Goal: Task Accomplishment & Management: Manage account settings

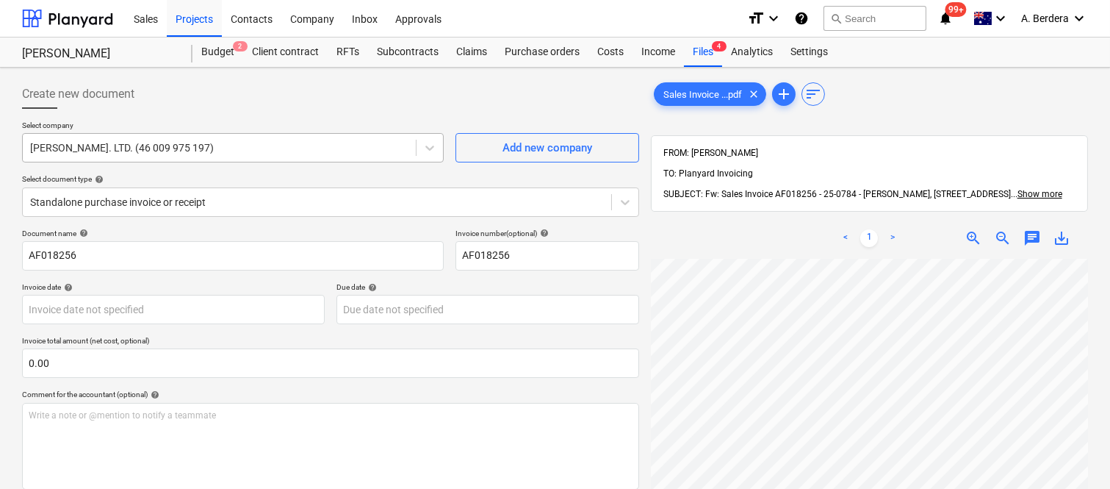
scroll to position [97, 75]
click at [691, 48] on div "Files 4" at bounding box center [703, 51] width 38 height 29
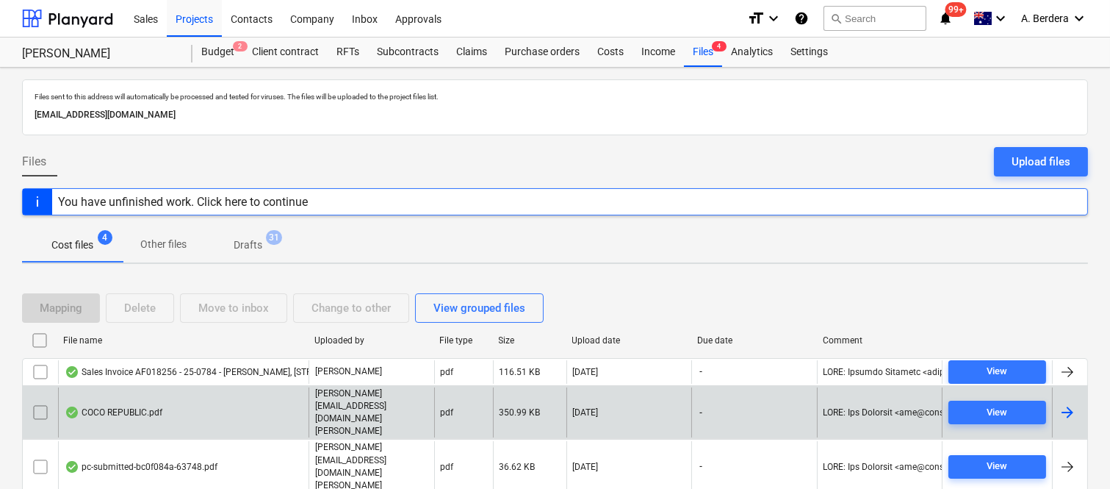
click at [195, 397] on div "COCO REPUBLIC.pdf" at bounding box center [183, 412] width 251 height 51
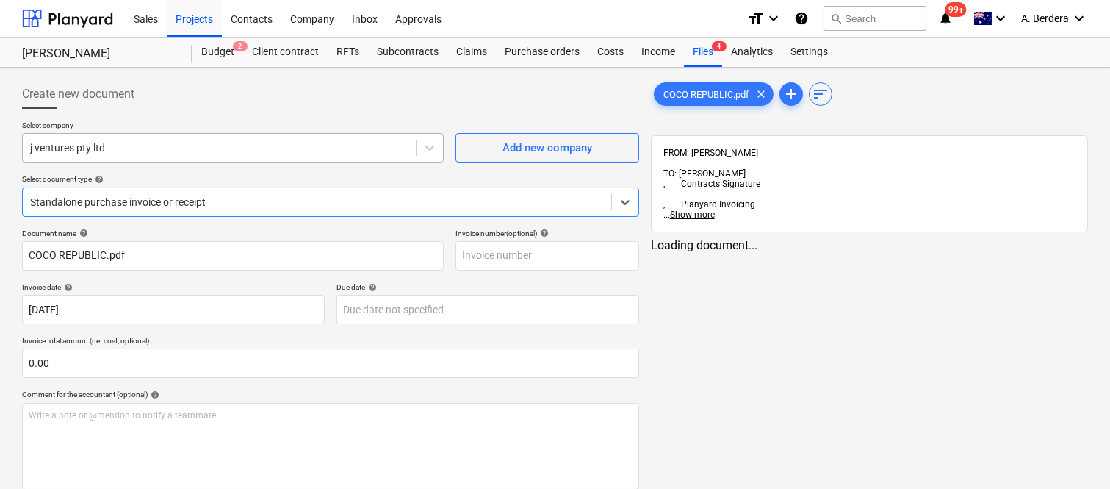
type input "COCO REPUBLIC.pdf"
type input "[DATE]"
click at [179, 151] on div at bounding box center [219, 147] width 378 height 15
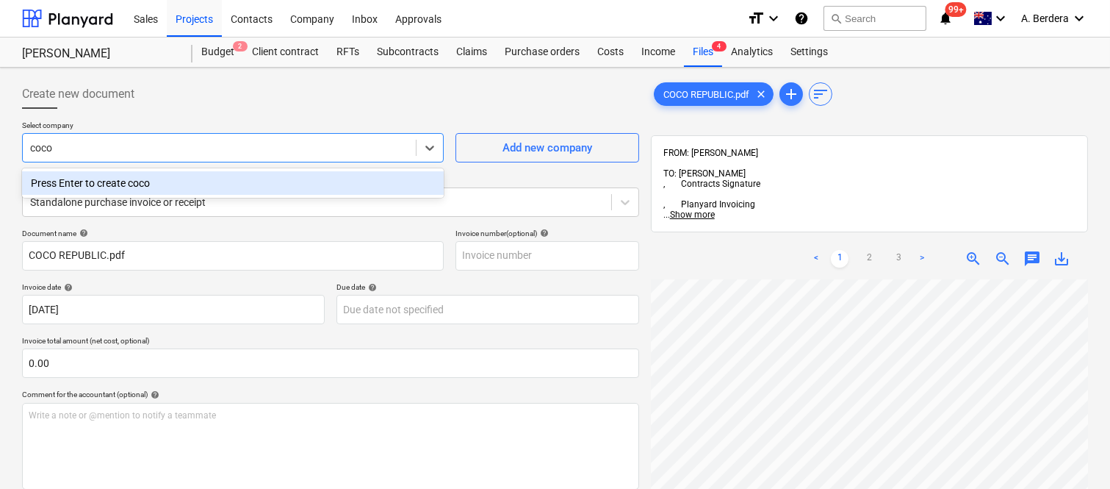
scroll to position [386, 0]
type input "coco"
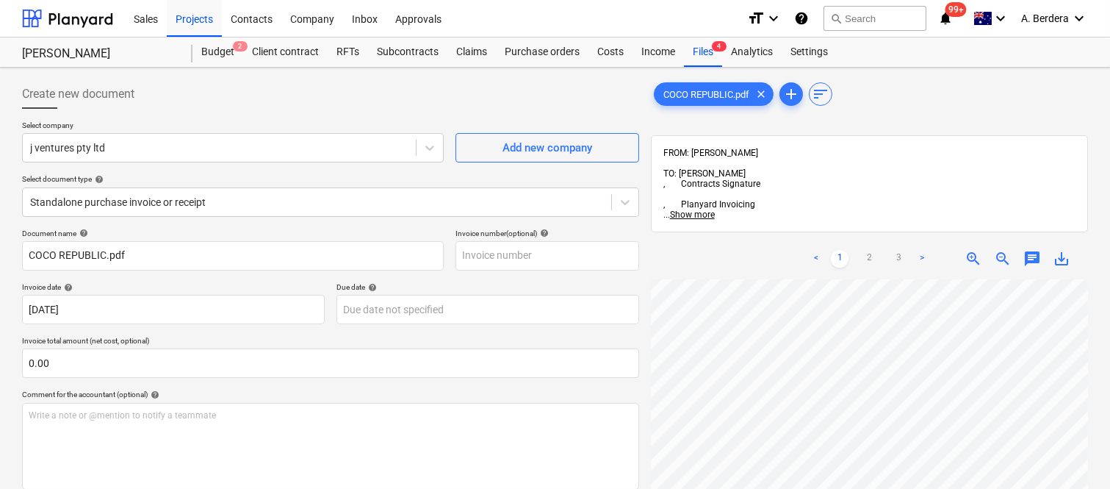
scroll to position [166, 32]
click at [645, 430] on div "COCO REPUBLIC.pdf clear add sort FROM: [PERSON_NAME] TO: [PERSON_NAME] , Contra…" at bounding box center [869, 402] width 449 height 659
click at [871, 250] on link "2" at bounding box center [869, 259] width 18 height 18
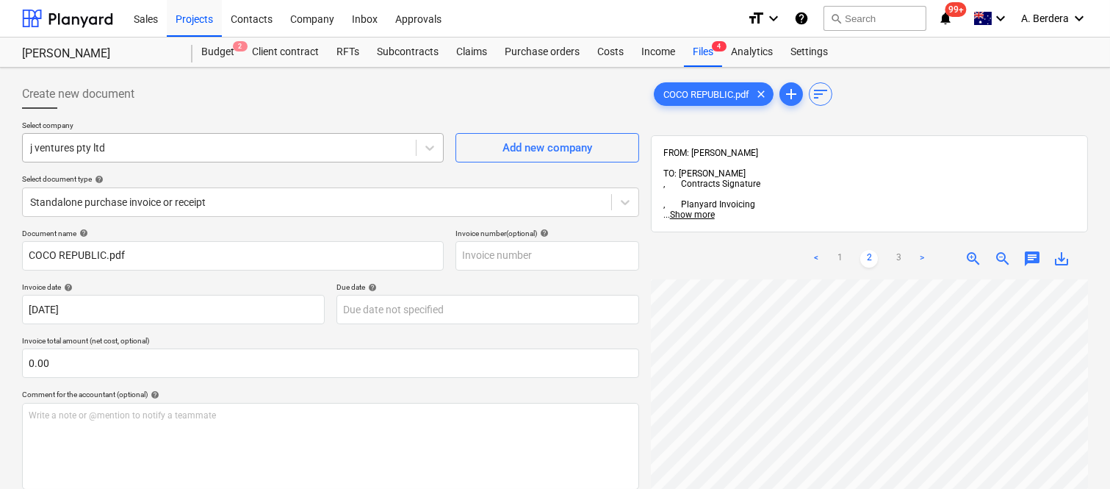
click at [238, 147] on div at bounding box center [219, 147] width 378 height 15
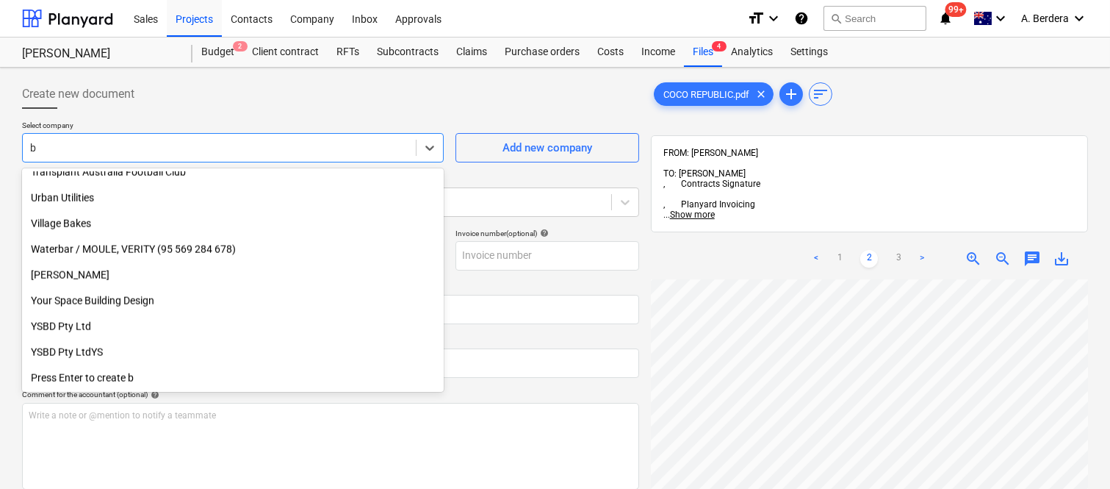
scroll to position [3688, 0]
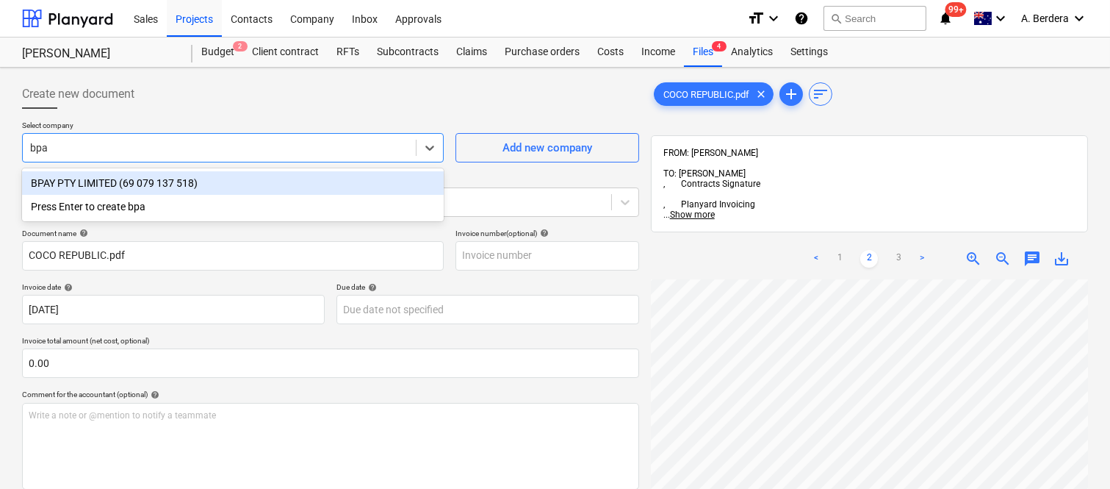
type input "bpay"
click at [234, 178] on div "BPAY PTY LIMITED (69 079 137 518)" at bounding box center [233, 183] width 422 height 24
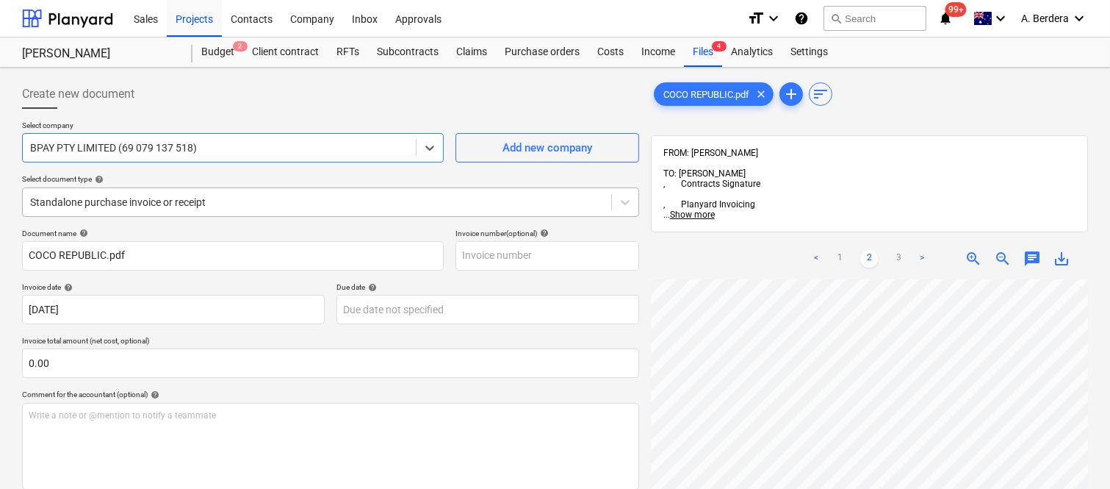
click at [256, 204] on div at bounding box center [317, 202] width 574 height 15
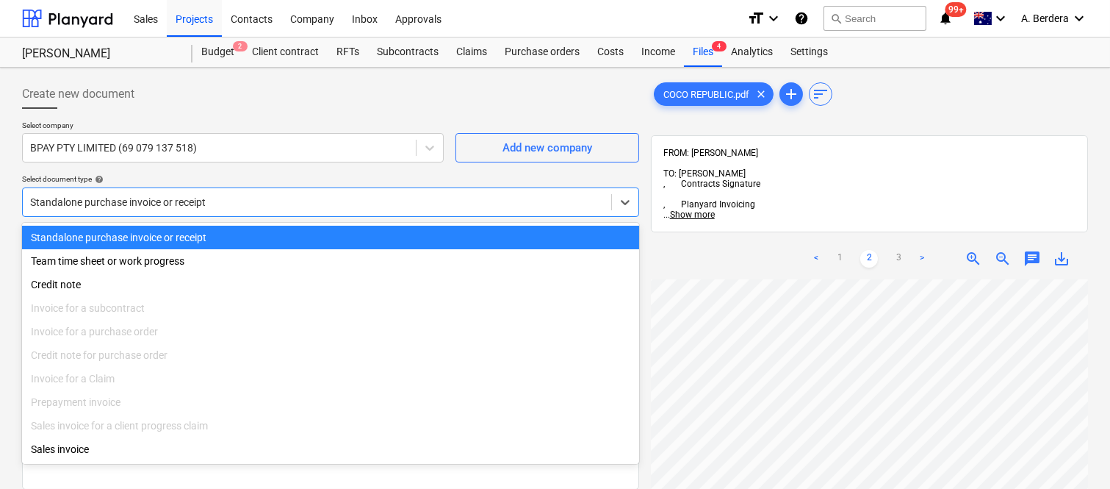
click at [265, 233] on div "Standalone purchase invoice or receipt" at bounding box center [330, 238] width 617 height 24
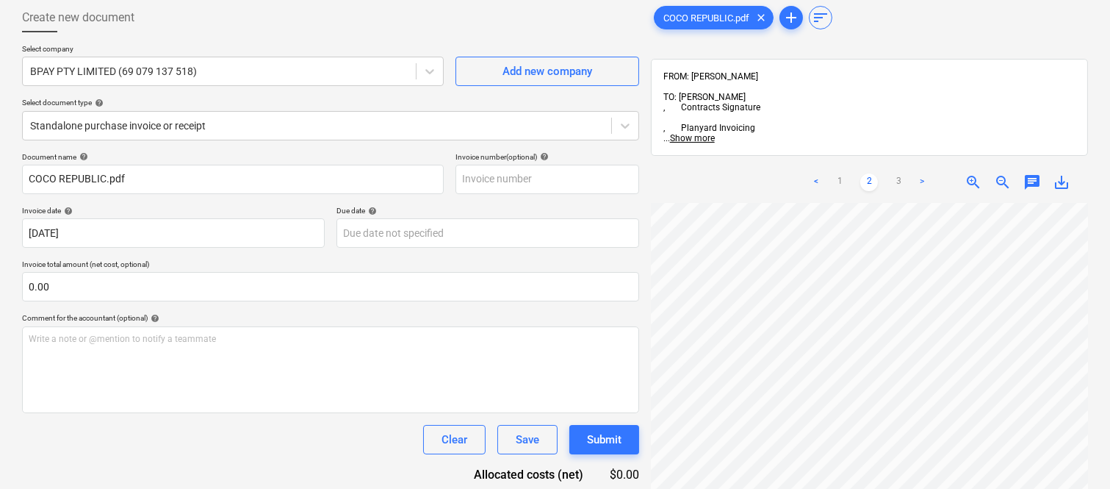
scroll to position [209, 0]
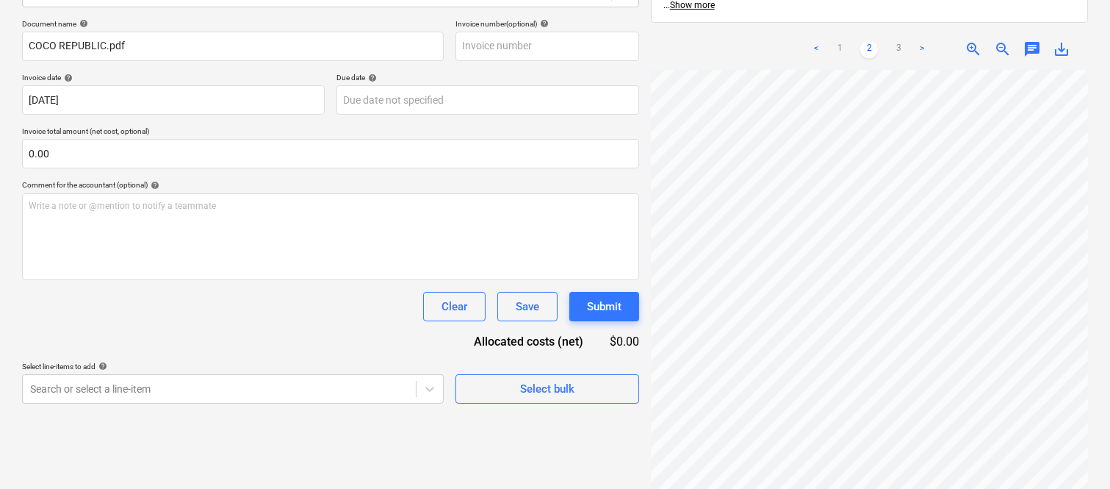
click at [923, 279] on html "Sales Projects Contacts Company Inbox Approvals format_size keyboard_arrow_down…" at bounding box center [555, 35] width 1110 height 489
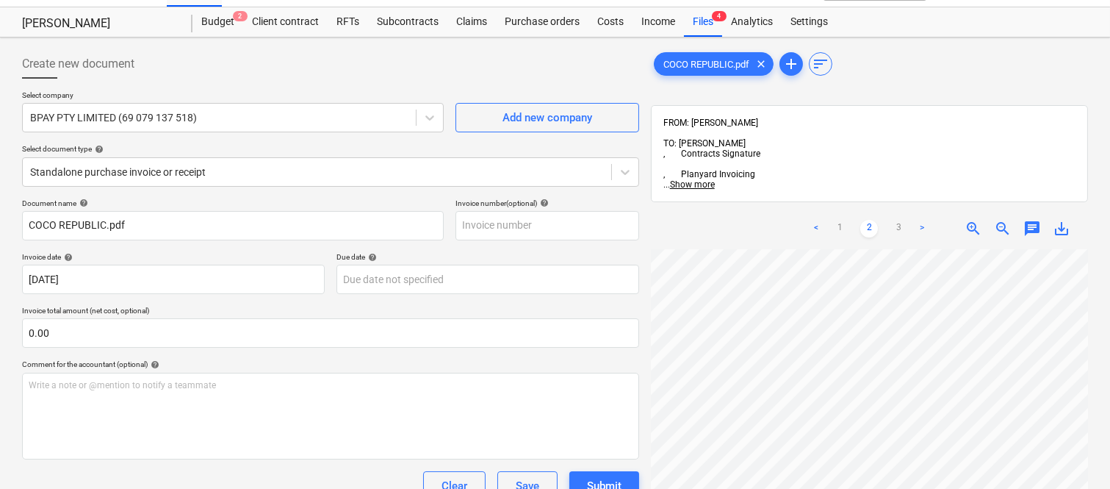
scroll to position [0, 0]
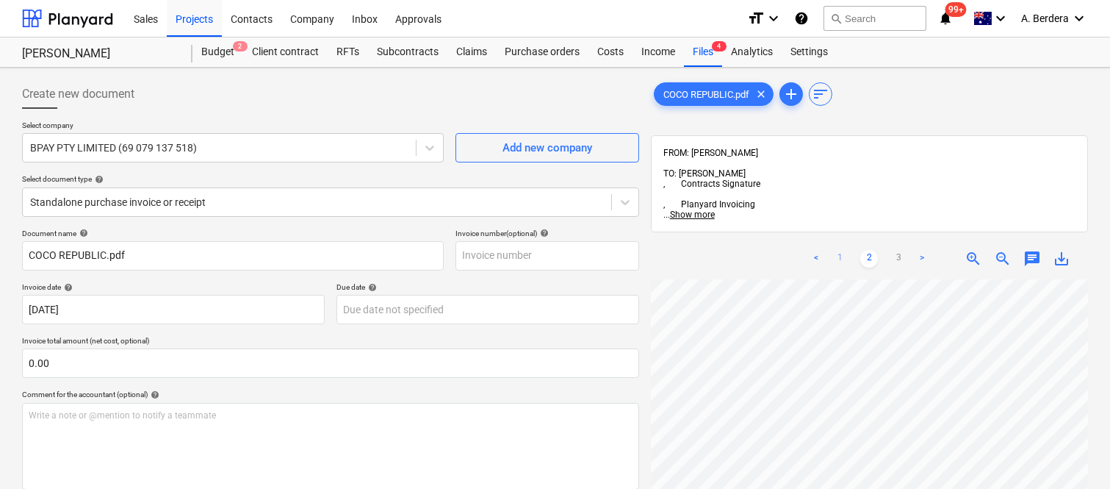
click at [840, 250] on link "1" at bounding box center [840, 259] width 18 height 18
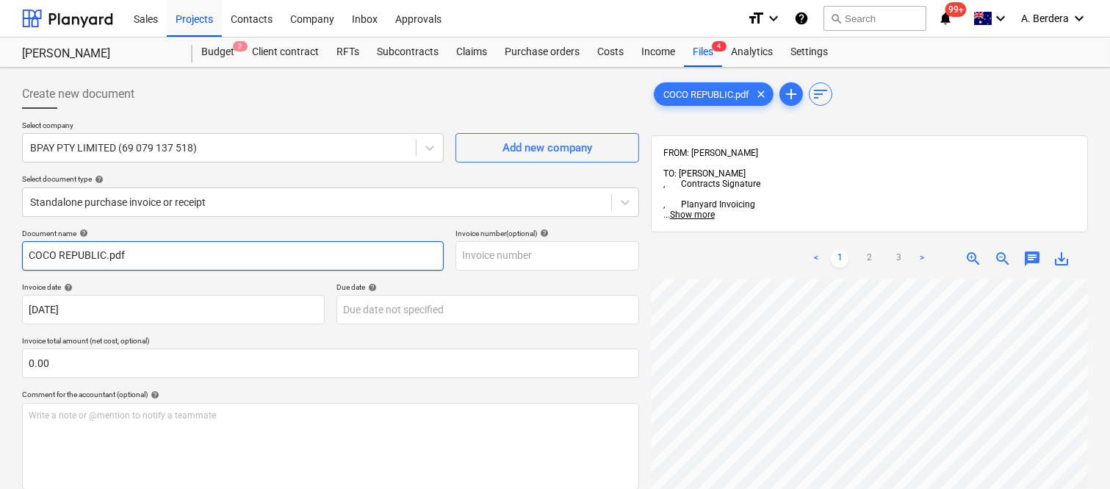
click at [210, 247] on input "COCO REPUBLIC.pdf" at bounding box center [233, 255] width 422 height 29
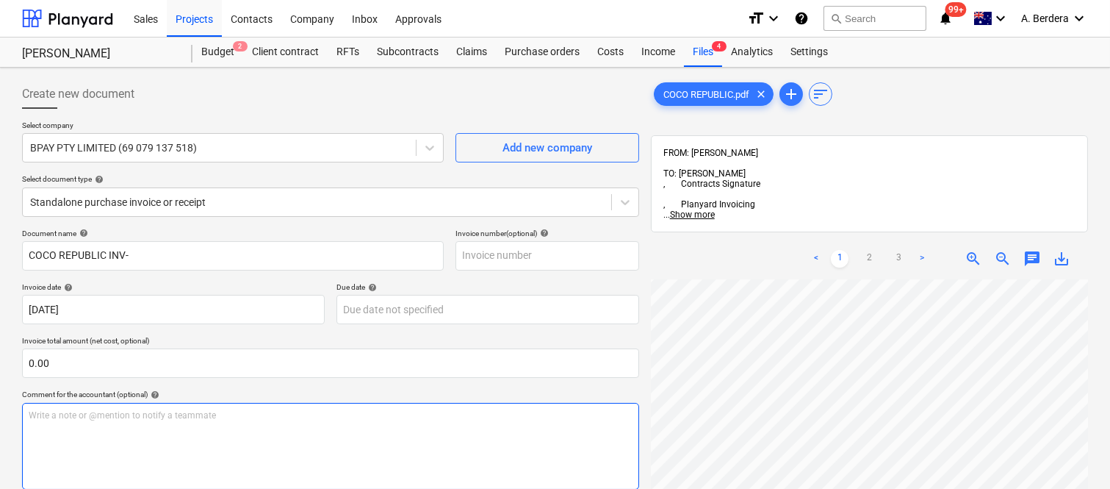
scroll to position [4, 158]
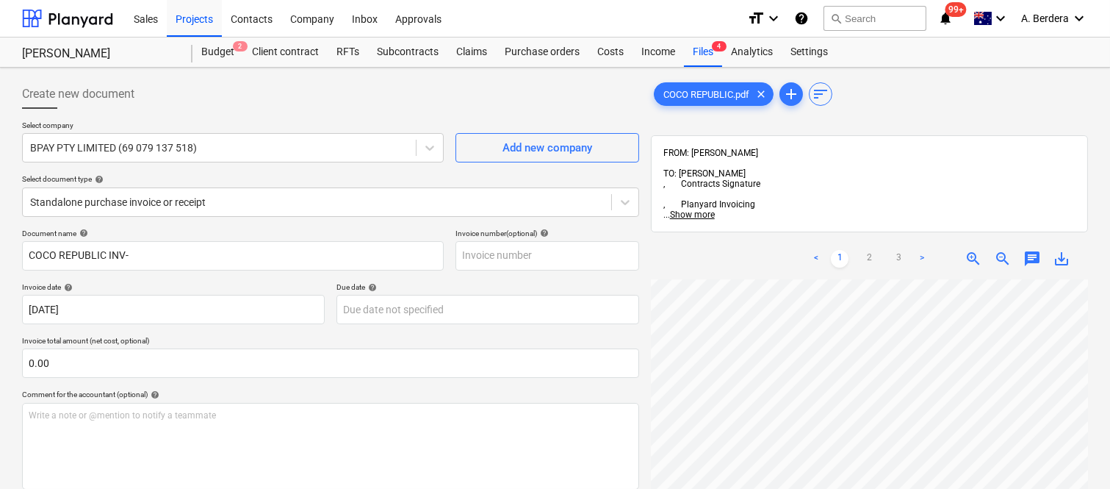
click at [659, 488] on html "Sales Projects Contacts Company Inbox Approvals format_size keyboard_arrow_down…" at bounding box center [555, 244] width 1110 height 489
click at [1109, 358] on html "Sales Projects Contacts Company Inbox Approvals format_size keyboard_arrow_down…" at bounding box center [555, 244] width 1110 height 489
click at [874, 250] on link "2" at bounding box center [869, 259] width 18 height 18
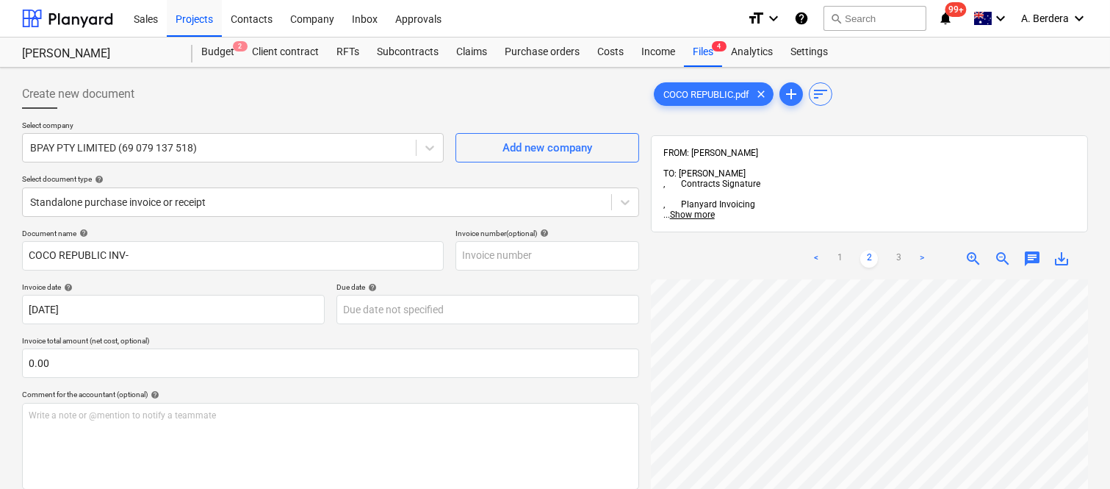
scroll to position [0, 0]
click at [998, 250] on span "zoom_out" at bounding box center [1003, 259] width 18 height 18
click at [1000, 250] on span "zoom_out" at bounding box center [1003, 259] width 18 height 18
click at [998, 250] on span "zoom_out" at bounding box center [1003, 259] width 18 height 18
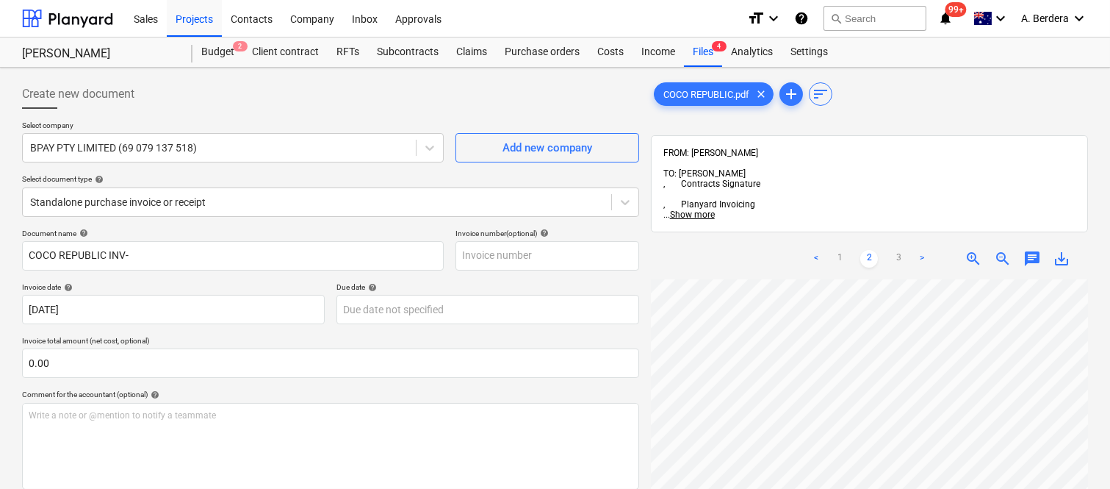
click at [972, 250] on span "zoom_in" at bounding box center [974, 259] width 18 height 18
click at [973, 250] on span "zoom_in" at bounding box center [974, 259] width 18 height 18
click at [843, 250] on link "1" at bounding box center [840, 259] width 18 height 18
click at [871, 250] on link "2" at bounding box center [869, 259] width 18 height 18
click at [842, 250] on link "1" at bounding box center [840, 259] width 18 height 18
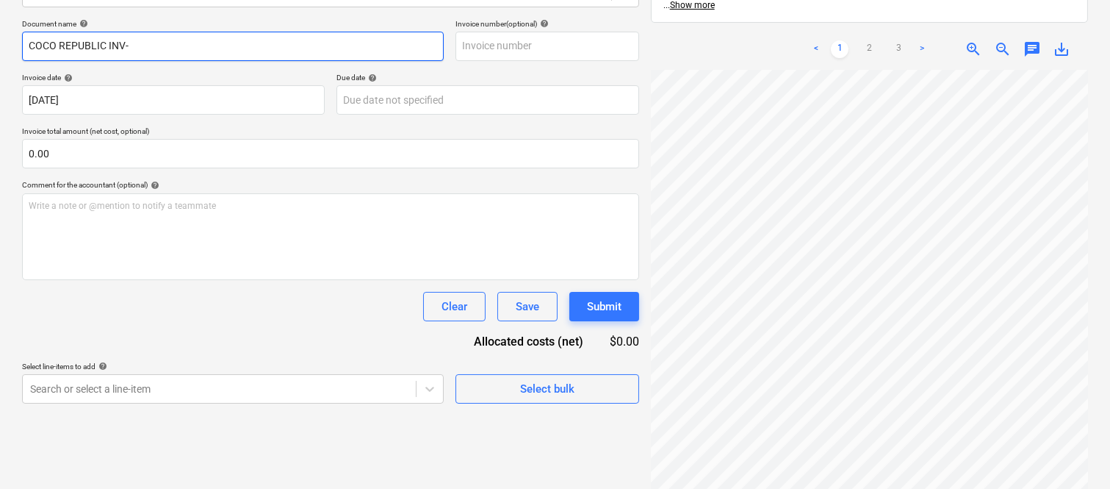
click at [191, 40] on input "COCO REPUBLIC INV-" at bounding box center [233, 46] width 422 height 29
drag, startPoint x: 128, startPoint y: 44, endPoint x: 218, endPoint y: 42, distance: 90.4
click at [218, 42] on input "COCO REPUBLIC INV- 301220373" at bounding box center [233, 46] width 422 height 29
type input "COCO REPUBLIC INV- 301220373"
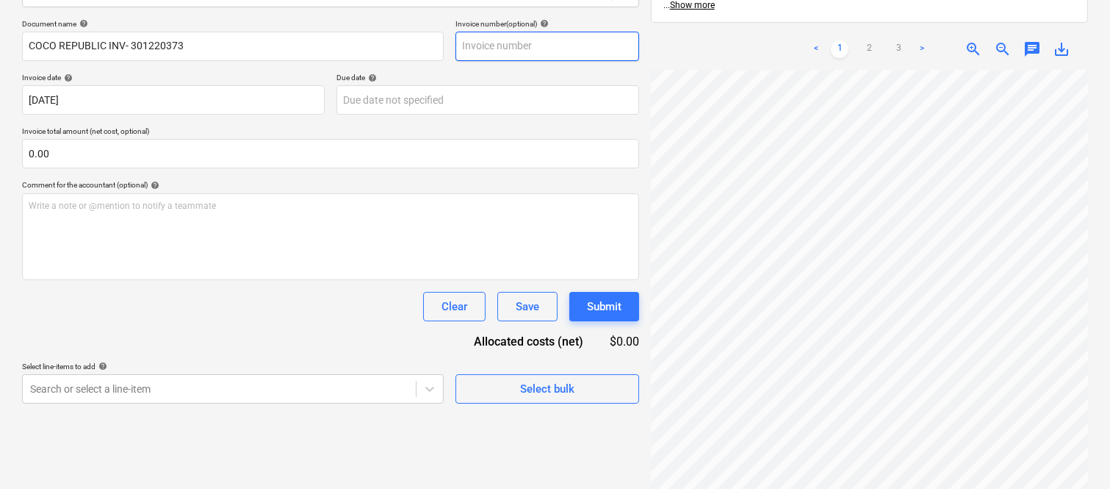
click at [475, 46] on input "text" at bounding box center [548, 46] width 184 height 29
paste input "301220373"
type input "301220373"
click at [872, 40] on link "2" at bounding box center [869, 49] width 18 height 18
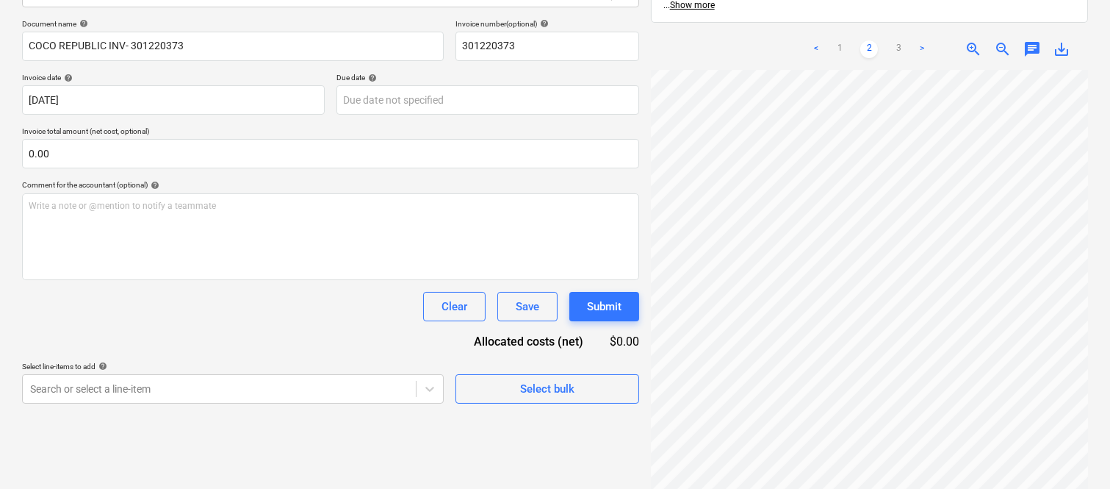
scroll to position [229, 4]
click at [955, 473] on div at bounding box center [869, 293] width 437 height 447
click at [896, 40] on link "3" at bounding box center [899, 49] width 18 height 18
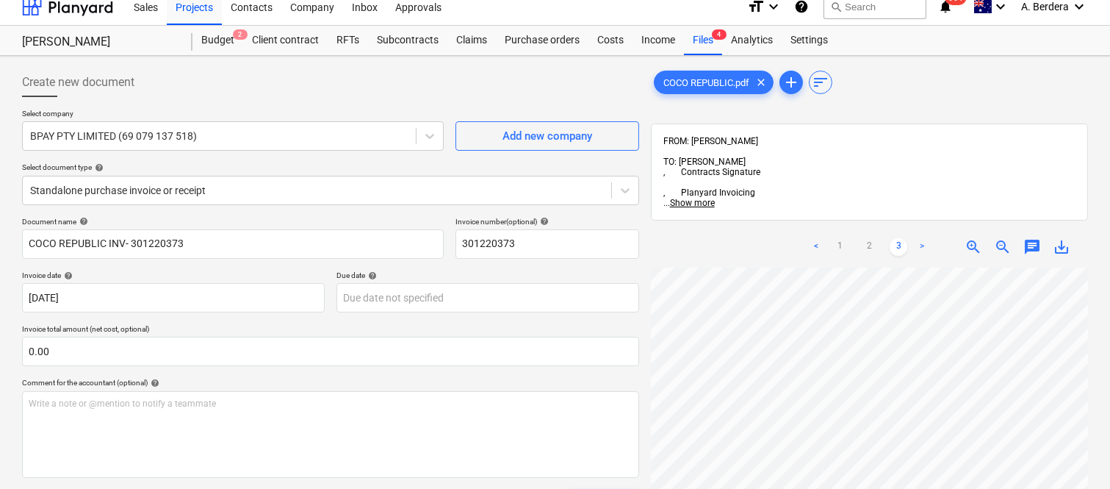
scroll to position [0, 0]
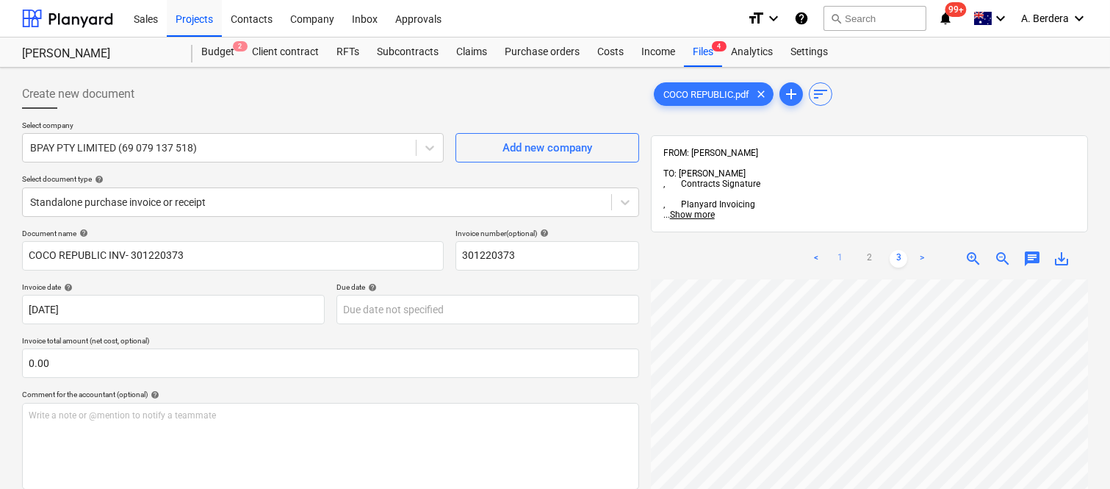
click at [835, 250] on link "1" at bounding box center [840, 259] width 18 height 18
click at [453, 306] on body "Sales Projects Contacts Company Inbox Approvals format_size keyboard_arrow_down…" at bounding box center [555, 244] width 1110 height 489
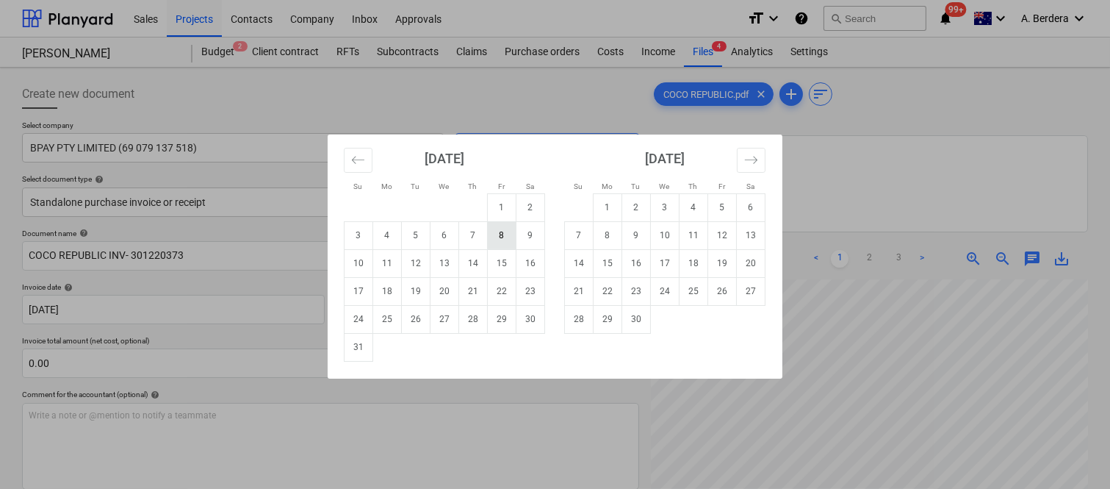
click at [494, 238] on td "8" at bounding box center [502, 235] width 29 height 28
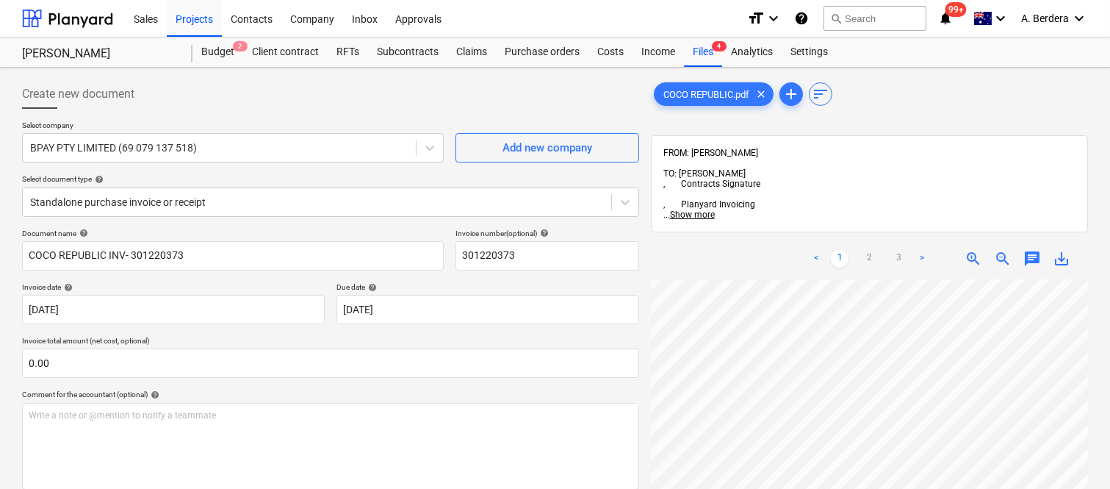
scroll to position [435, 57]
click at [898, 250] on link "3" at bounding box center [899, 259] width 18 height 18
click at [419, 309] on body "Sales Projects Contacts Company Inbox Approvals format_size keyboard_arrow_down…" at bounding box center [555, 244] width 1110 height 489
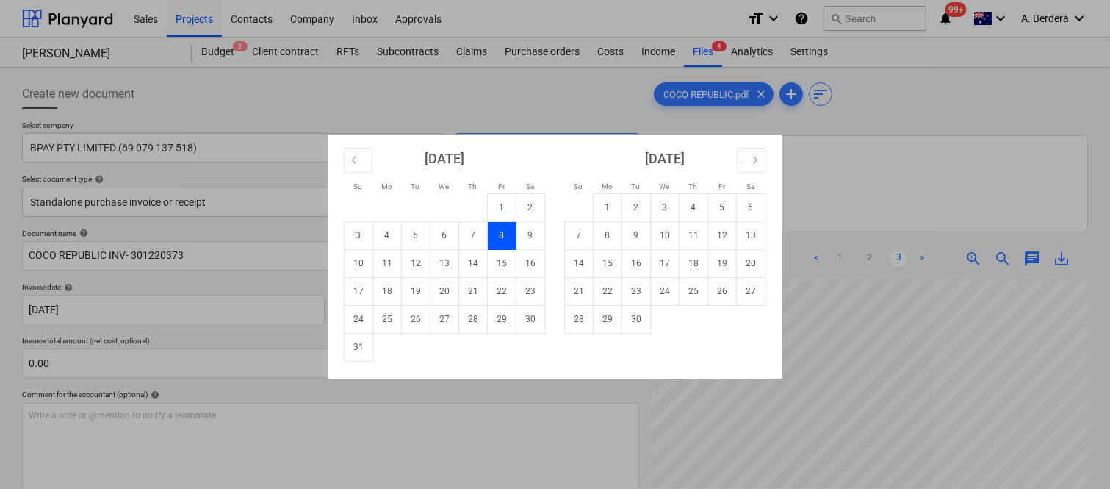
click at [464, 380] on div "Su Mo Tu We Th Fr Sa Su Mo Tu We Th Fr Sa [DATE] 1 2 3 4 5 6 7 8 9 10 11 12 13 …" at bounding box center [555, 244] width 1110 height 489
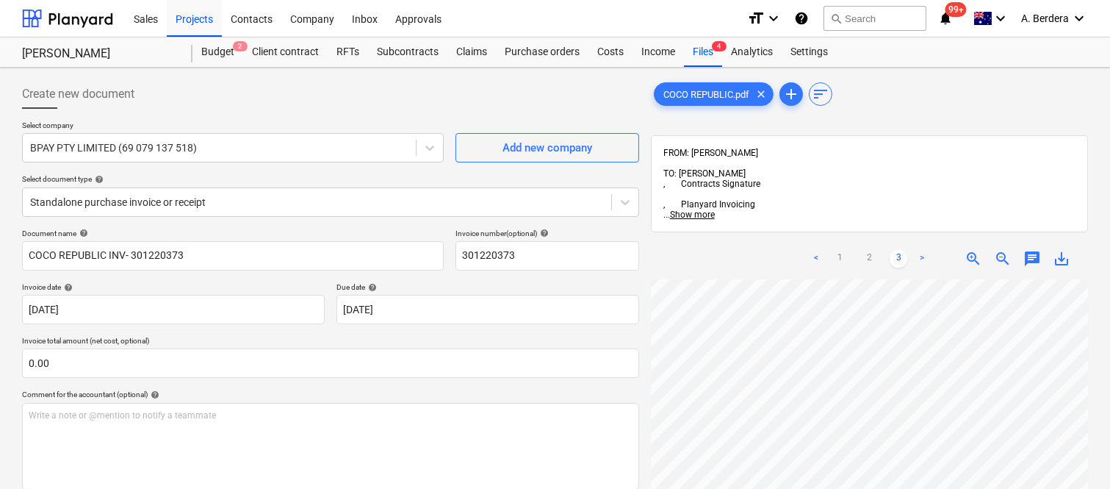
scroll to position [435, 110]
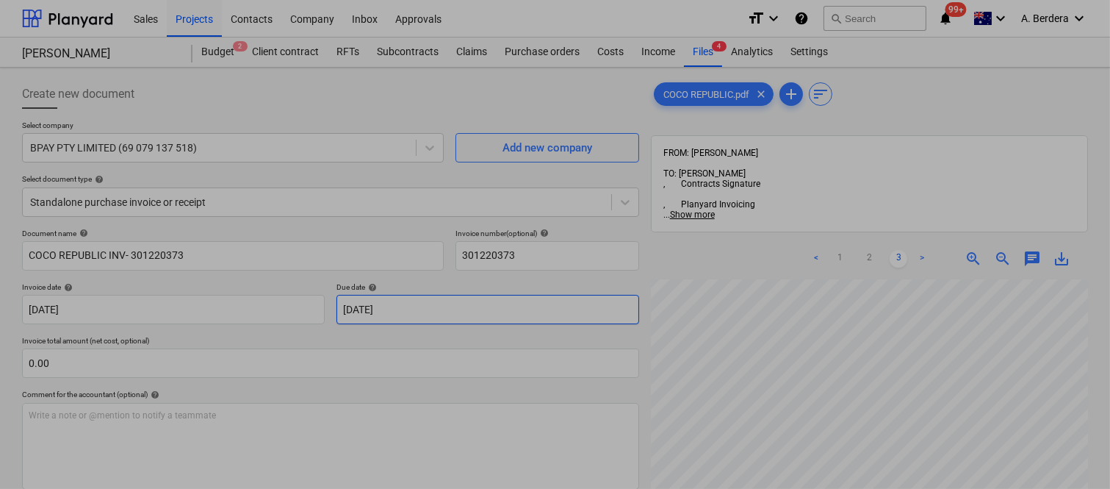
click at [447, 298] on body "Sales Projects Contacts Company Inbox Approvals format_size keyboard_arrow_down…" at bounding box center [555, 244] width 1110 height 489
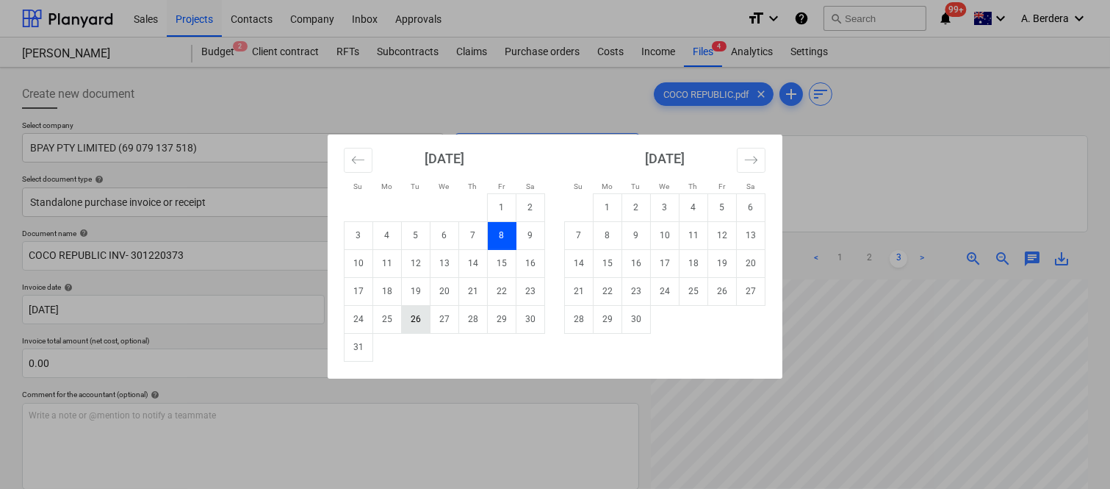
click at [415, 317] on td "26" at bounding box center [416, 319] width 29 height 28
type input "[DATE]"
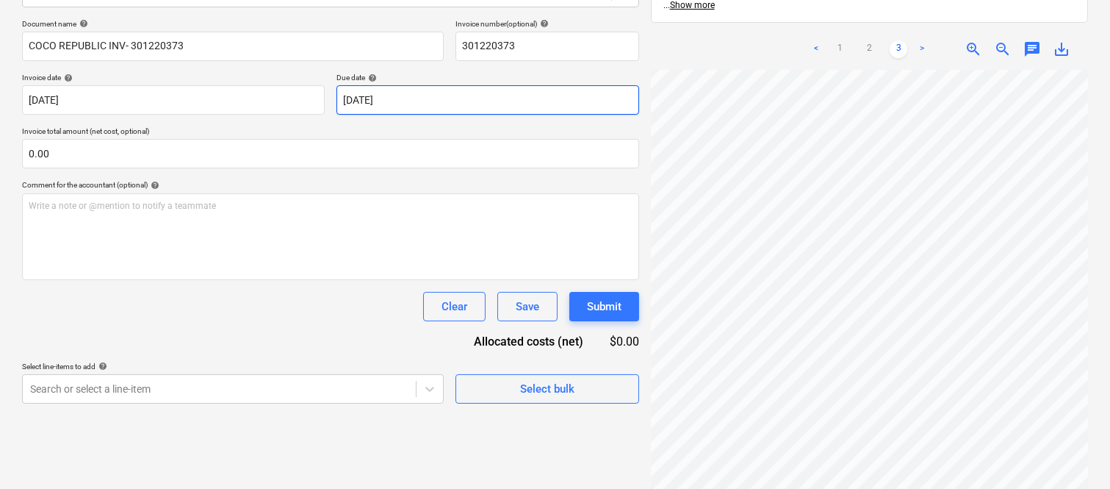
scroll to position [0, 110]
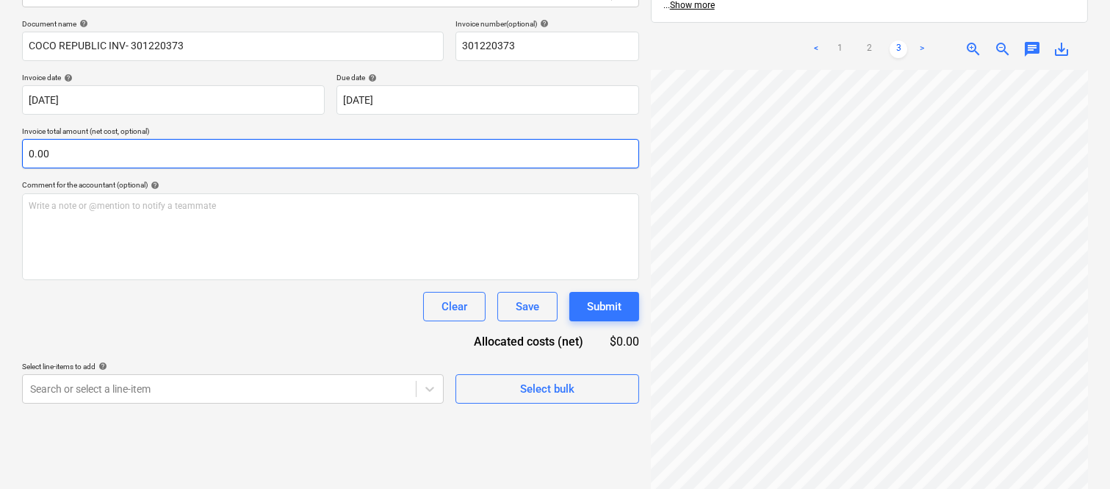
click at [151, 151] on input "0.00" at bounding box center [330, 153] width 617 height 29
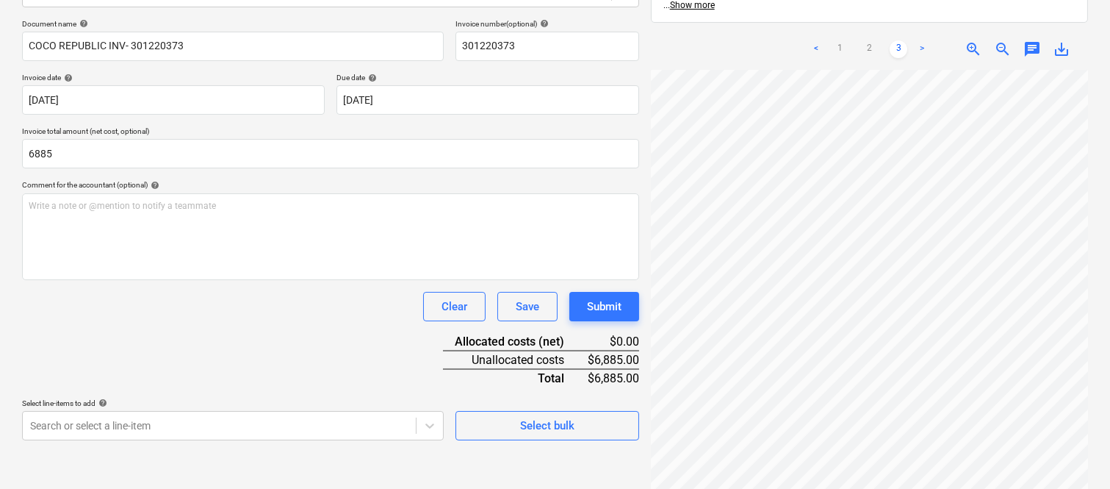
type input "6,885.00"
click at [219, 339] on div "Document name help COCO REPUBLIC INV- 301220373 Invoice number (optional) help …" at bounding box center [330, 229] width 617 height 421
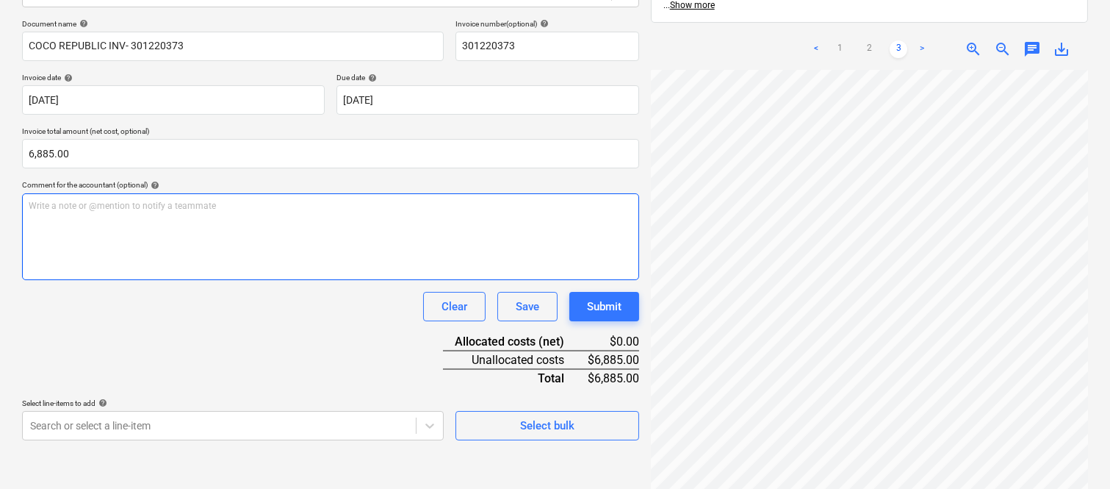
click at [159, 236] on div "Write a note or @mention to notify a teammate [PERSON_NAME]" at bounding box center [330, 236] width 617 height 87
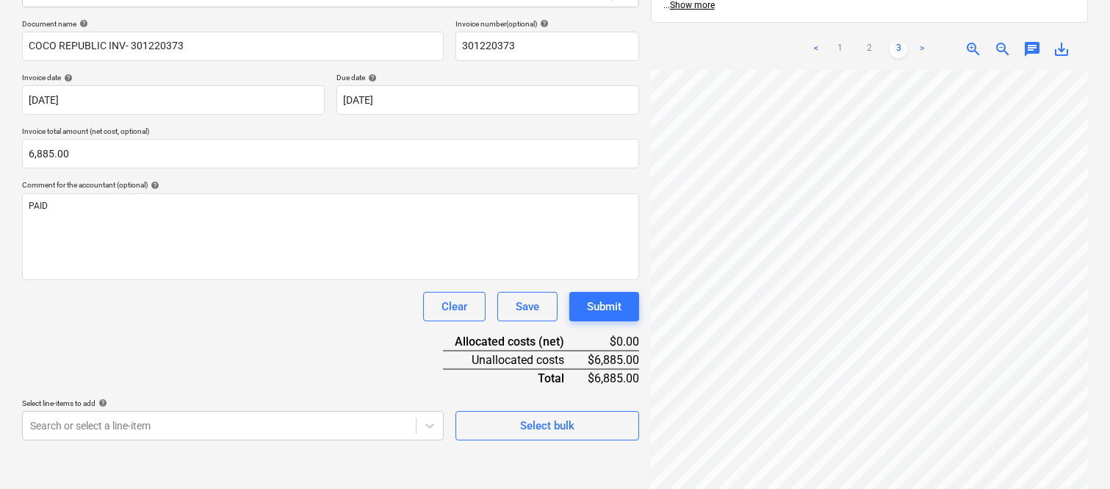
click at [166, 324] on div "Document name help COCO REPUBLIC INV- 301220373 Invoice number (optional) help …" at bounding box center [330, 229] width 617 height 421
click at [152, 279] on body "Sales Projects Contacts Company Inbox Approvals format_size keyboard_arrow_down…" at bounding box center [555, 35] width 1110 height 489
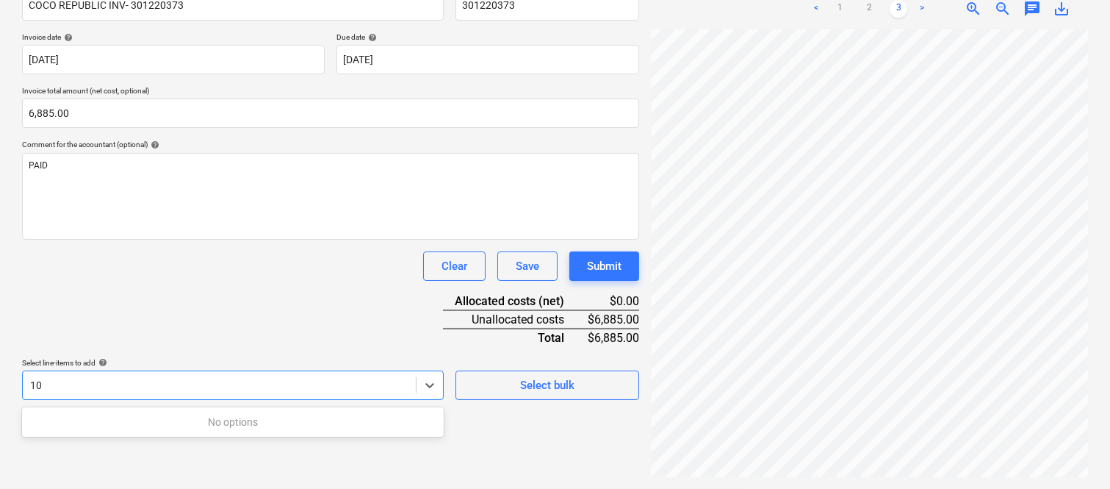
type input "1"
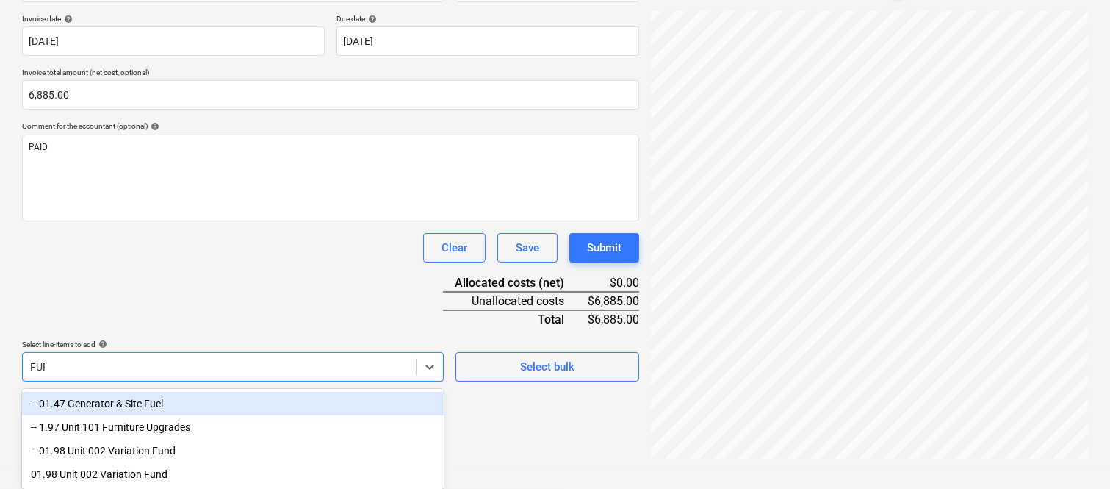
scroll to position [209, 0]
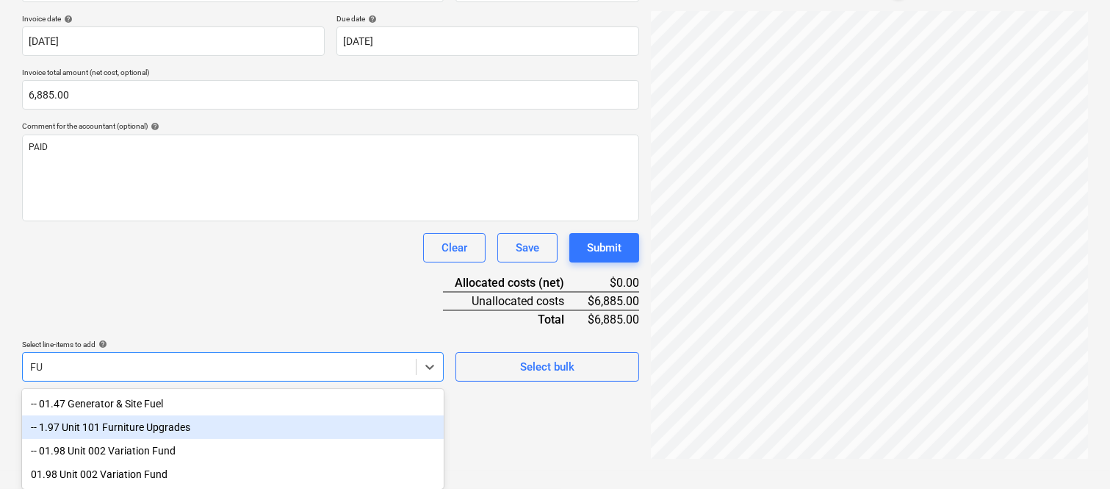
type input "F"
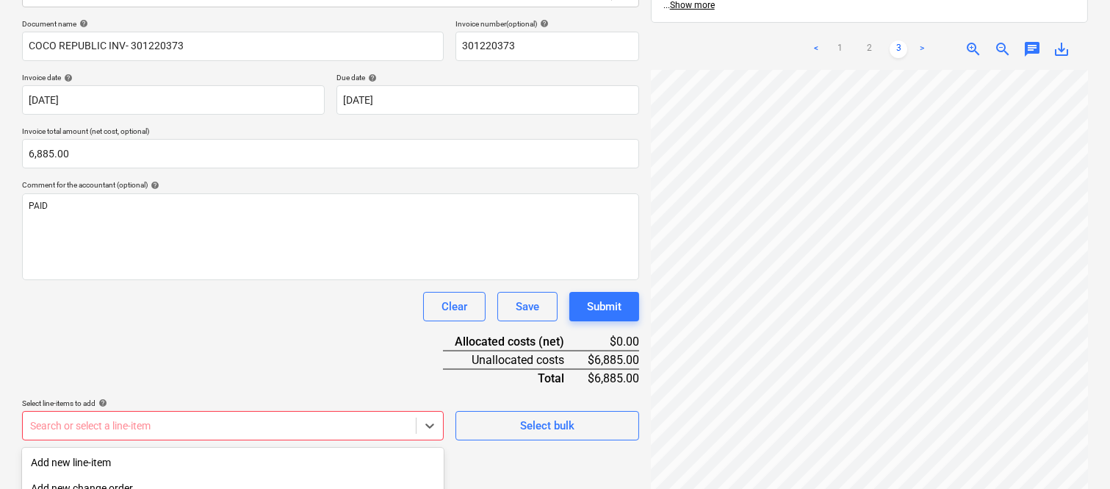
click at [148, 279] on body "Sales Projects Contacts Company Inbox Approvals format_size keyboard_arrow_down…" at bounding box center [555, 35] width 1110 height 489
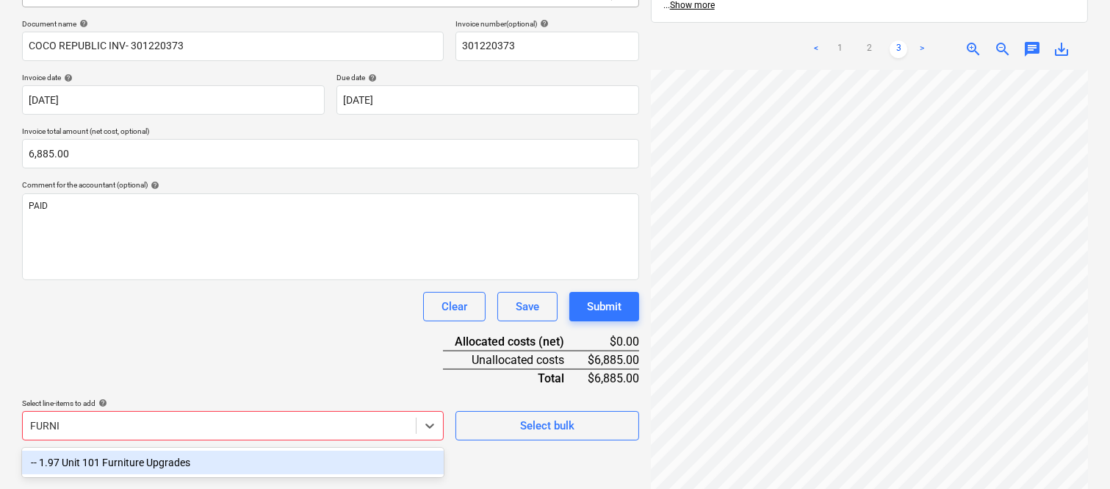
type input "FURNI"
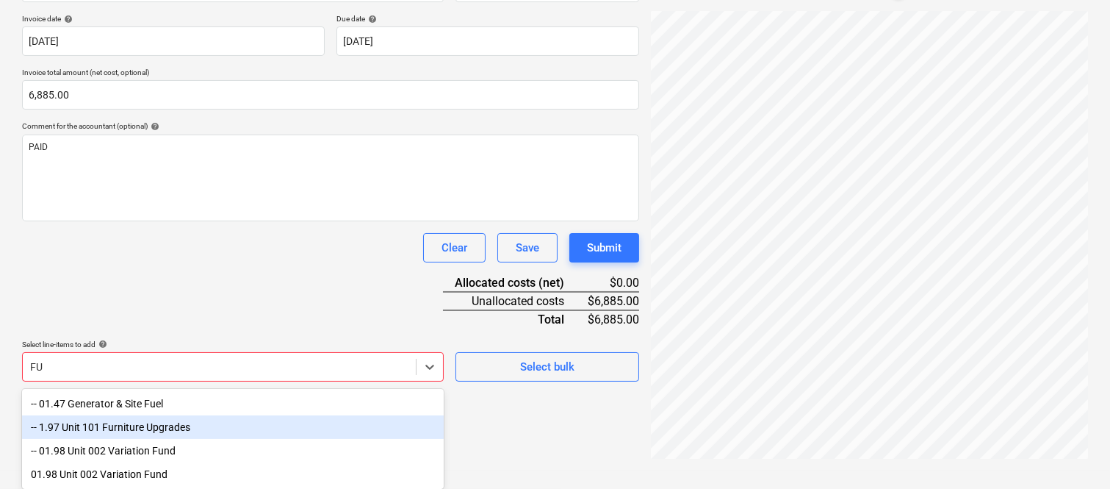
type input "F"
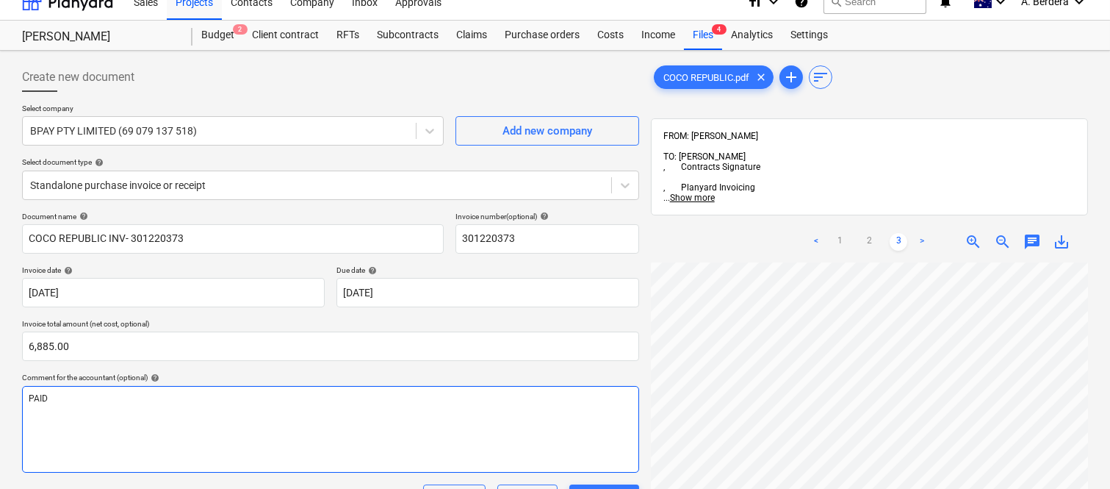
scroll to position [0, 0]
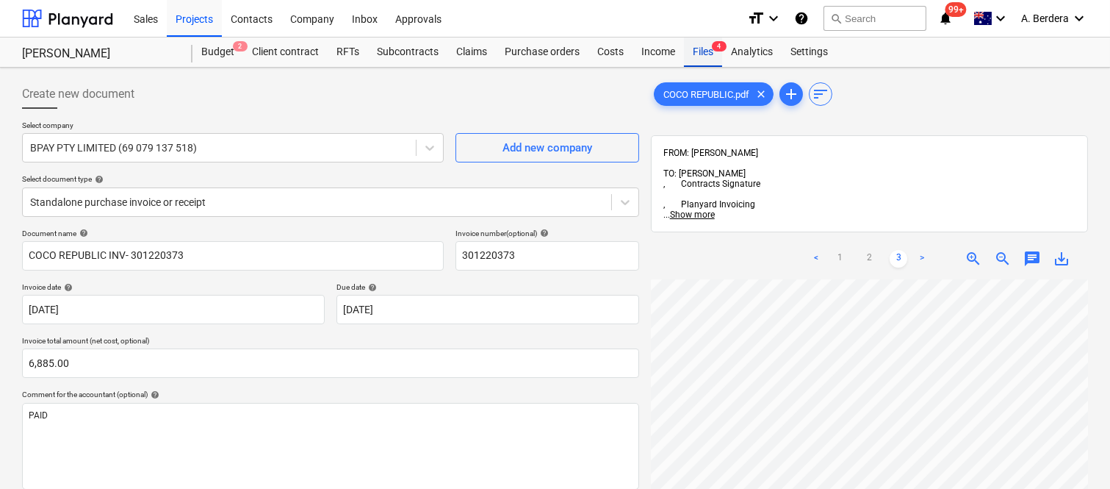
click at [703, 53] on div "Files 4" at bounding box center [703, 51] width 38 height 29
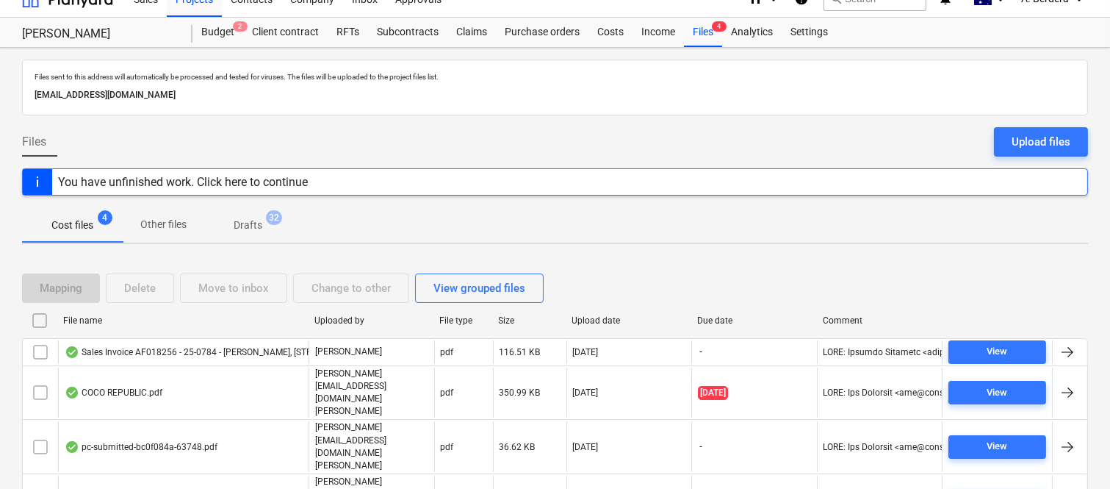
scroll to position [32, 0]
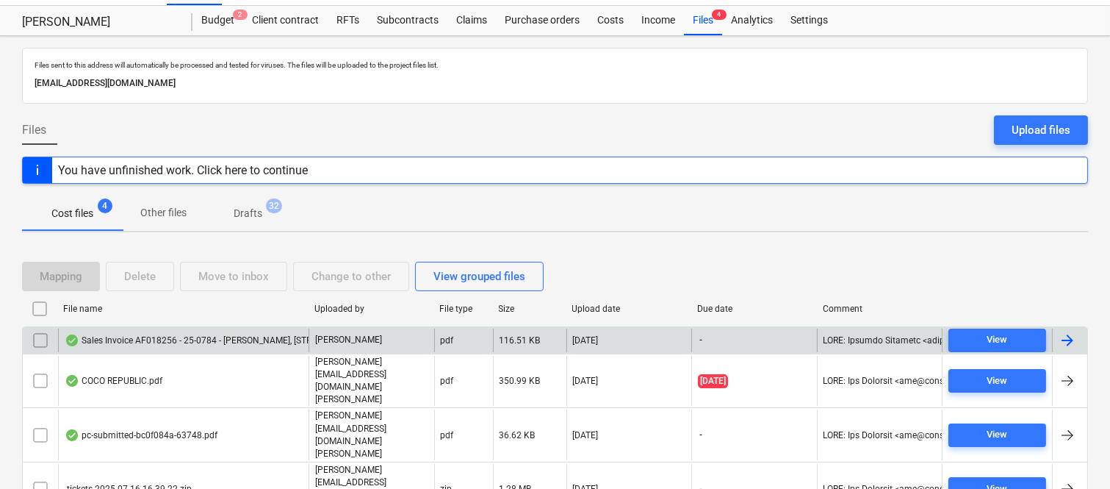
click at [233, 337] on div "Sales Invoice AF018256 - 25-0784 - [PERSON_NAME], [STREET_ADDRESS] Review ([DAT…" at bounding box center [257, 340] width 385 height 12
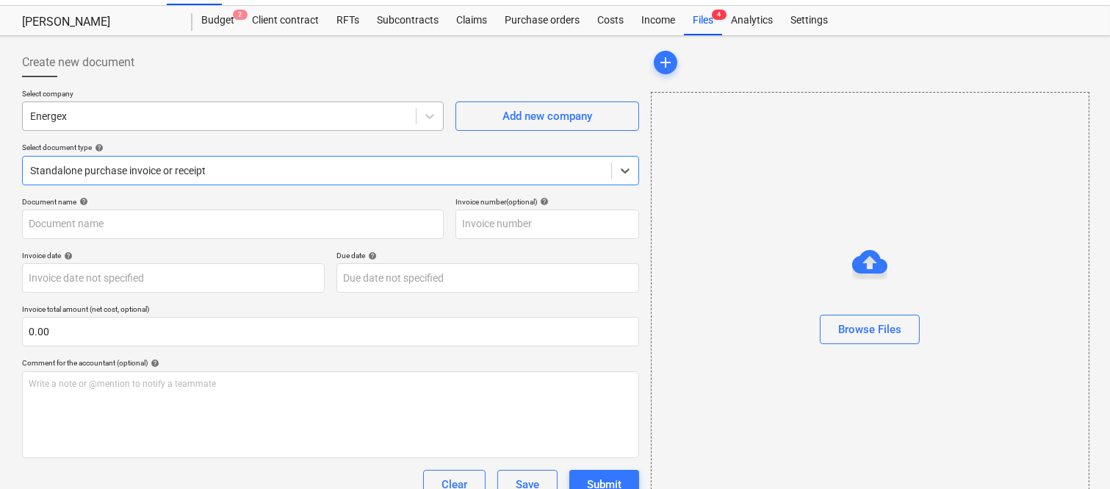
type input "AF018256"
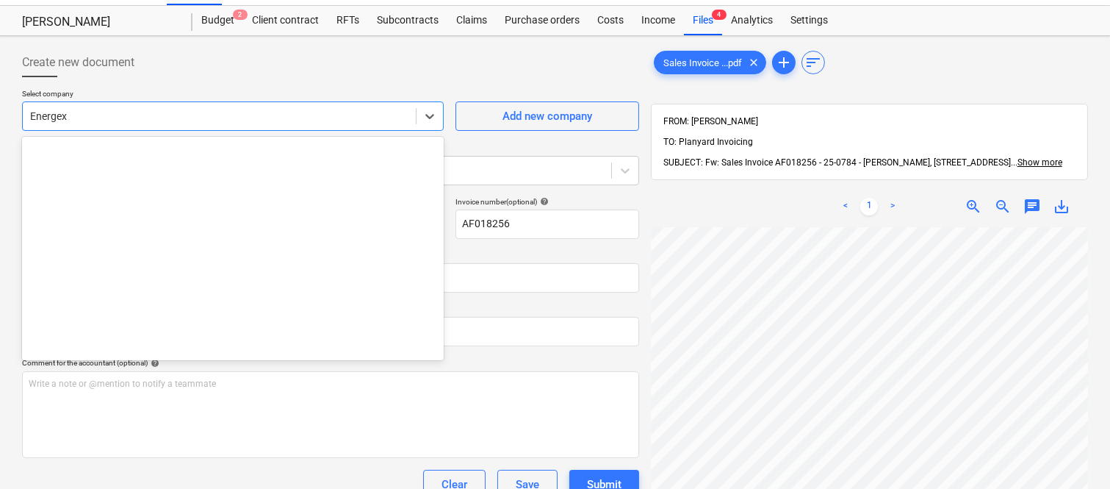
click at [158, 118] on div at bounding box center [219, 116] width 378 height 15
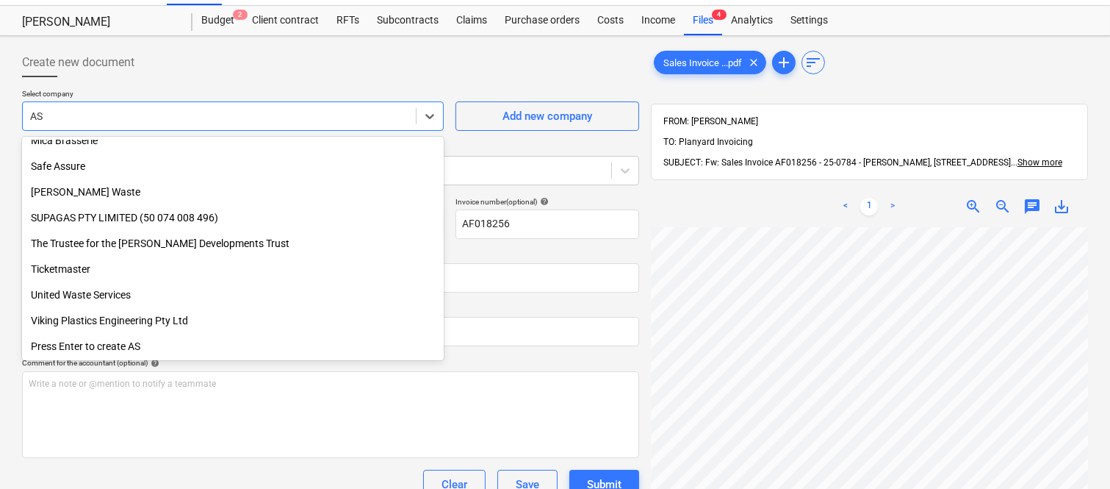
type input "ASH"
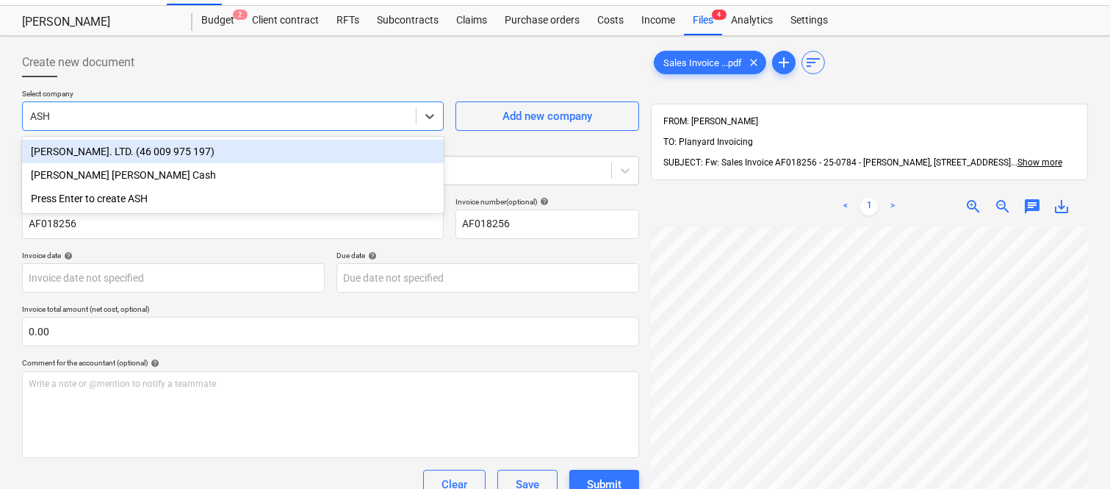
click at [82, 156] on div "[PERSON_NAME]. LTD. (46 009 975 197)" at bounding box center [233, 152] width 422 height 24
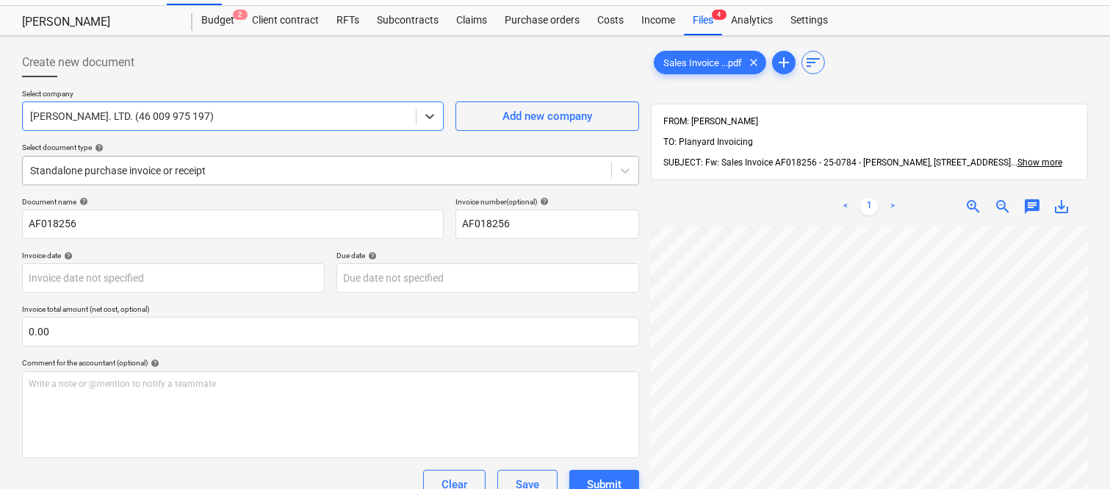
click at [114, 172] on div at bounding box center [317, 170] width 574 height 15
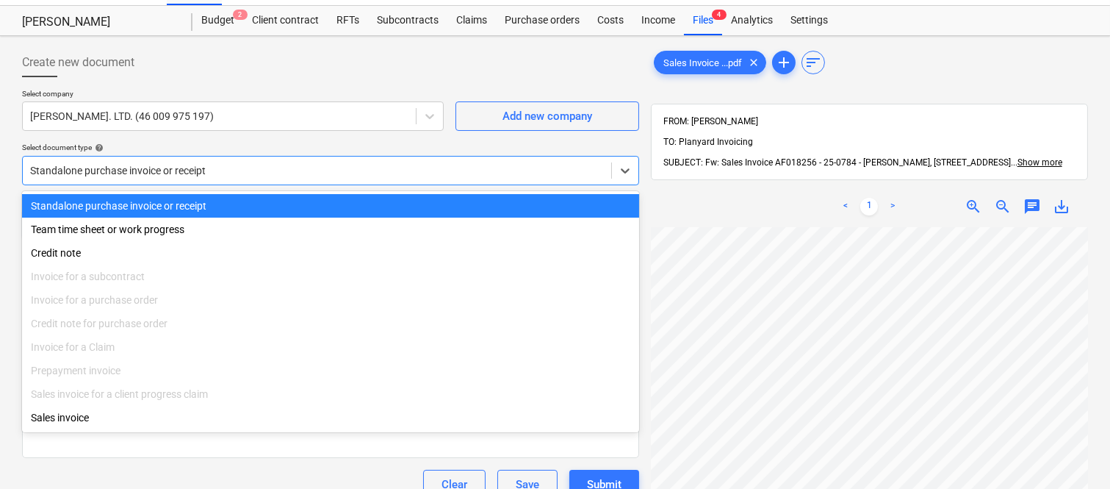
click at [115, 210] on div "Standalone purchase invoice or receipt" at bounding box center [330, 206] width 617 height 24
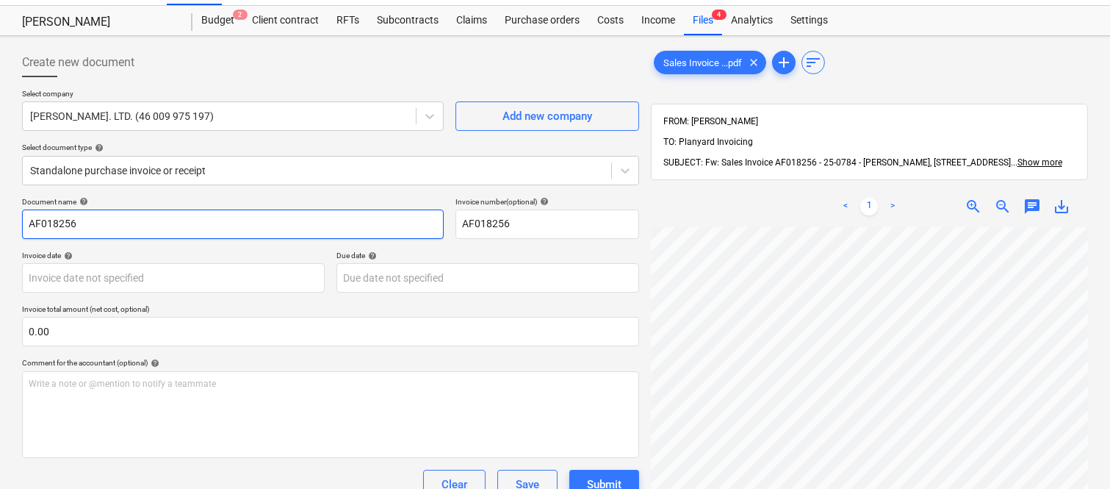
click at [24, 221] on input "AF018256" at bounding box center [233, 223] width 422 height 29
type input "[PERSON_NAME] INV- AF018256"
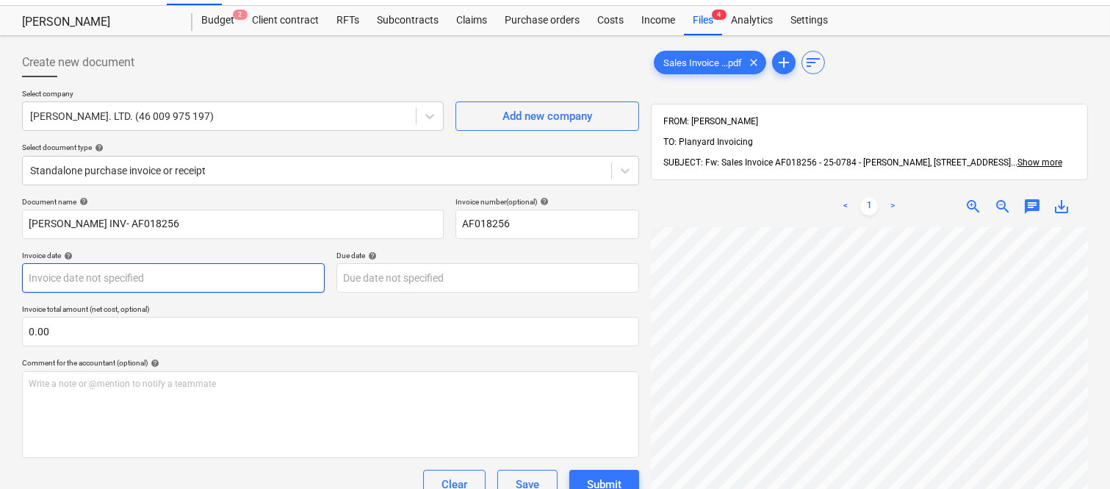
click at [215, 274] on body "Sales Projects Contacts Company Inbox 1 Approvals format_size keyboard_arrow_do…" at bounding box center [555, 212] width 1110 height 489
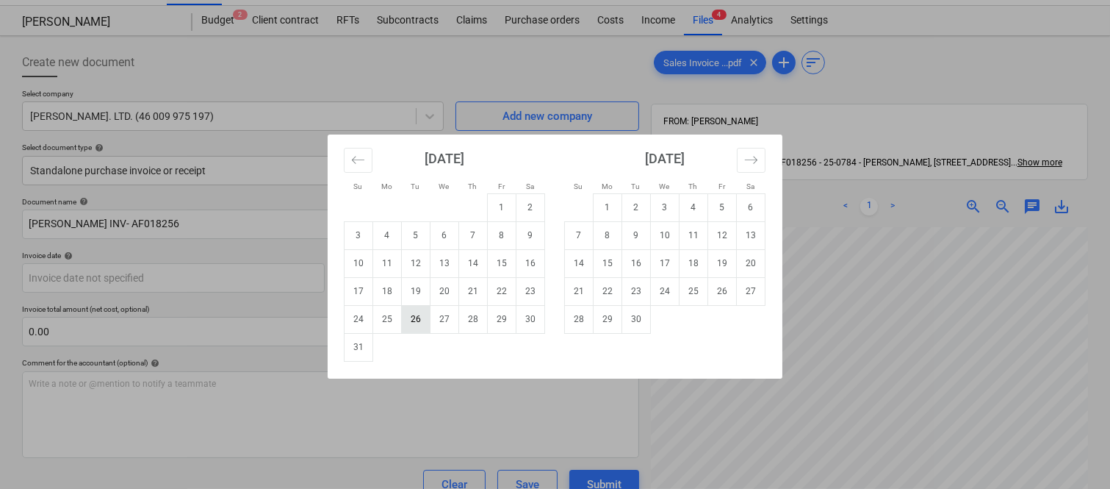
click at [413, 322] on td "26" at bounding box center [416, 319] width 29 height 28
type input "[DATE]"
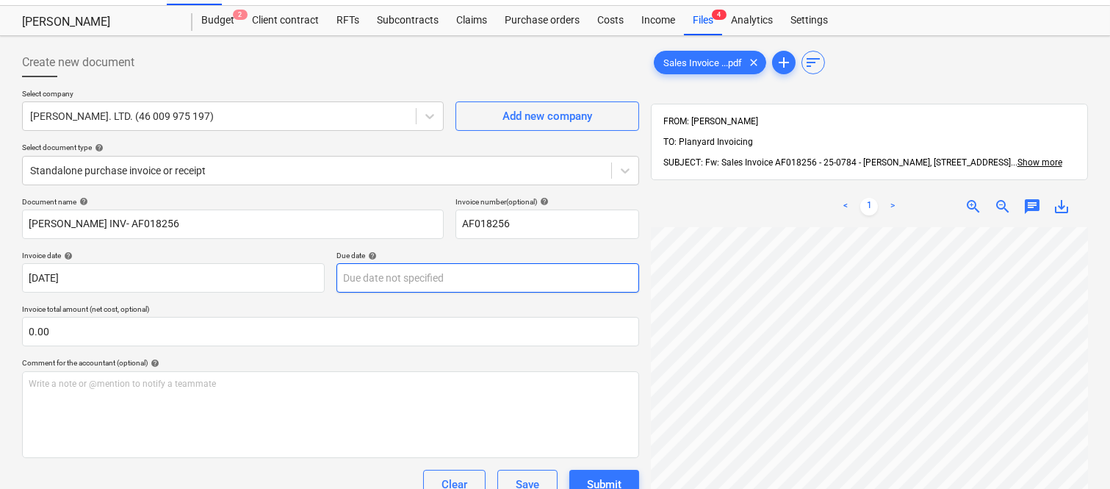
click at [426, 270] on body "Sales Projects Contacts Company Inbox 1 Approvals format_size keyboard_arrow_do…" at bounding box center [555, 212] width 1110 height 489
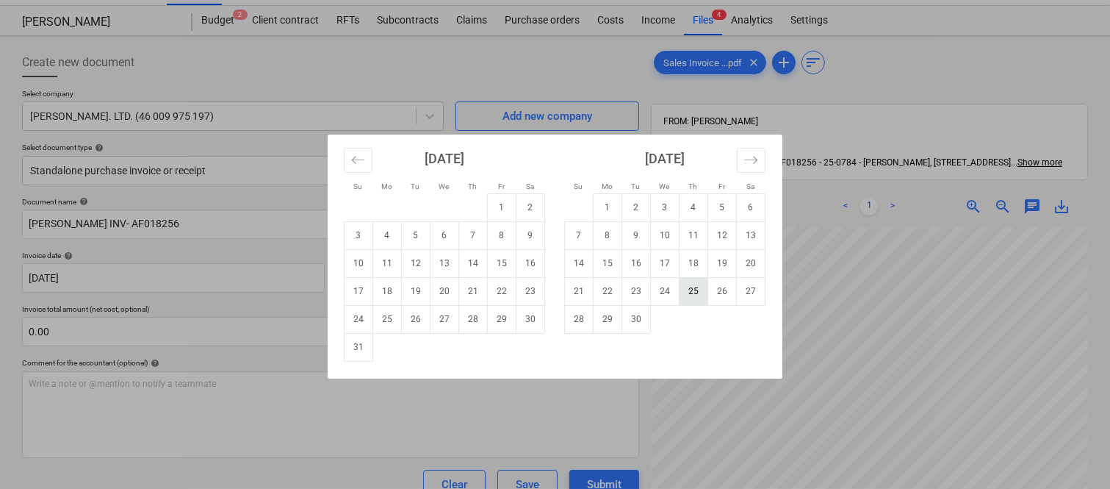
click at [691, 295] on td "25" at bounding box center [694, 291] width 29 height 28
type input "[DATE]"
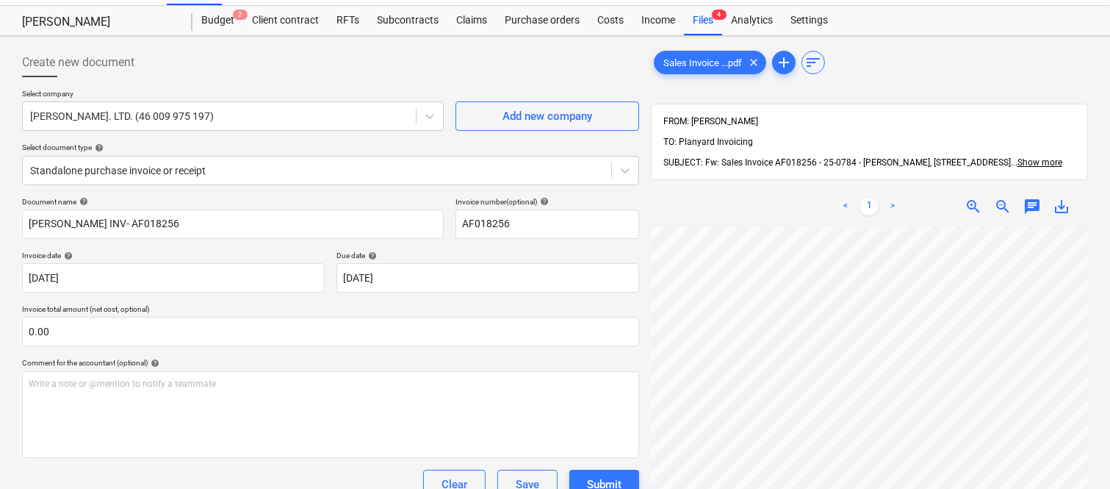
scroll to position [433, 239]
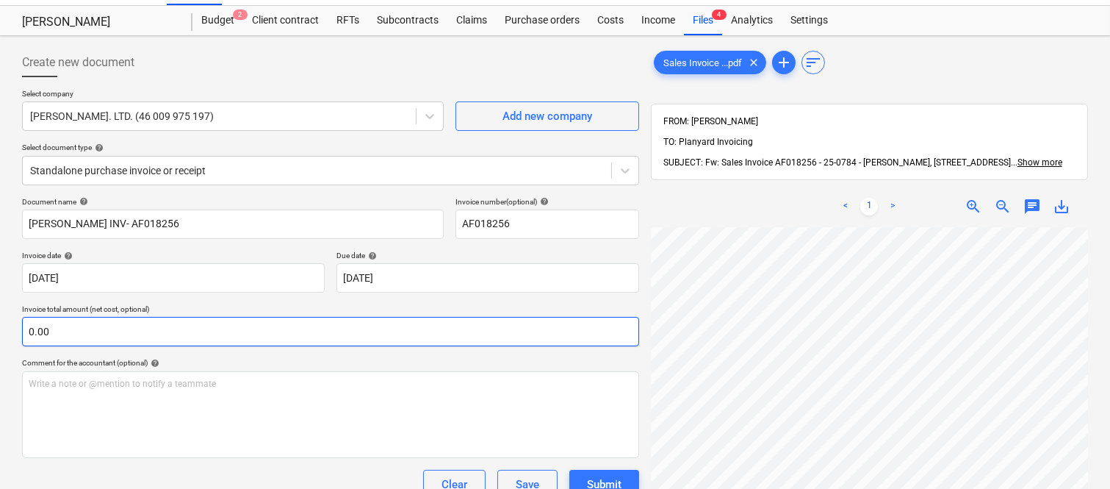
click at [121, 324] on input "0.00" at bounding box center [330, 331] width 617 height 29
paste input "4,400"
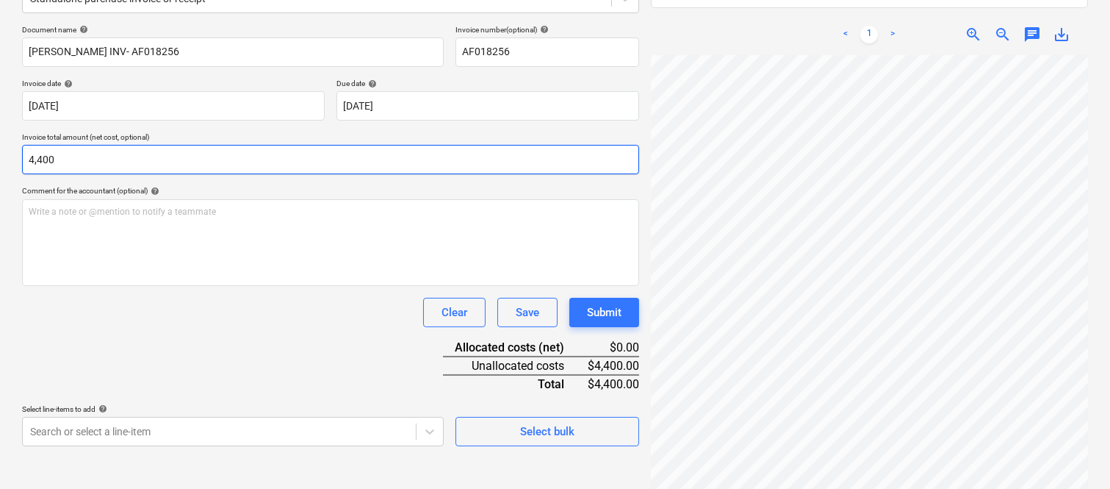
scroll to position [209, 0]
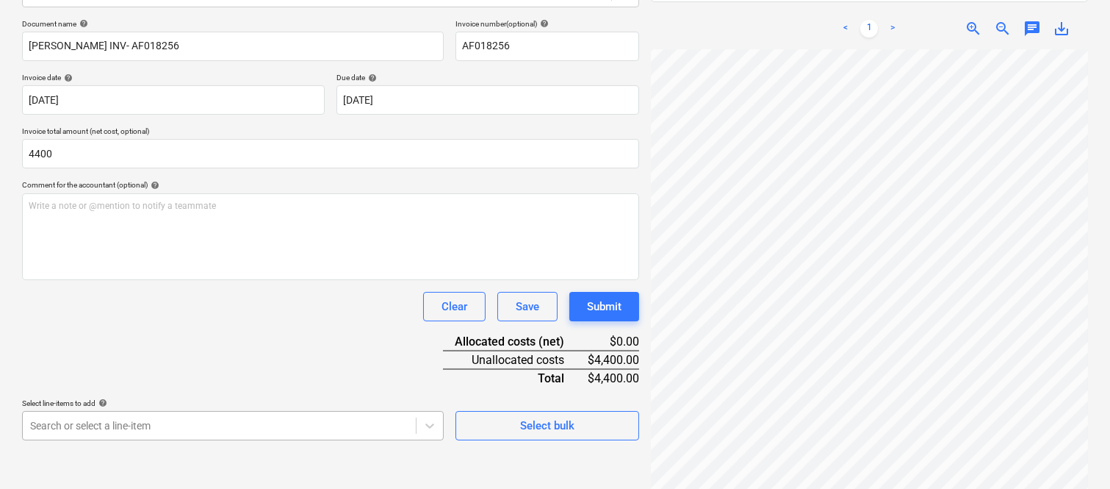
type input "4,400.00"
click at [179, 279] on body "Sales Projects Contacts Company Inbox 1 Approvals format_size keyboard_arrow_do…" at bounding box center [555, 35] width 1110 height 489
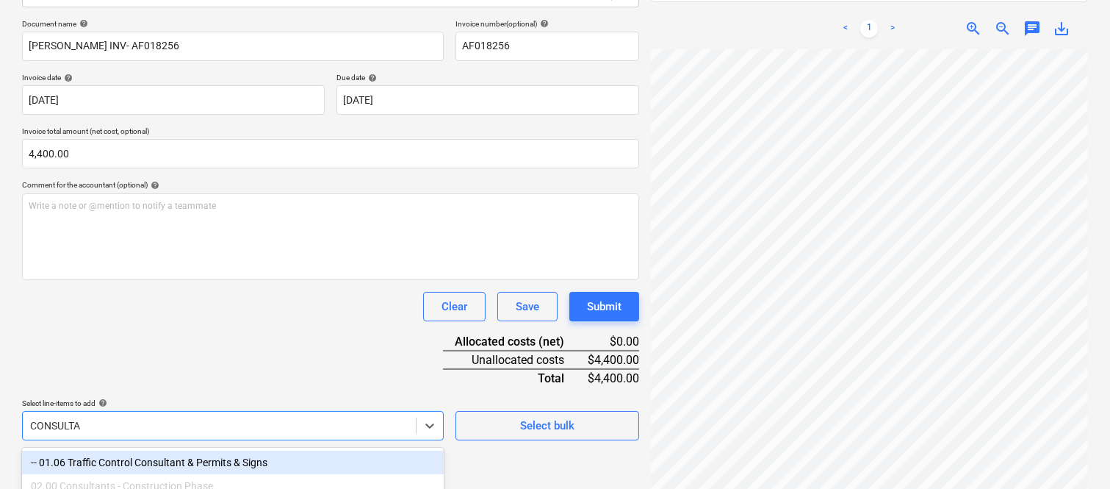
scroll to position [292, 0]
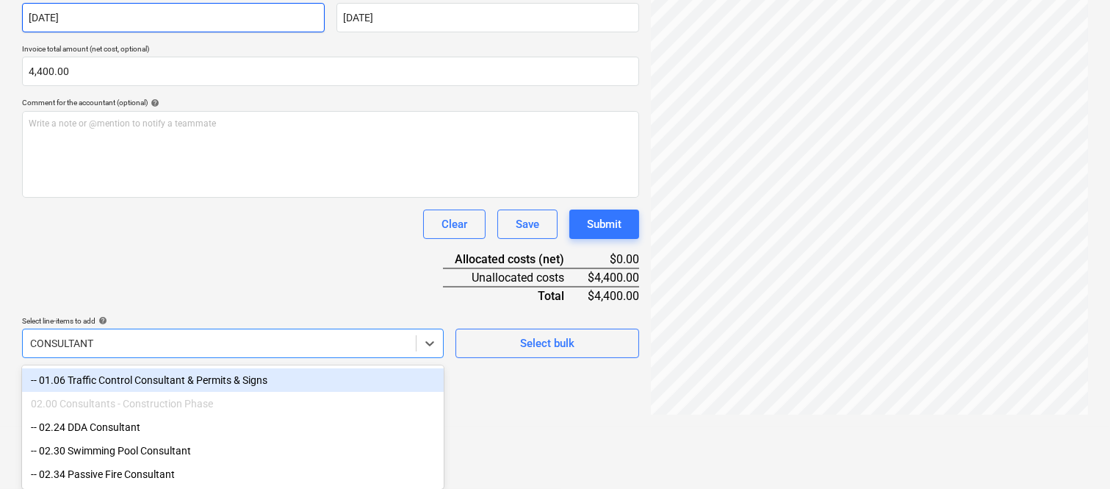
type input "CONSULTANT"
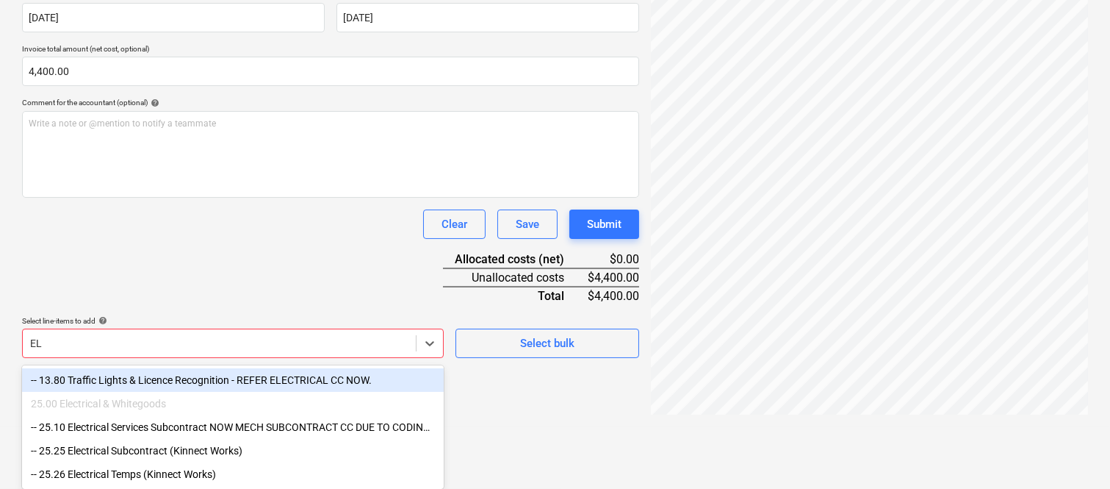
type input "E"
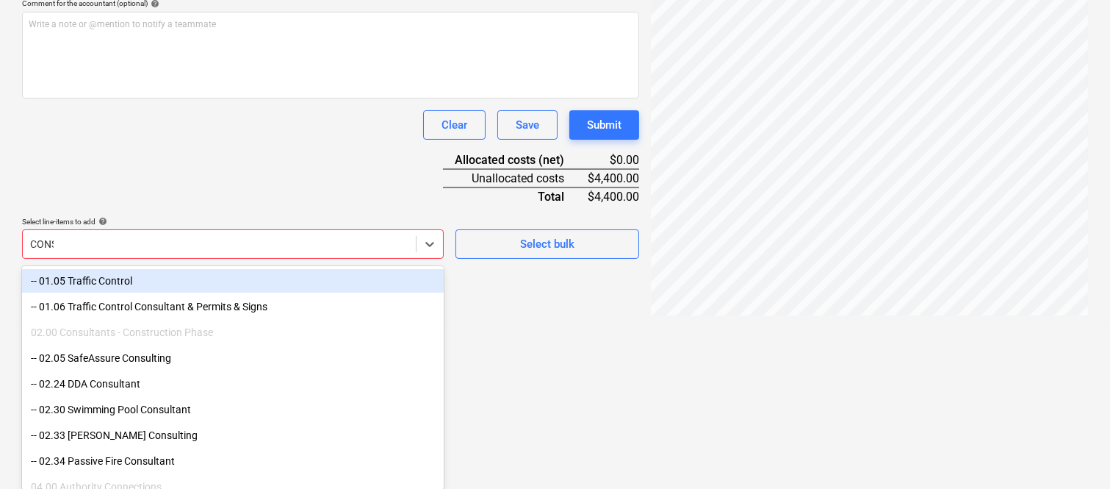
scroll to position [341, 0]
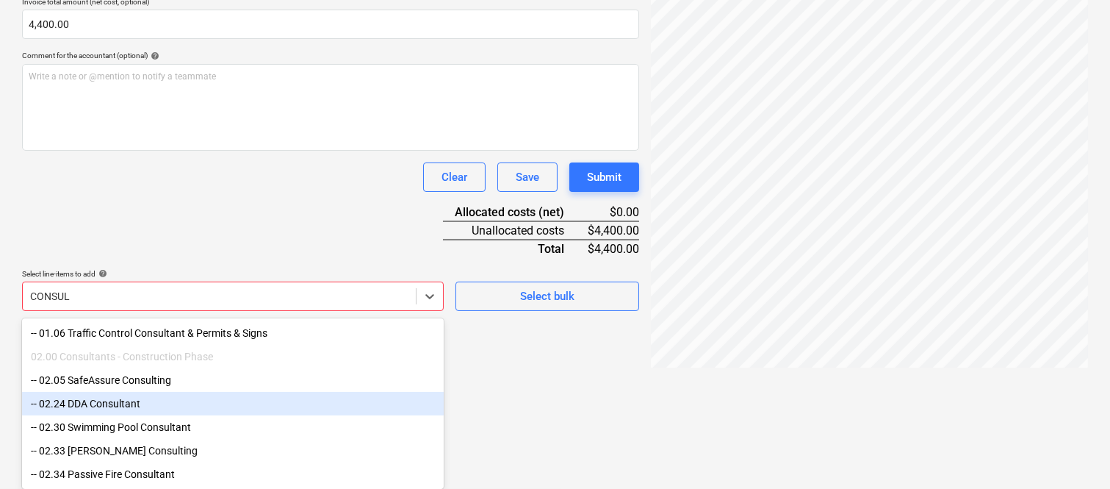
type input "CONSUL"
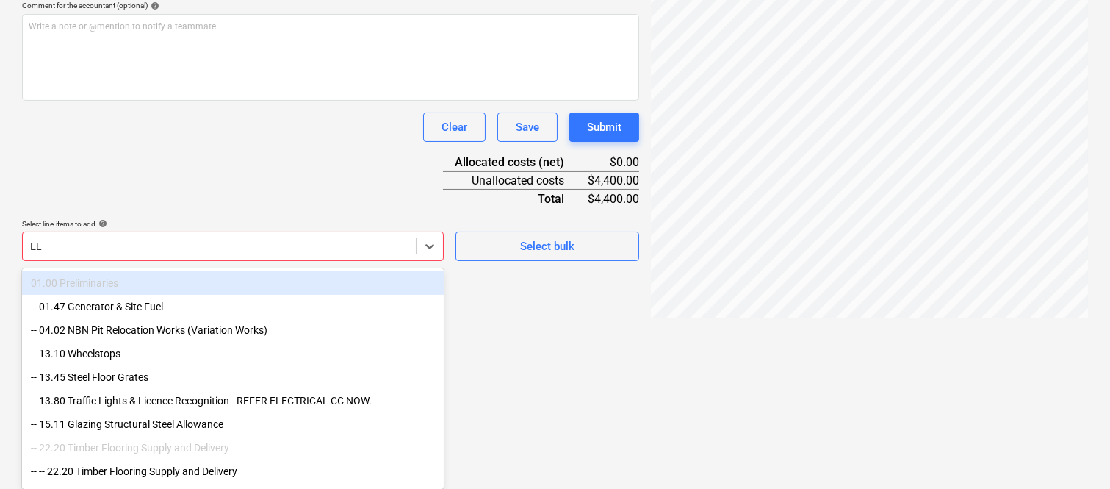
scroll to position [292, 0]
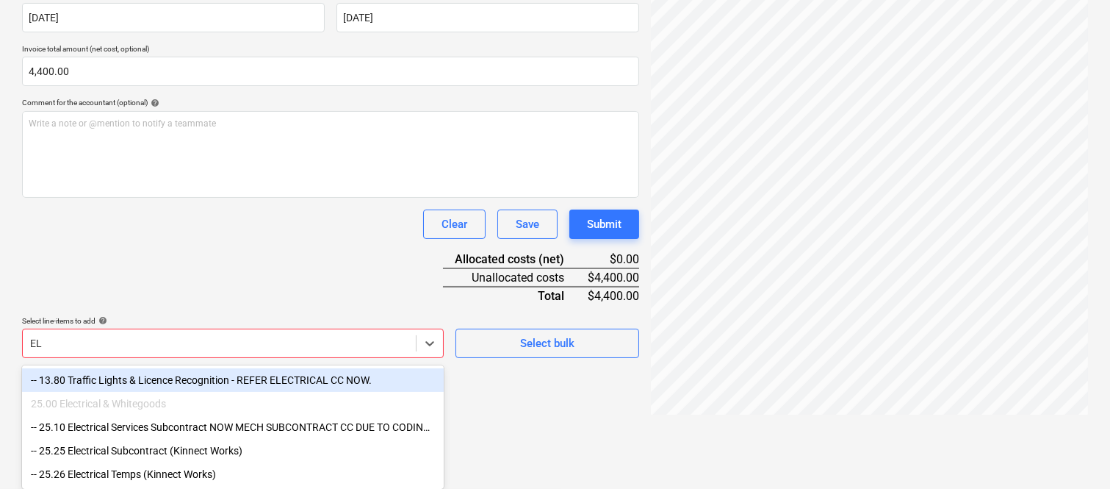
type input "E"
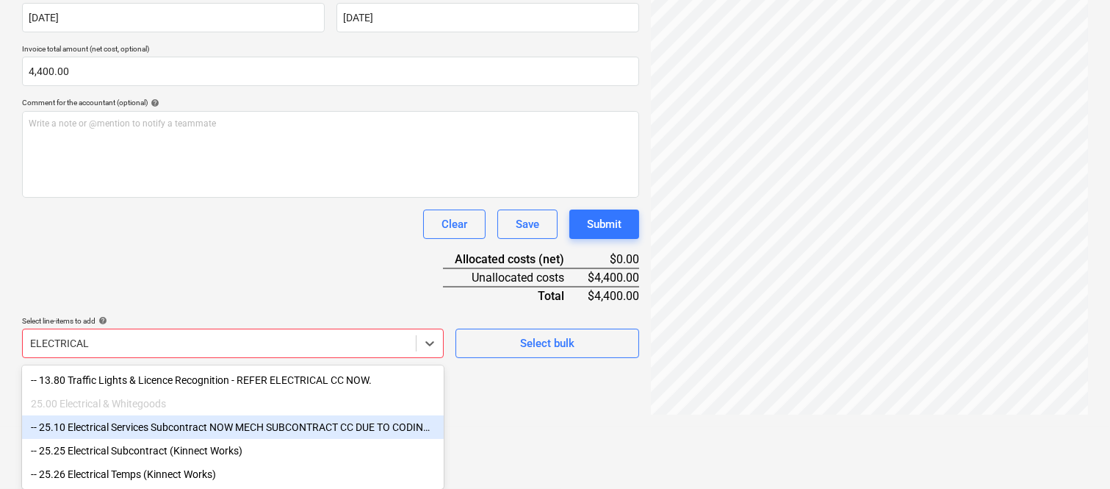
type input "ELECTRICAL"
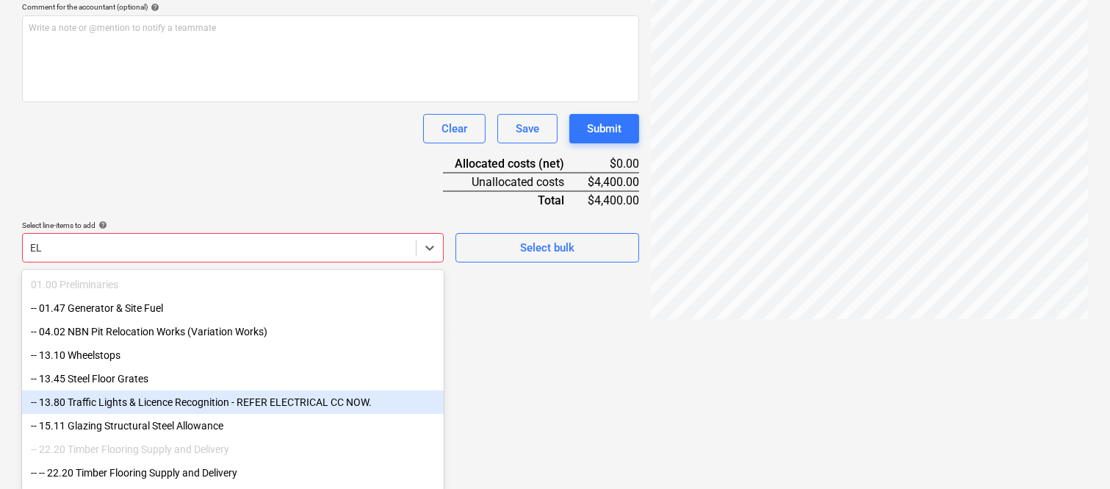
type input "E"
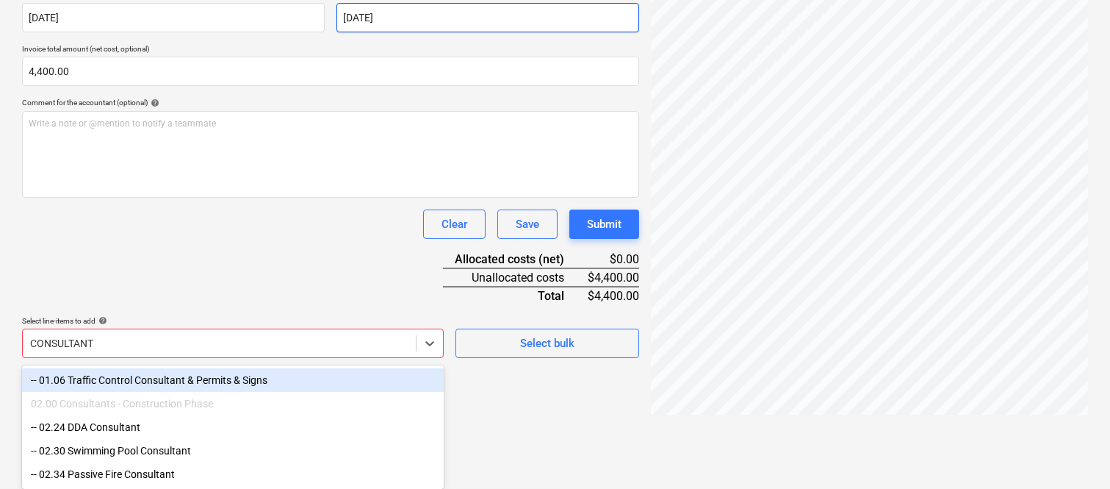
type input "CONSULTANT"
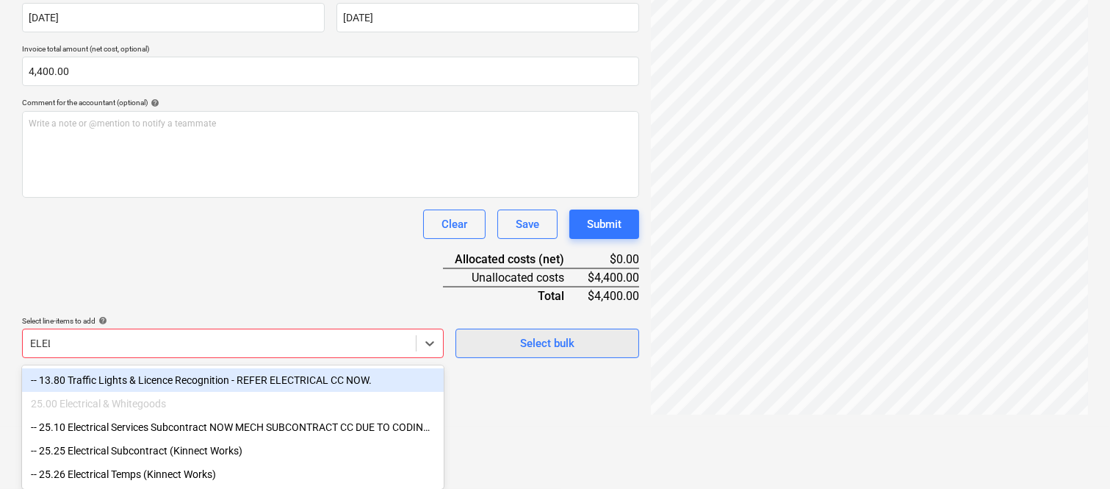
scroll to position [209, 0]
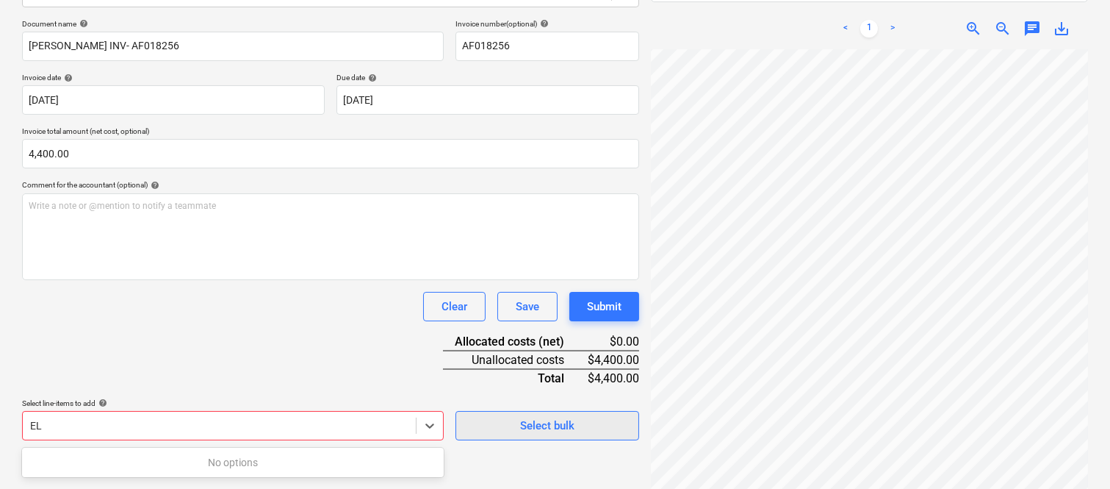
type input "E"
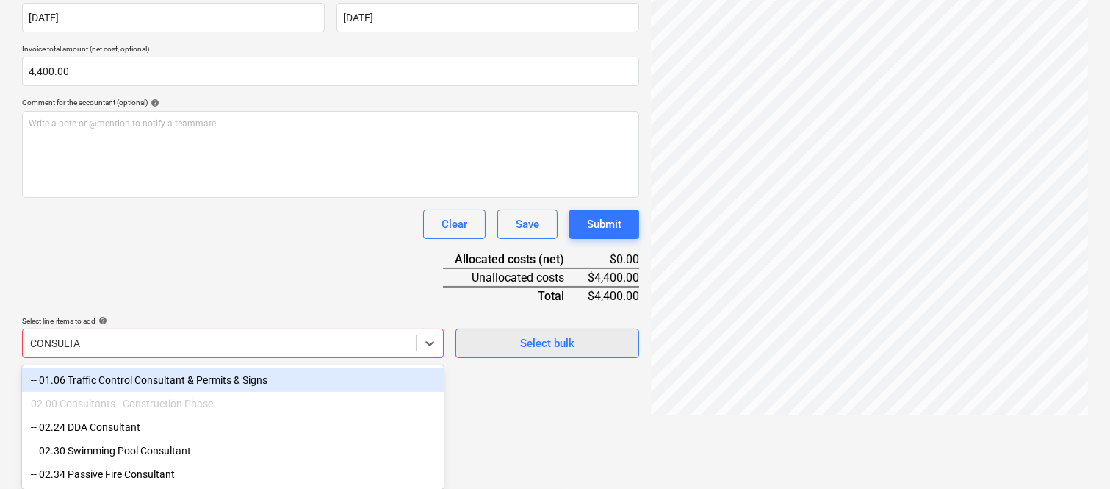
scroll to position [292, 0]
type input "CONSULTANT"
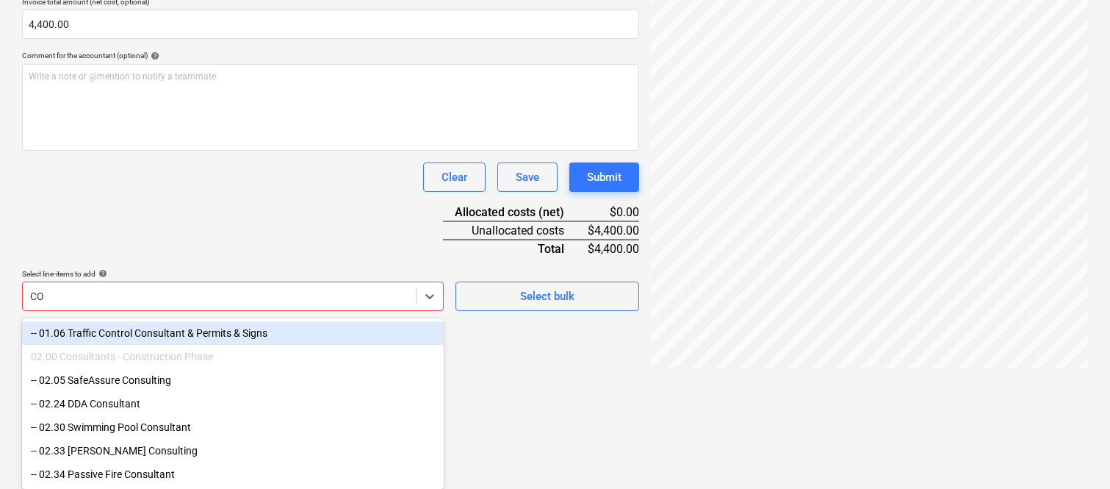
type input "C"
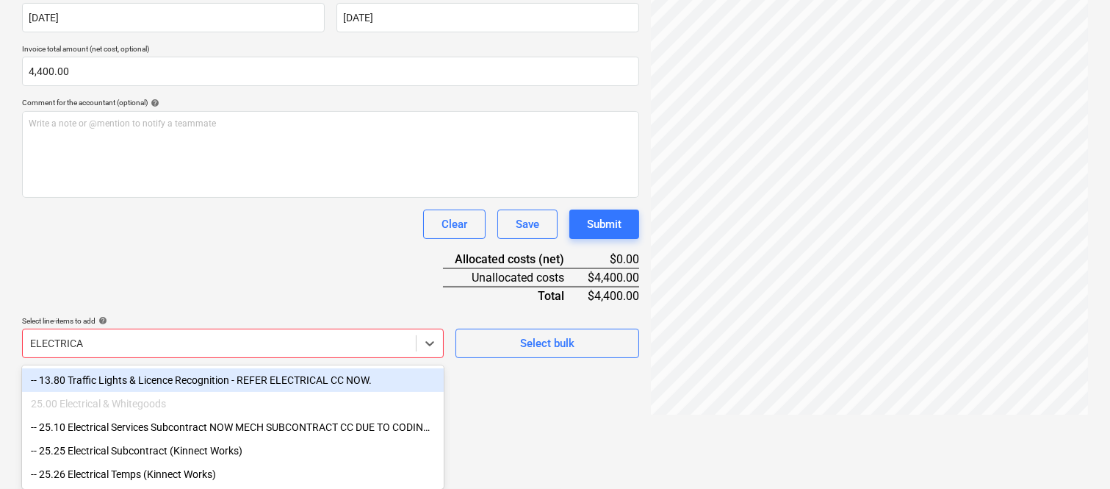
type input "ELECTRICAL"
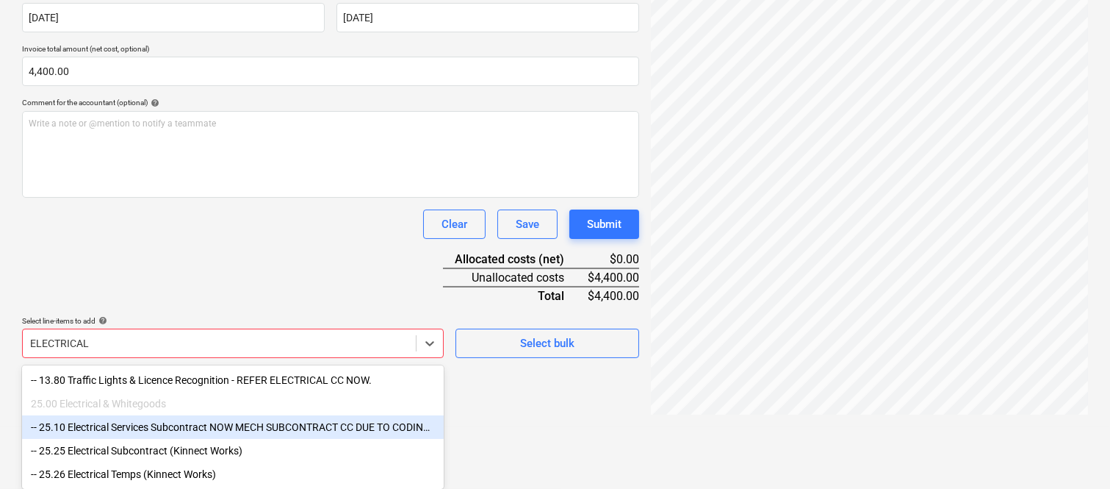
click at [163, 428] on div "-- 25.10 Electrical Services Subcontract NOW MECH SUBCONTRACT CC DUE TO CODING …" at bounding box center [233, 427] width 422 height 24
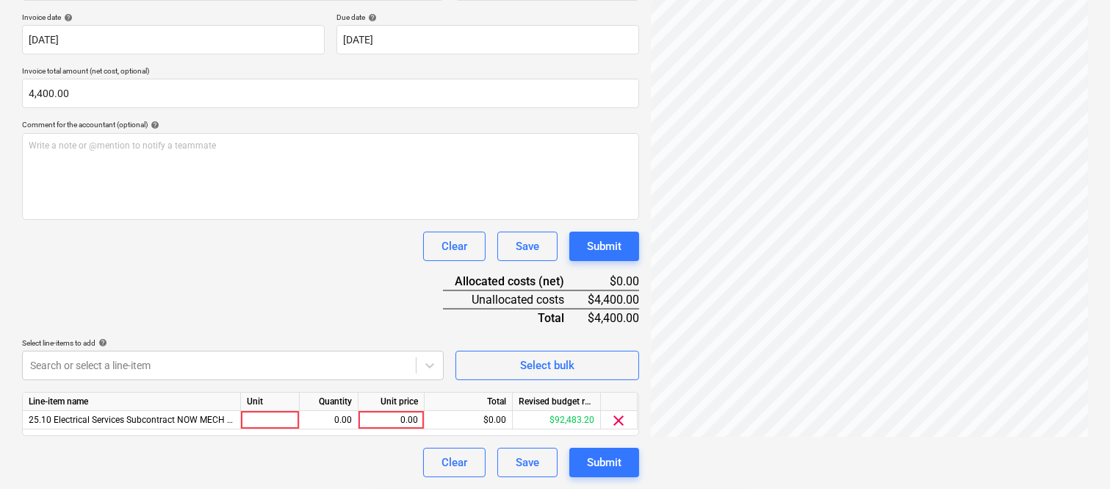
click at [179, 280] on div "Document name help [PERSON_NAME] INV- AF018256 Invoice number (optional) help A…" at bounding box center [330, 218] width 617 height 518
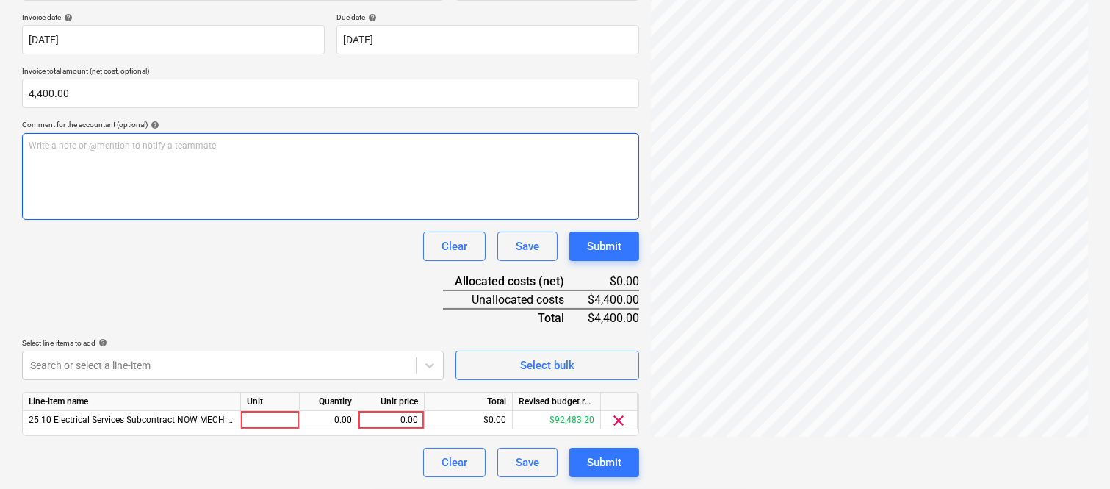
scroll to position [112, 26]
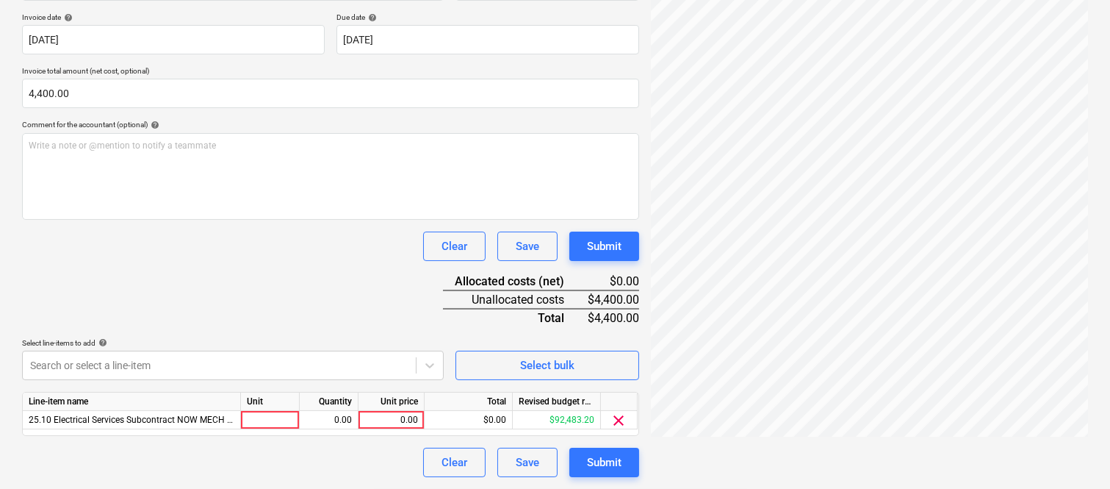
click at [338, 267] on div "Document name help [PERSON_NAME] INV- AF018256 Invoice number (optional) help A…" at bounding box center [330, 218] width 617 height 518
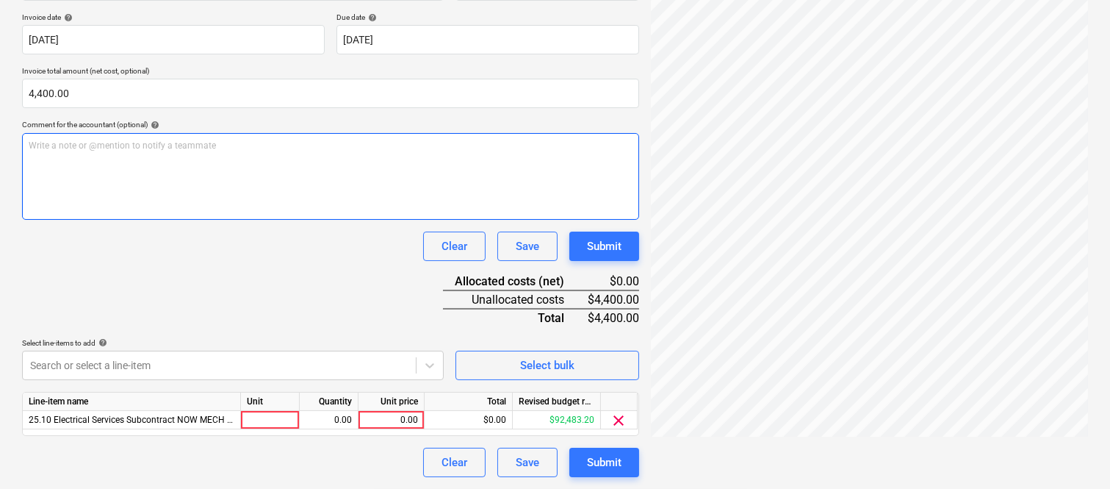
scroll to position [0, 0]
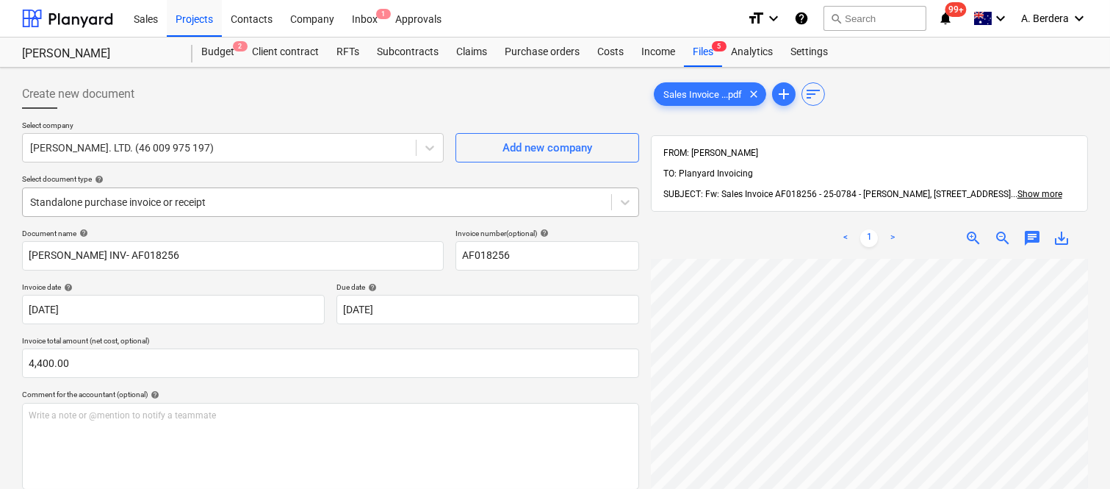
click at [397, 195] on div at bounding box center [317, 202] width 574 height 15
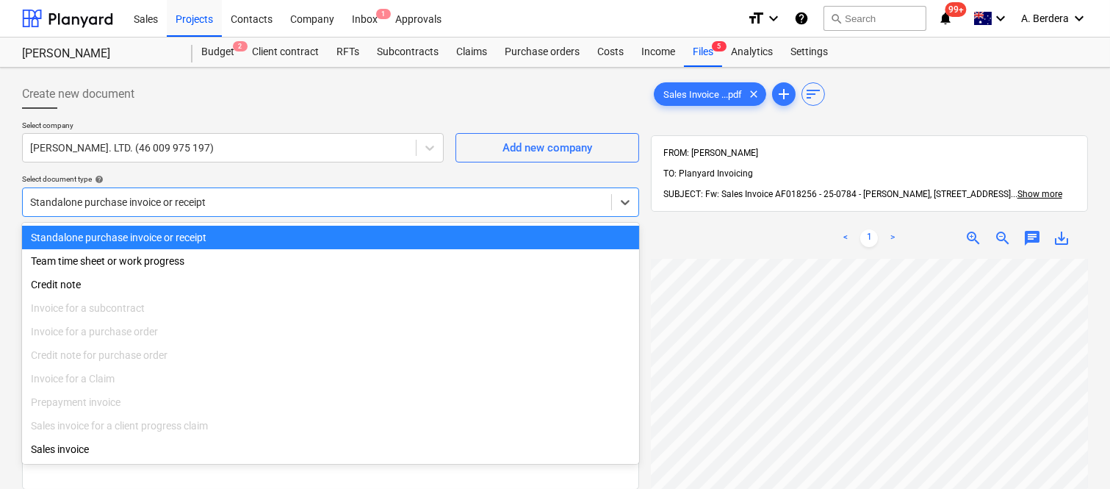
click at [427, 236] on div "Standalone purchase invoice or receipt" at bounding box center [330, 238] width 617 height 24
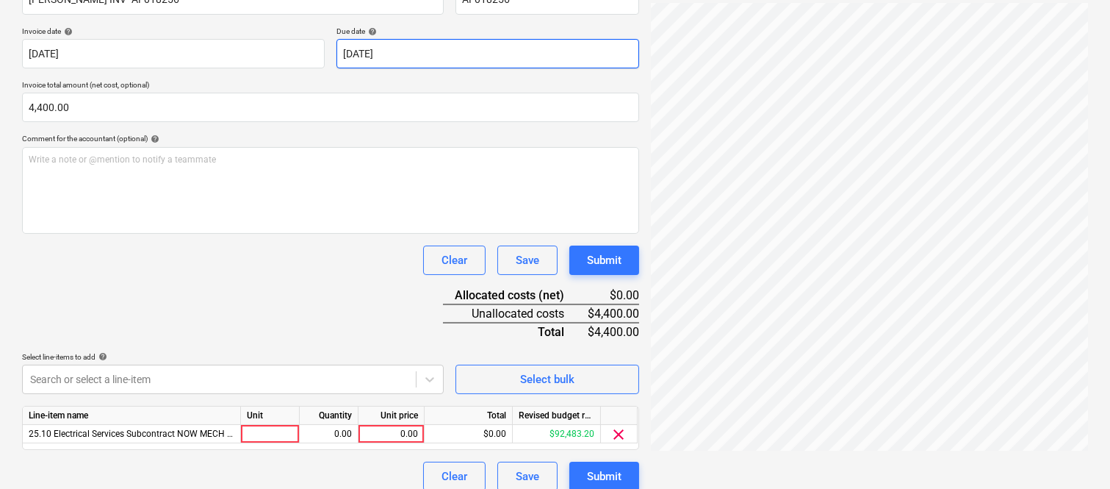
scroll to position [270, 0]
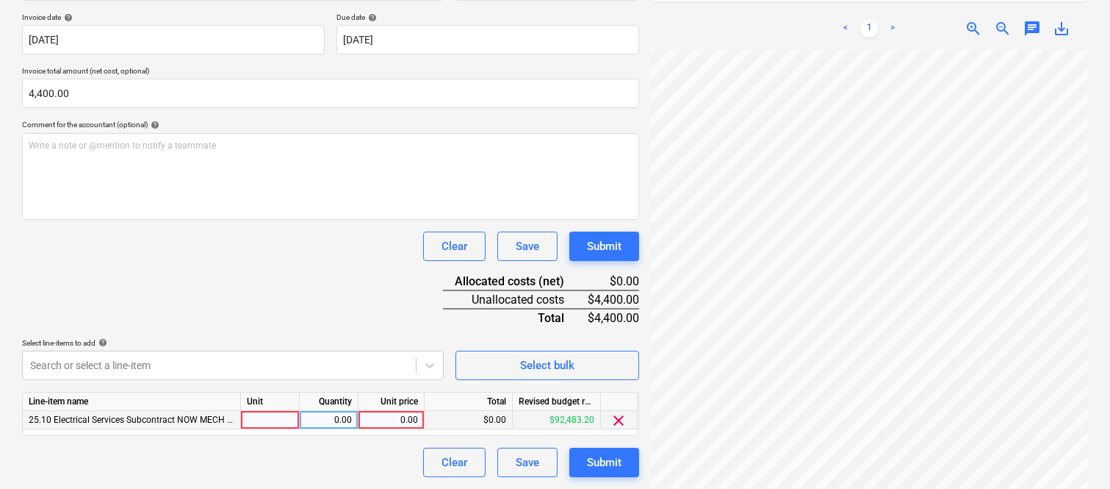
click at [267, 420] on div at bounding box center [270, 420] width 59 height 18
type input "INVOICE"
click at [337, 417] on div "0.00" at bounding box center [329, 420] width 46 height 18
type input "1"
click at [401, 414] on div "0.00" at bounding box center [391, 420] width 54 height 18
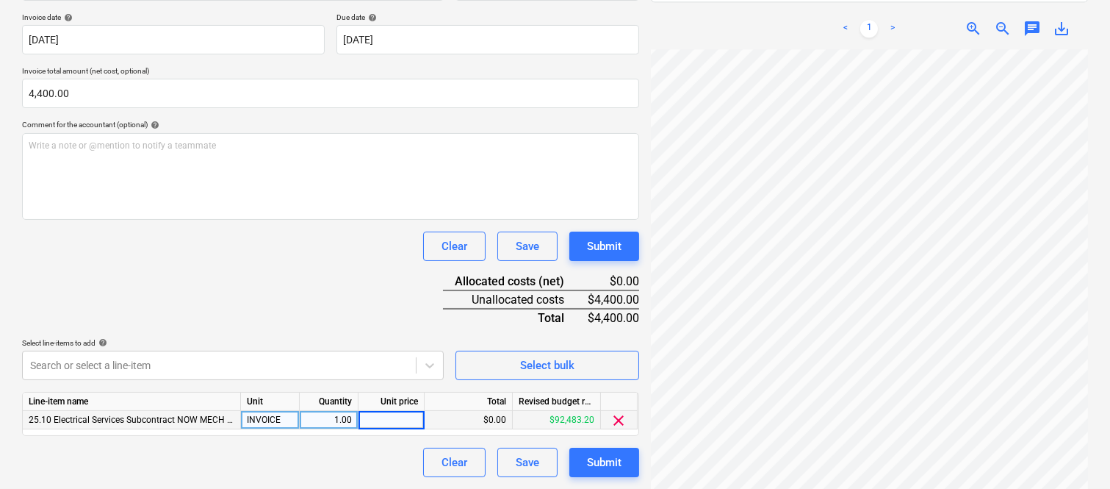
type input "4,400"
click at [312, 314] on div "Document name help [PERSON_NAME] INV- AF018256 Invoice number (optional) help A…" at bounding box center [330, 218] width 617 height 518
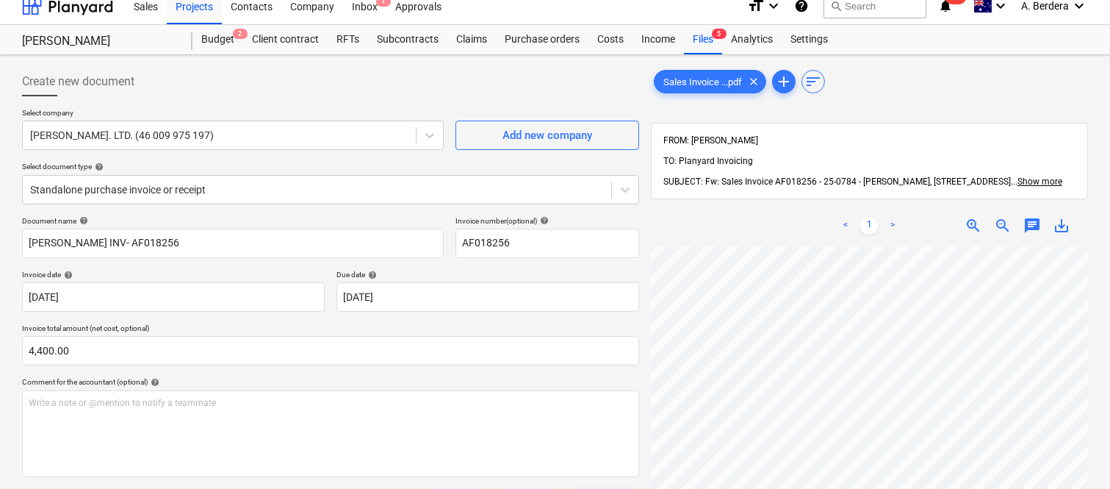
scroll to position [0, 0]
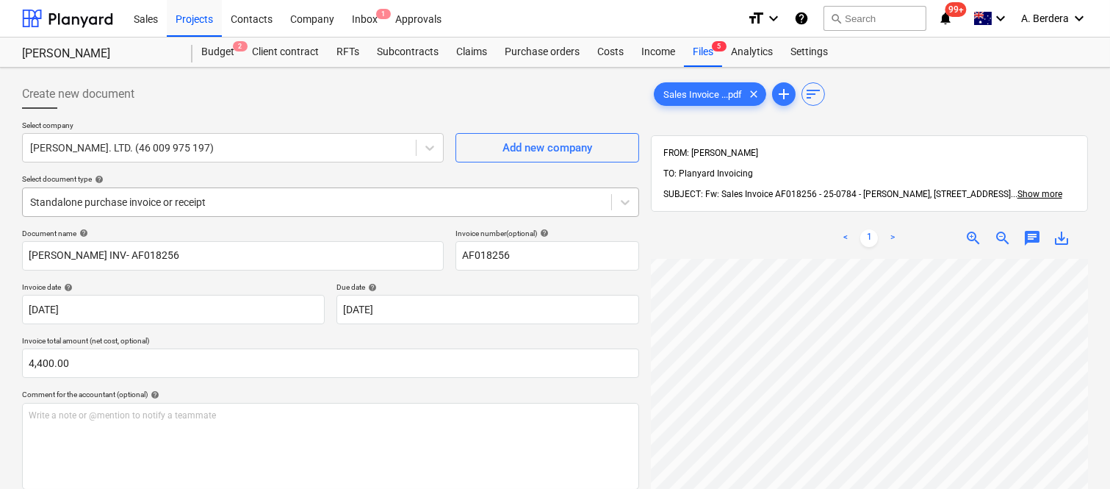
click at [312, 203] on div at bounding box center [317, 202] width 574 height 15
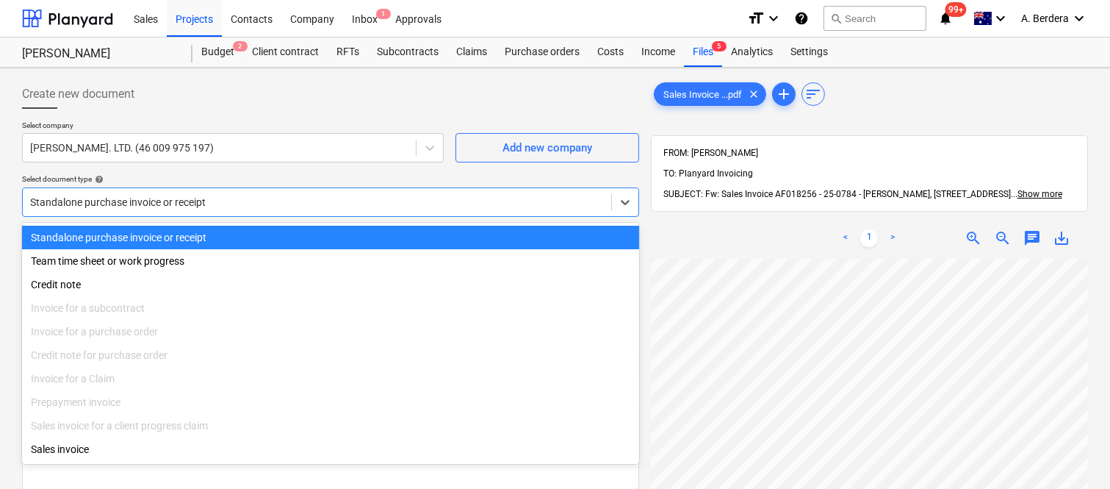
click at [320, 231] on div "Standalone purchase invoice or receipt" at bounding box center [330, 238] width 617 height 24
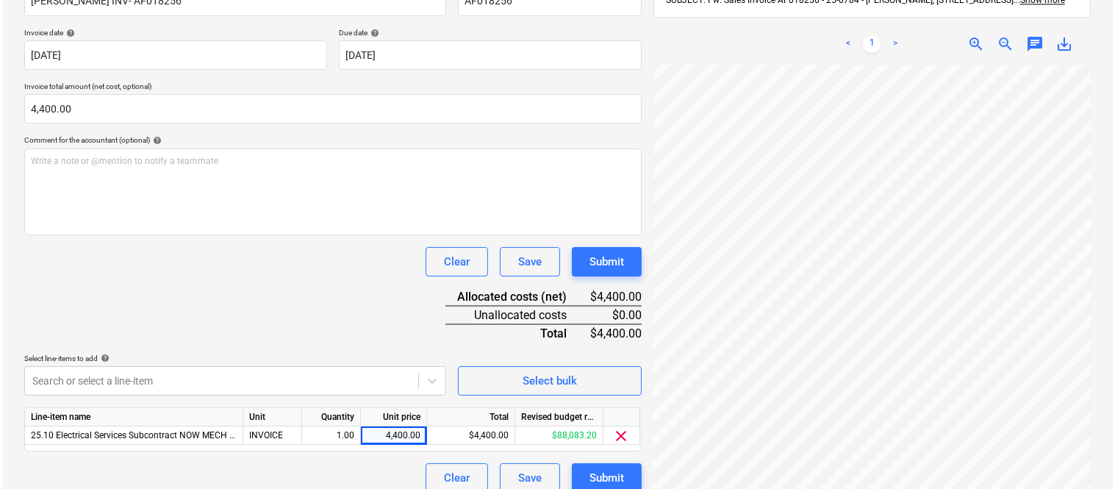
scroll to position [270, 0]
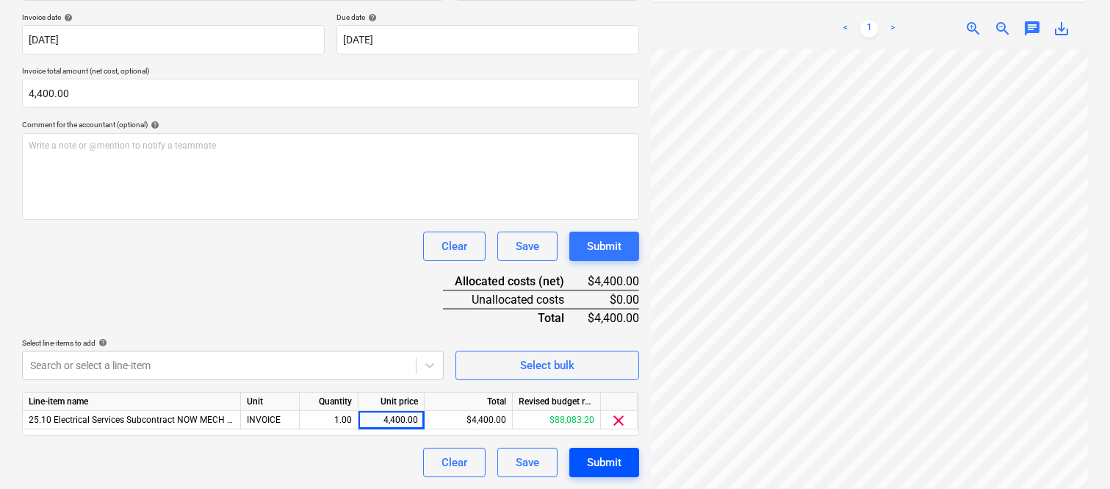
click at [589, 467] on div "Submit" at bounding box center [604, 462] width 35 height 19
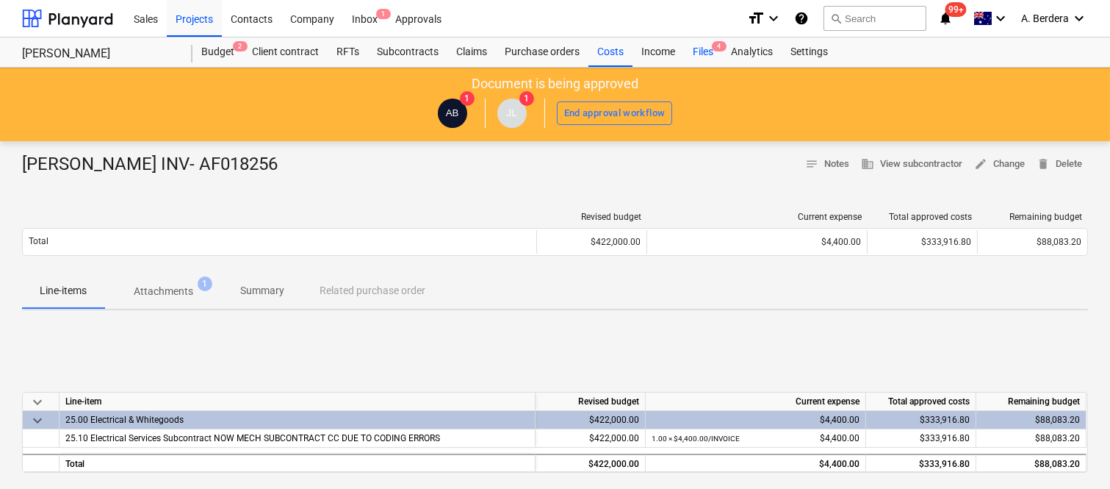
click at [699, 49] on div "Files 4" at bounding box center [703, 51] width 38 height 29
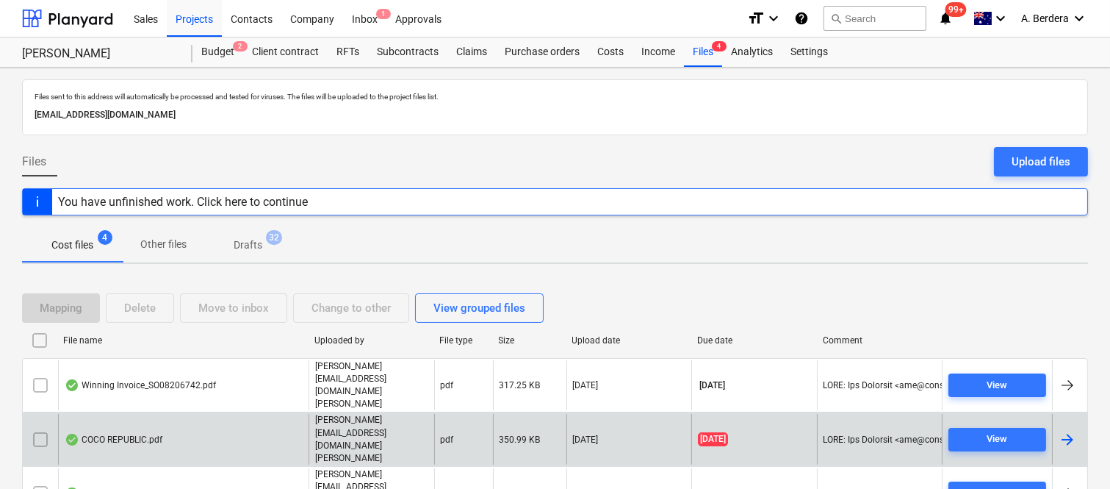
click at [268, 414] on div "COCO REPUBLIC.pdf" at bounding box center [183, 439] width 251 height 51
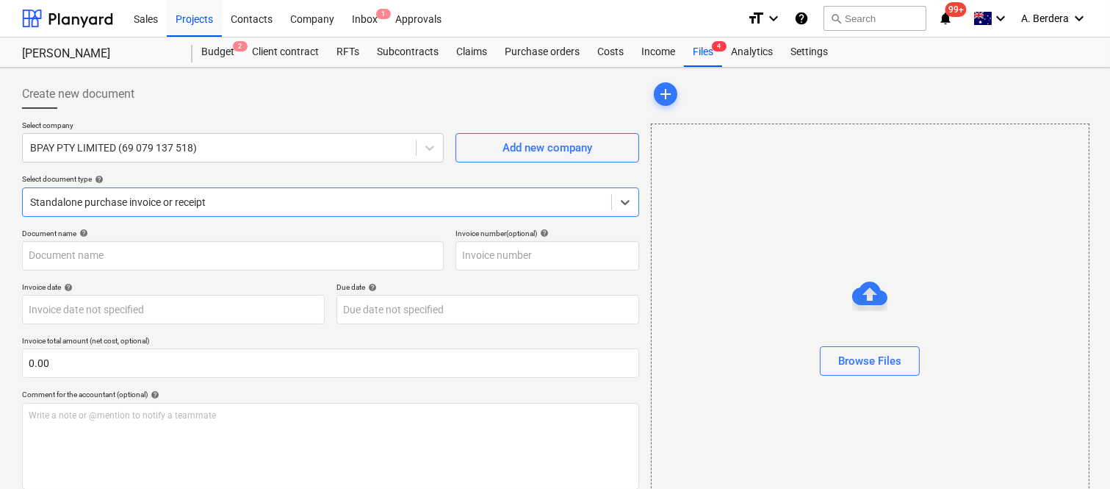
type input "301220373"
type input "[DATE]"
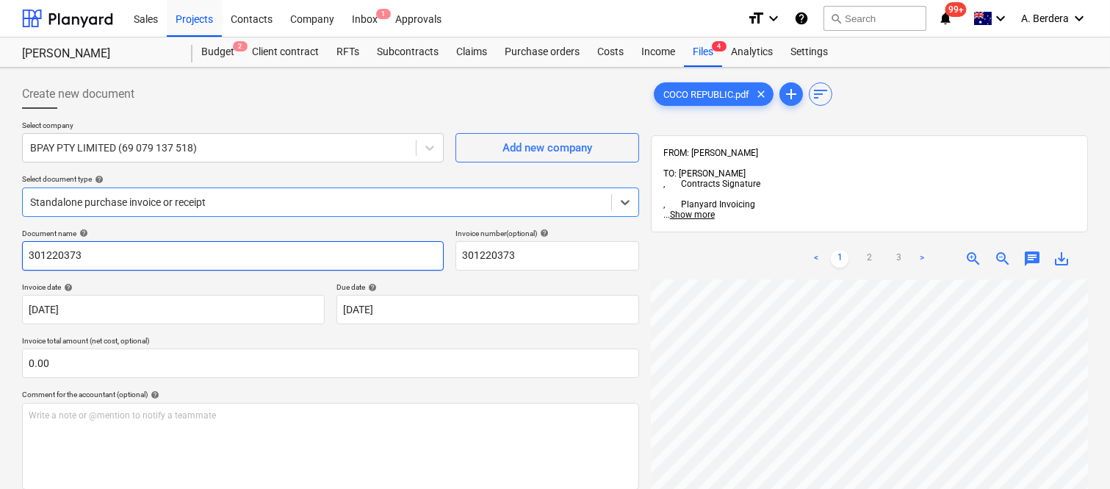
click at [26, 256] on input "301220373" at bounding box center [233, 255] width 422 height 29
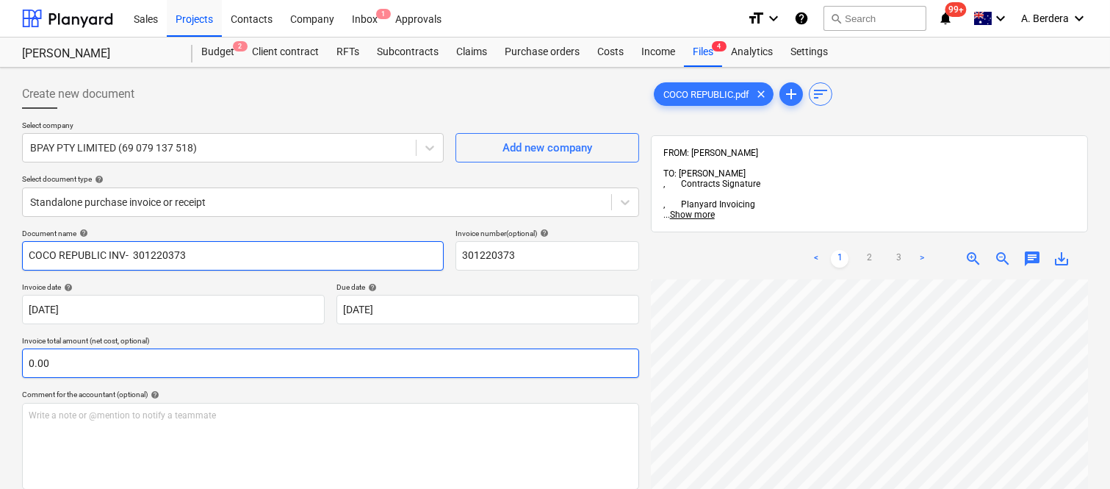
scroll to position [435, 0]
type input "COCO REPUBLIC INV- 301220373"
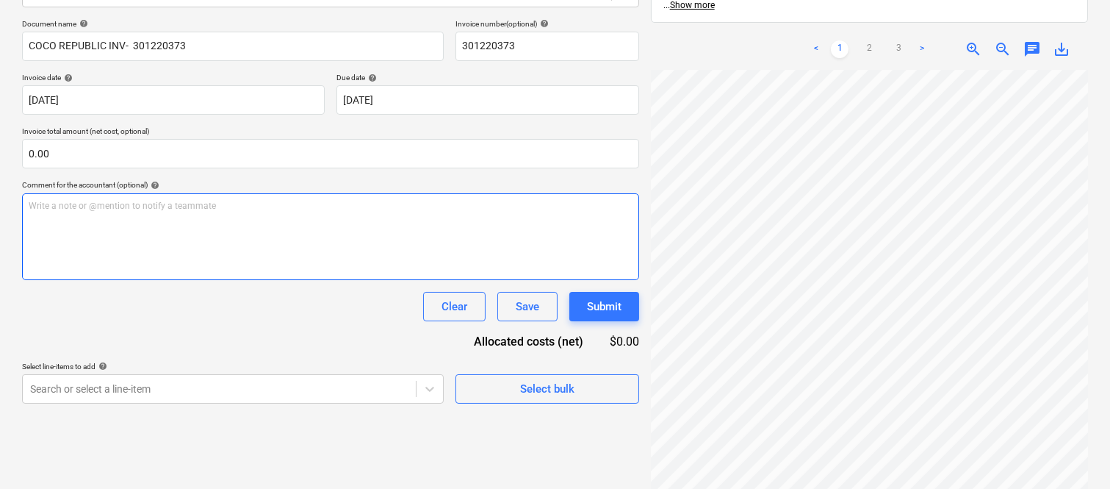
scroll to position [289, 244]
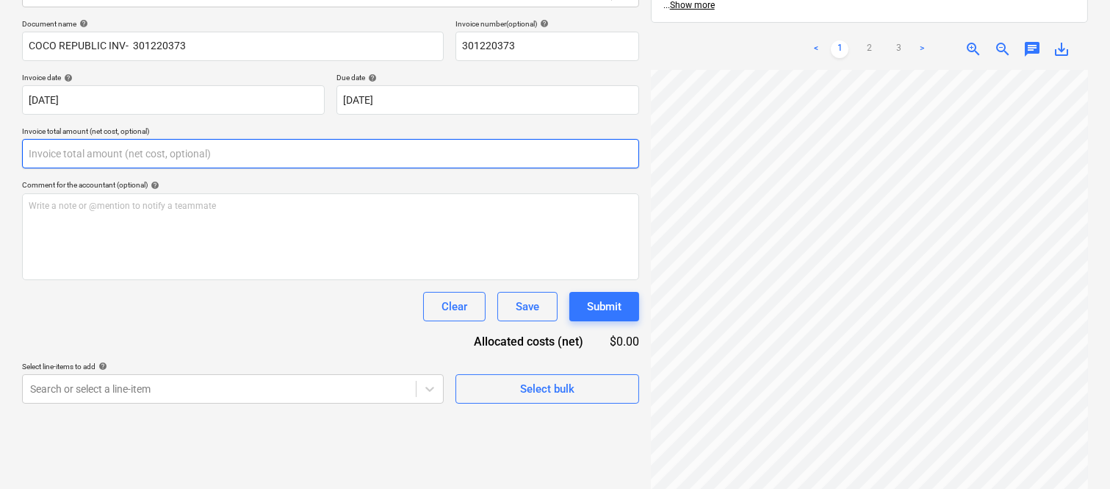
click at [195, 156] on input "text" at bounding box center [330, 153] width 617 height 29
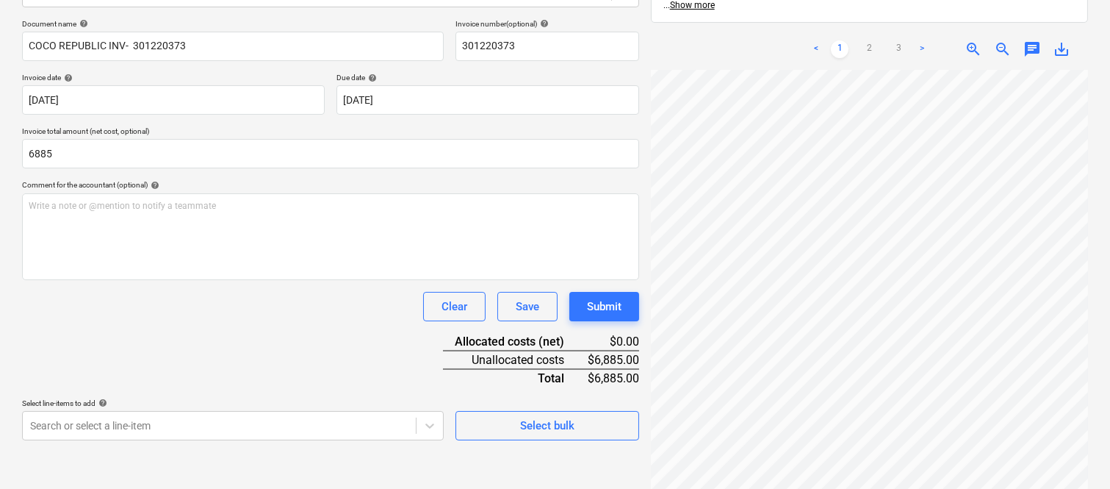
type input "6,885.00"
click at [176, 314] on div "Clear Save Submit" at bounding box center [330, 306] width 617 height 29
click at [197, 313] on div "Clear Save Submit" at bounding box center [330, 306] width 617 height 29
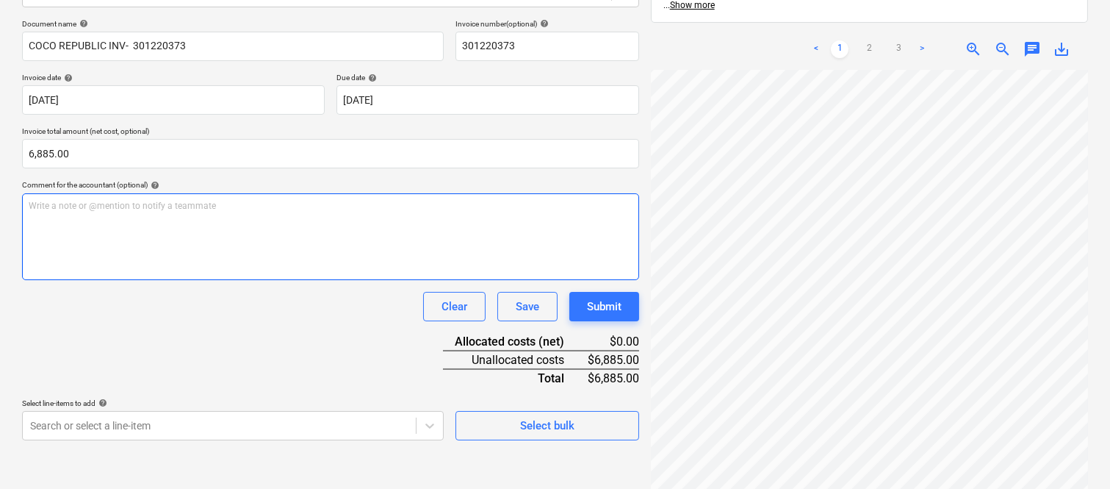
click at [178, 229] on div "Write a note or @mention to notify a teammate [PERSON_NAME]" at bounding box center [330, 236] width 617 height 87
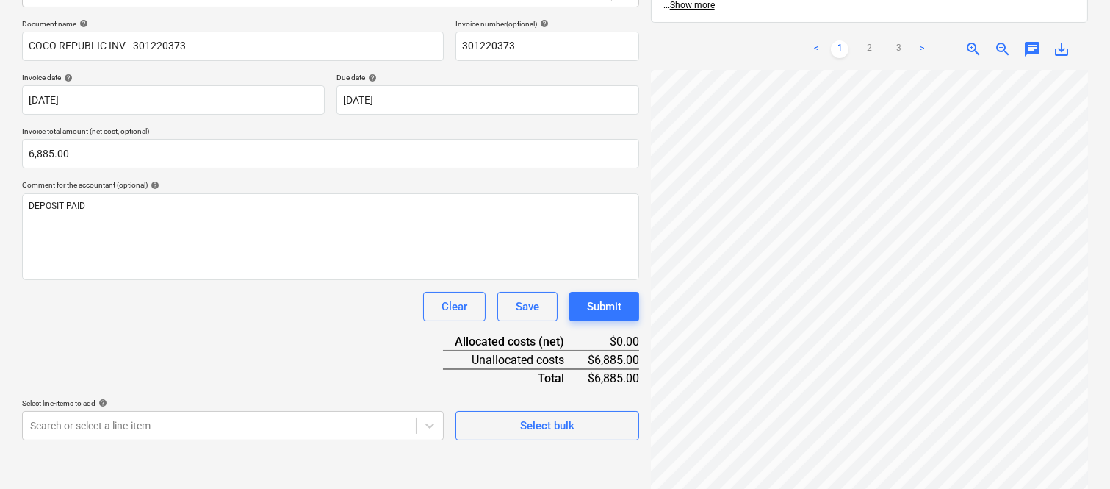
click at [159, 313] on div "Clear Save Submit" at bounding box center [330, 306] width 617 height 29
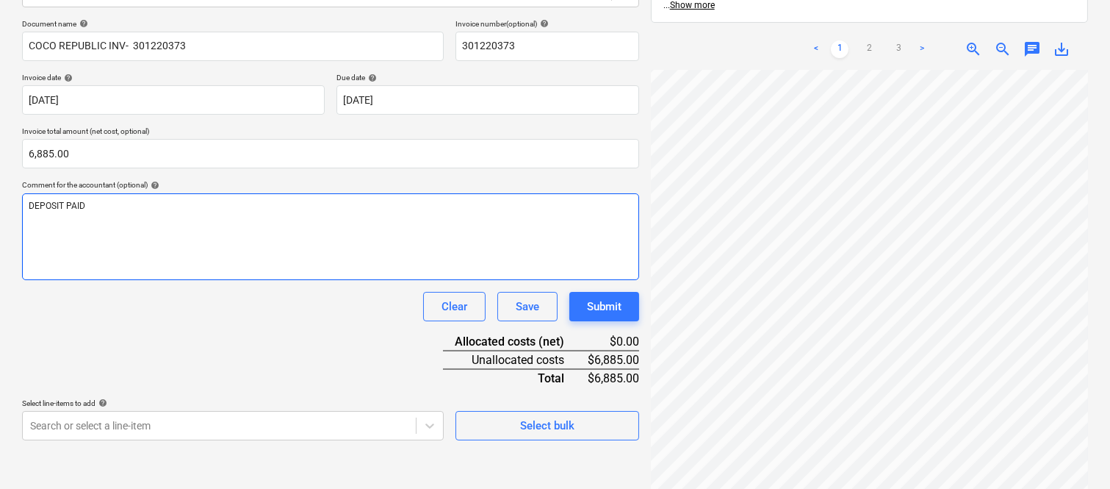
click at [66, 202] on span "DEPOSIT PAID" at bounding box center [57, 206] width 57 height 10
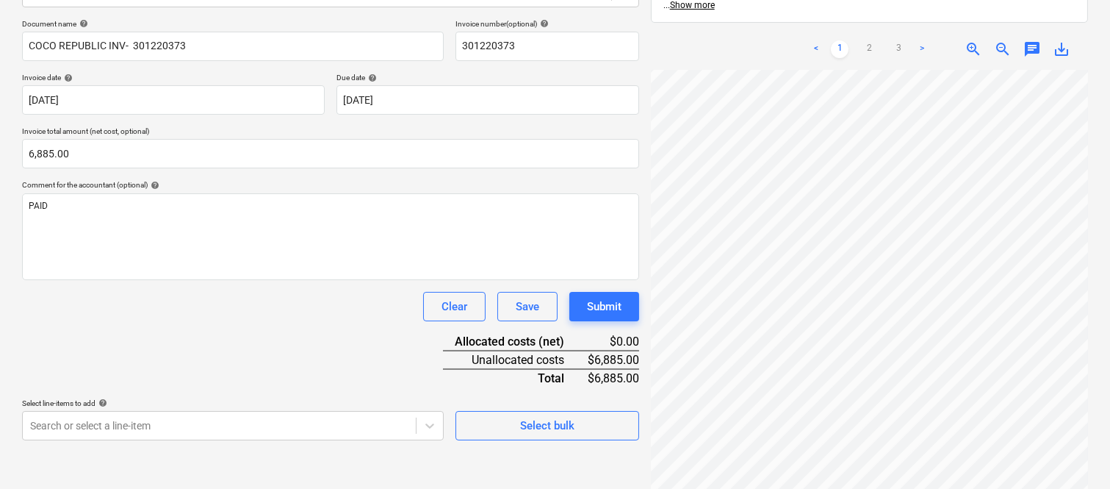
click at [97, 349] on div "Document name help COCO REPUBLIC INV- 301220373 Invoice number (optional) help …" at bounding box center [330, 229] width 617 height 421
click at [88, 279] on body "Sales Projects Contacts Company Inbox 1 Approvals format_size keyboard_arrow_do…" at bounding box center [555, 35] width 1110 height 489
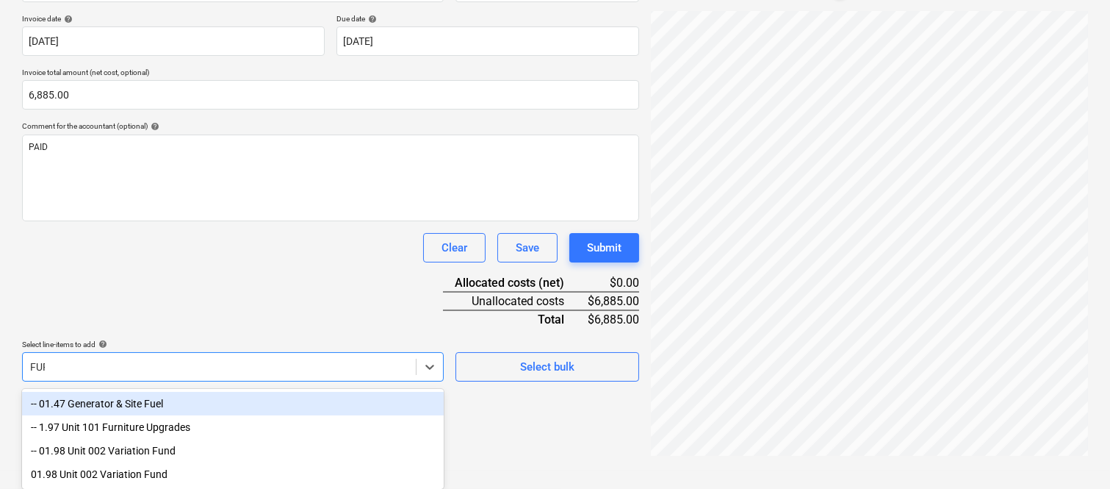
scroll to position [209, 0]
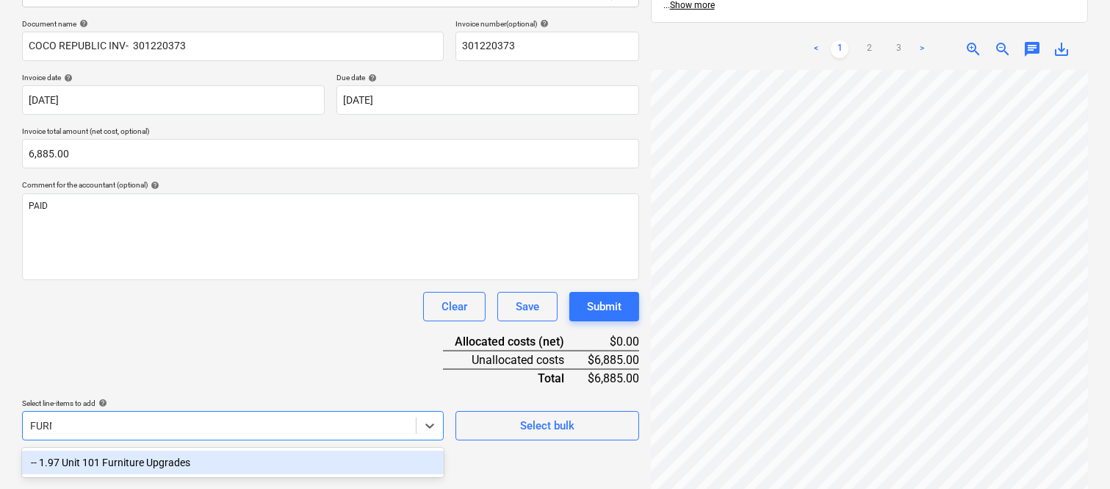
type input "FURNI"
click at [96, 458] on div "-- 1.97 Unit 101 Furniture Upgrades" at bounding box center [233, 462] width 422 height 24
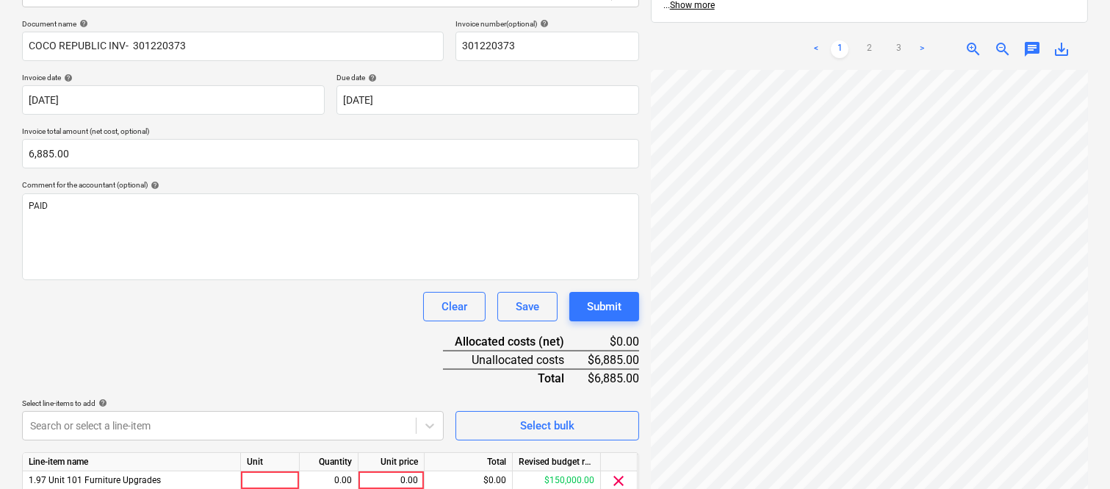
click at [126, 334] on div "Document name help COCO REPUBLIC INV- 301220373 Invoice number (optional) help …" at bounding box center [330, 278] width 617 height 518
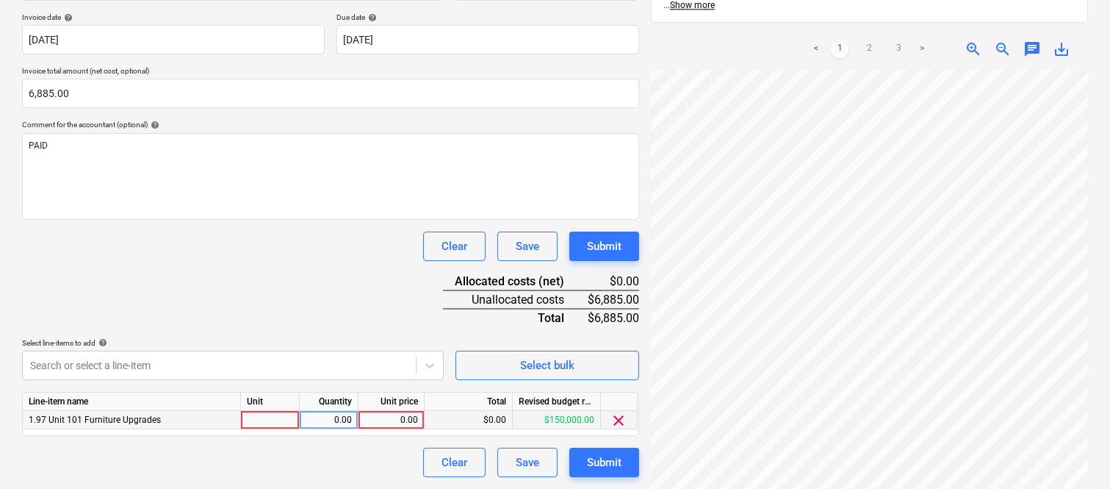
click at [257, 417] on div at bounding box center [270, 420] width 59 height 18
type input "INVOICE"
click at [348, 421] on div "0.00" at bounding box center [329, 420] width 46 height 18
type input "1"
click at [401, 419] on div "0.00" at bounding box center [391, 420] width 54 height 18
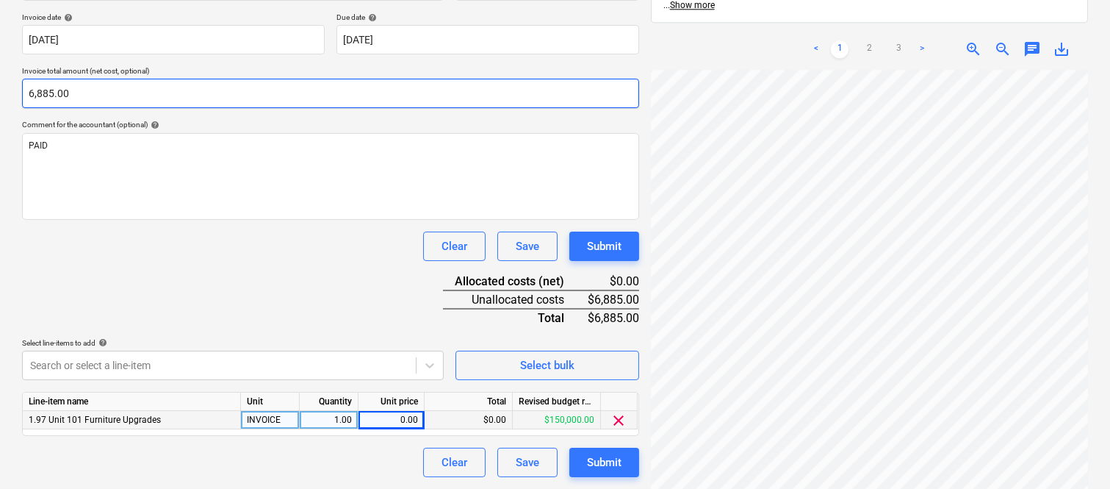
click at [41, 90] on input "6,885.00" at bounding box center [330, 93] width 617 height 29
click at [41, 90] on input "6885" at bounding box center [330, 93] width 617 height 29
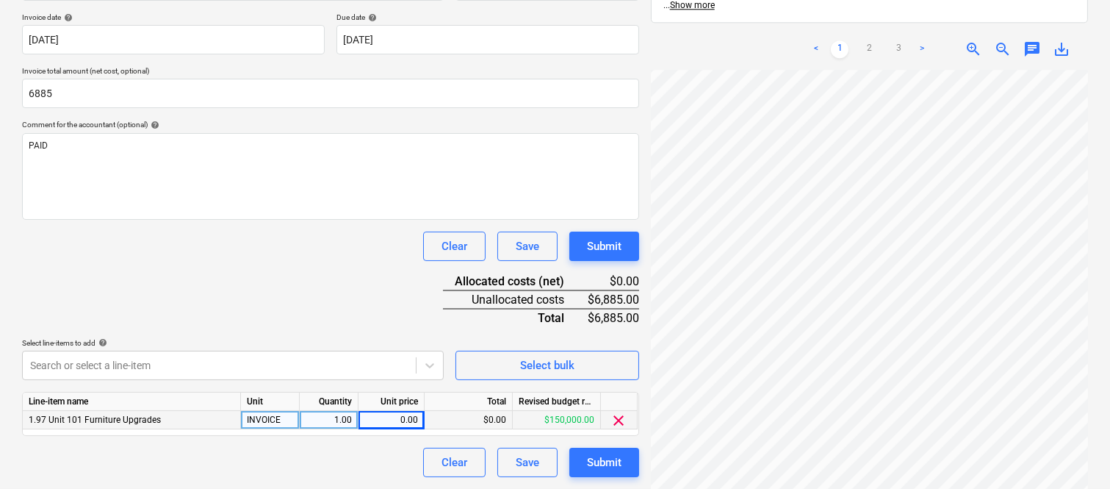
type input "6,885.00"
click at [398, 420] on div "0.00" at bounding box center [391, 420] width 54 height 18
type input "6885"
click at [319, 316] on div "Document name help COCO REPUBLIC INV- 301220373 Invoice number (optional) help …" at bounding box center [330, 218] width 617 height 518
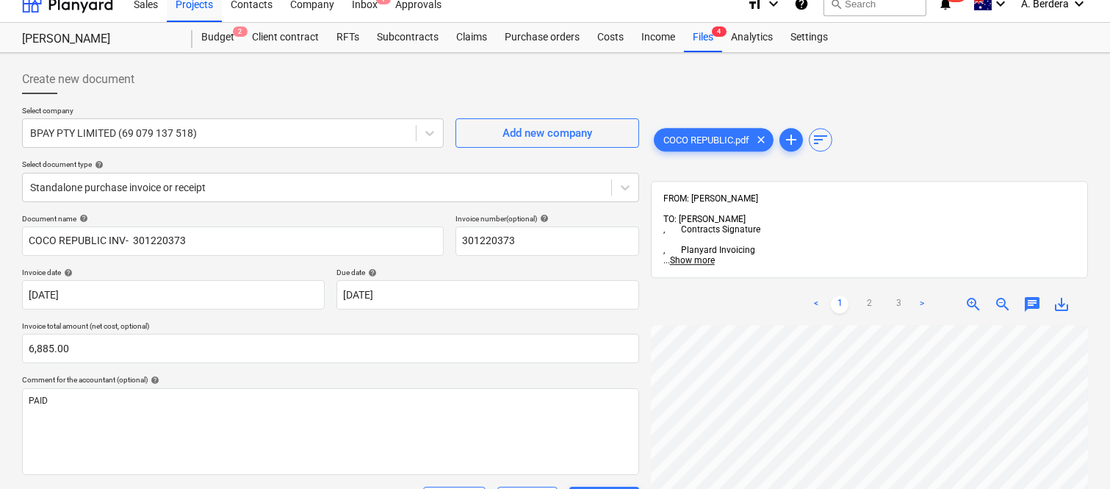
scroll to position [0, 0]
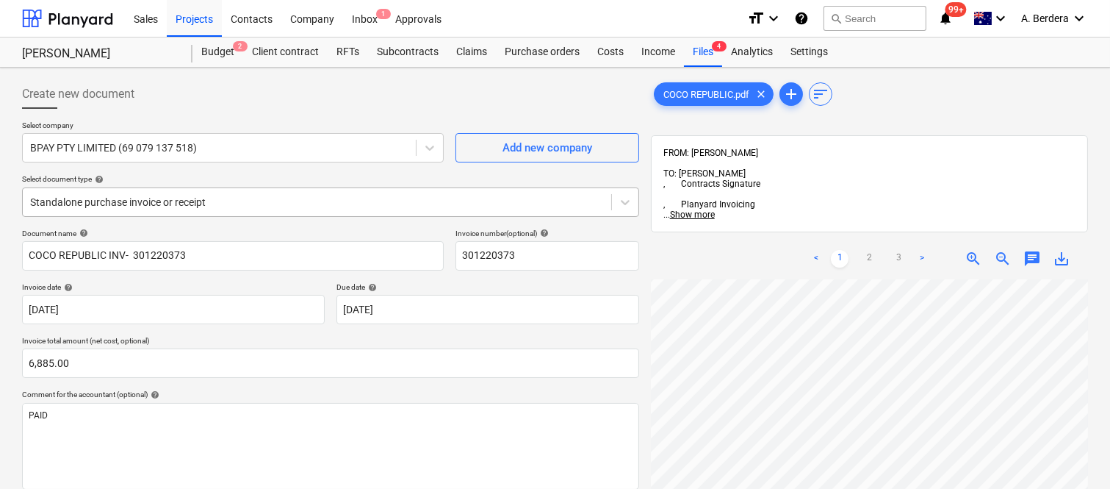
click at [265, 197] on div at bounding box center [317, 202] width 574 height 15
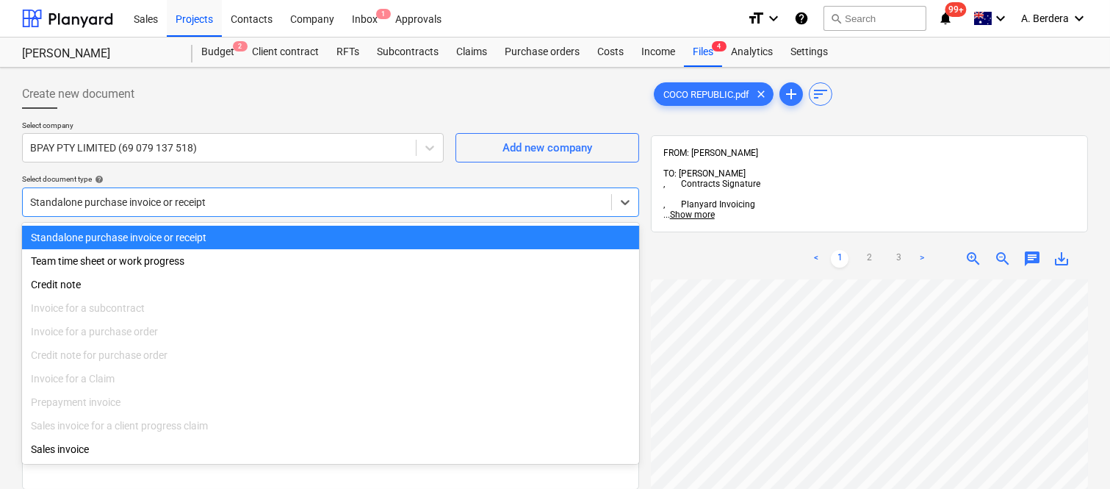
click at [272, 228] on div "Standalone purchase invoice or receipt" at bounding box center [330, 238] width 617 height 24
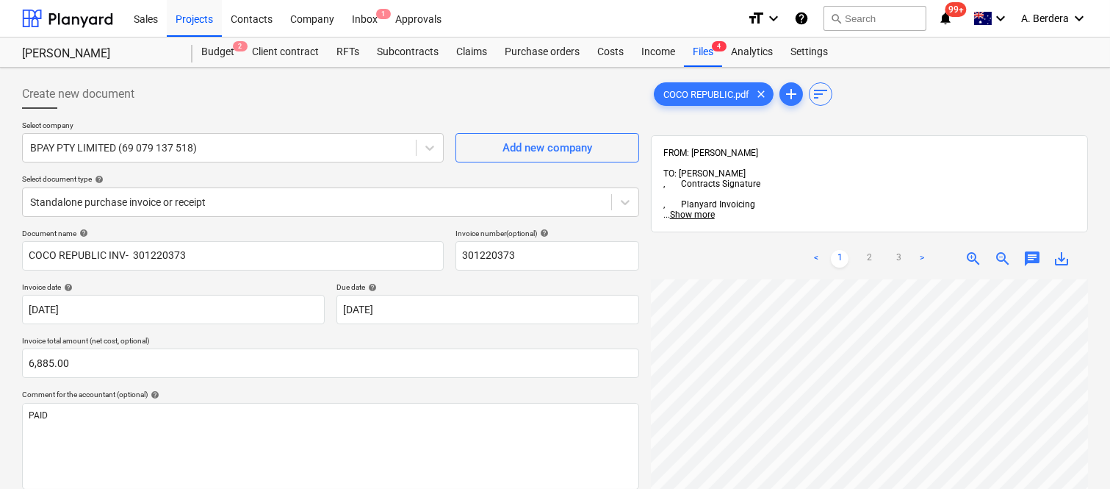
click at [1088, 366] on div "COCO REPUBLIC.pdf clear add sort FROM: [PERSON_NAME] TO: [PERSON_NAME] , Contra…" at bounding box center [869, 412] width 449 height 679
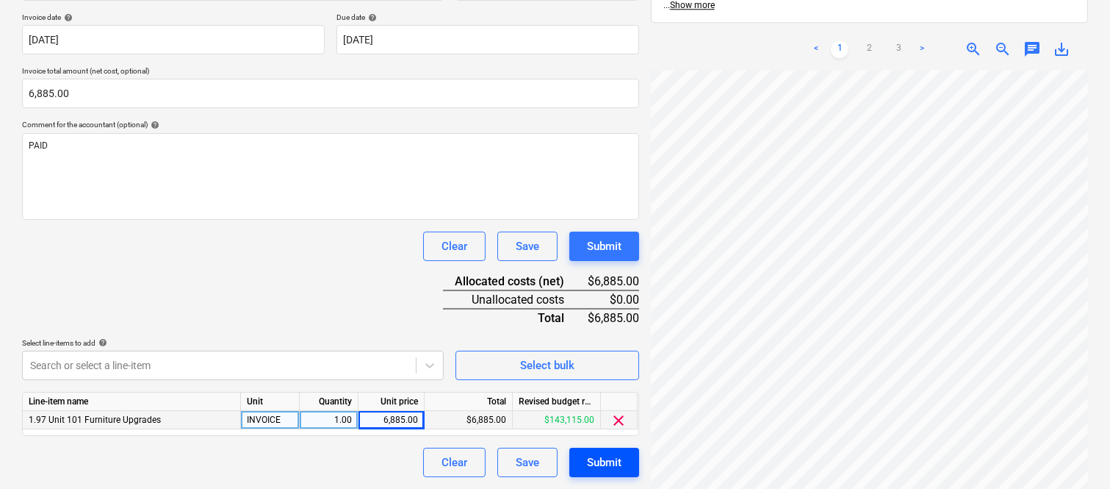
click at [592, 458] on div "Submit" at bounding box center [604, 462] width 35 height 19
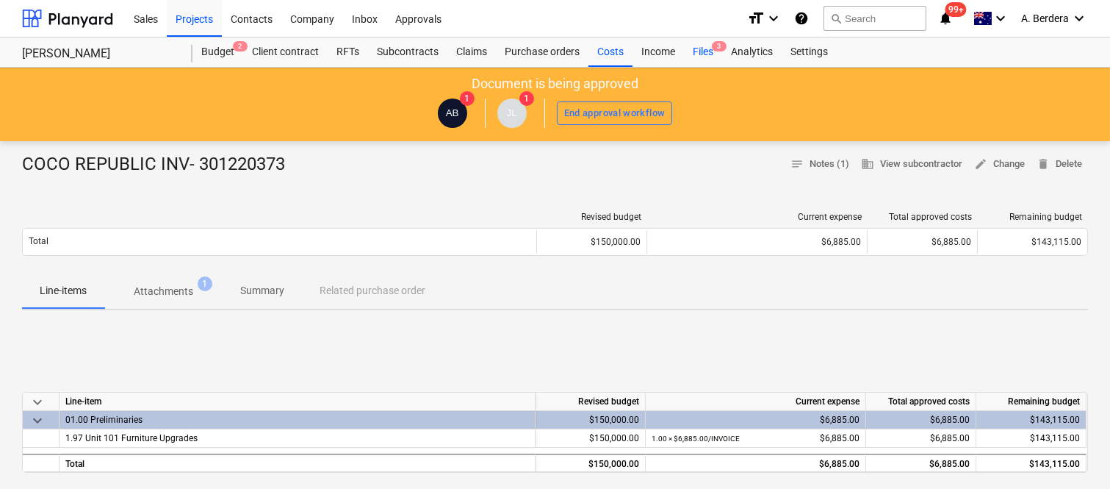
click at [709, 47] on div "Files 3" at bounding box center [703, 51] width 38 height 29
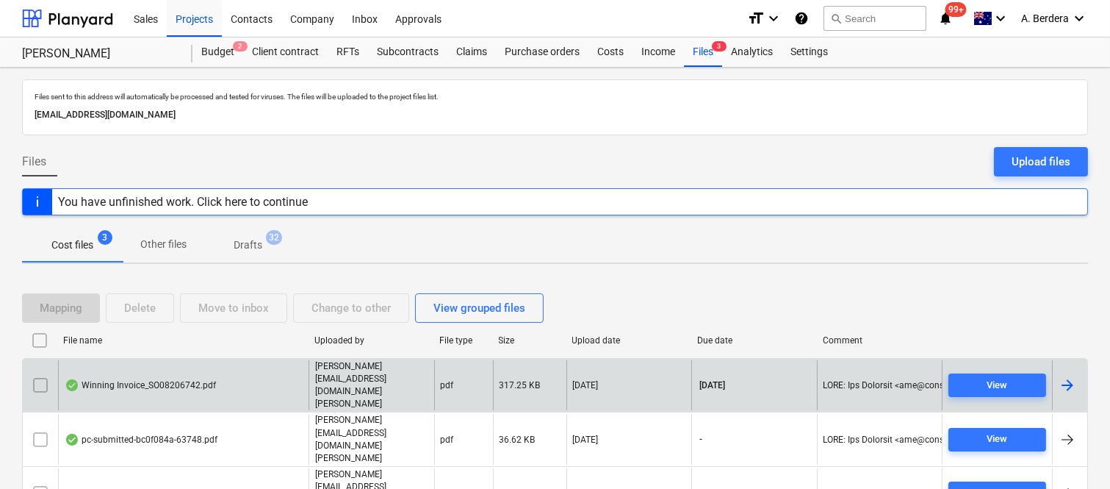
click at [263, 379] on div "Winning Invoice_SO08206742.pdf" at bounding box center [183, 385] width 251 height 51
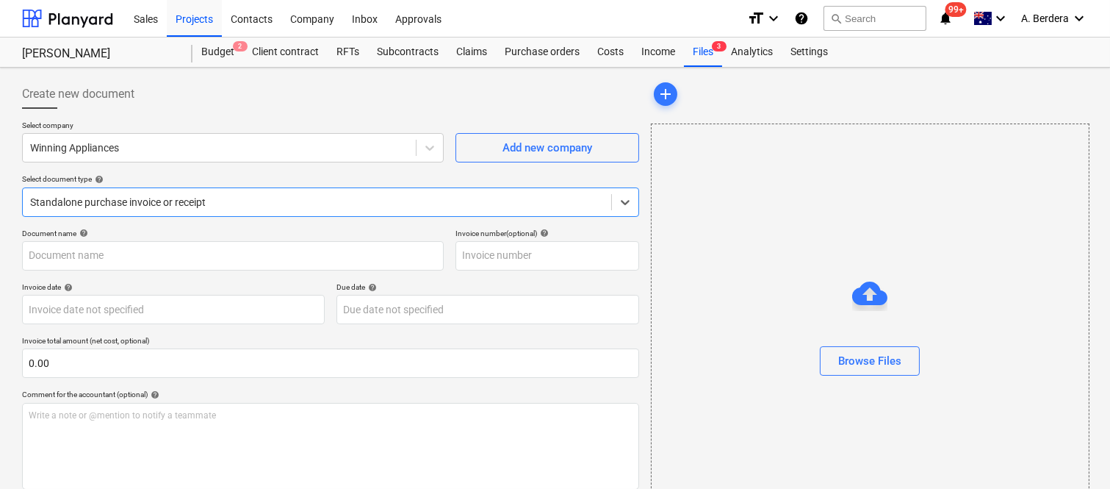
type input "SO08206742"
type input "[DATE]"
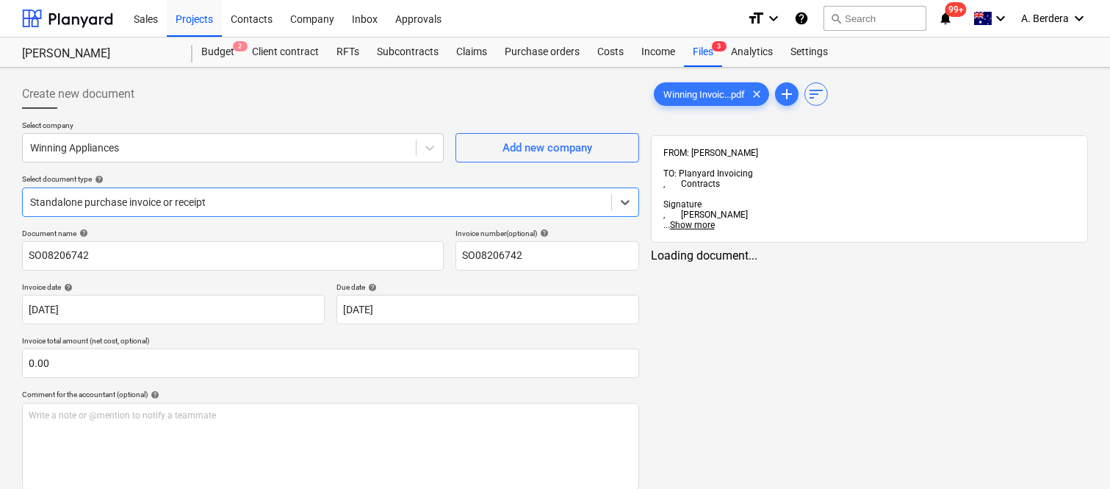
click at [292, 192] on div "Standalone purchase invoice or receipt" at bounding box center [317, 202] width 589 height 21
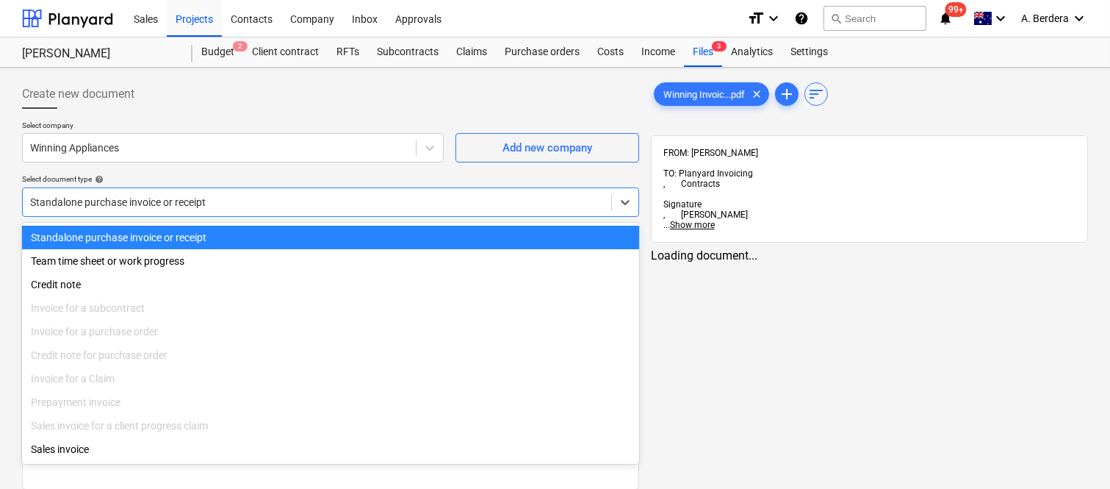
click at [295, 231] on div "Standalone purchase invoice or receipt" at bounding box center [330, 238] width 617 height 24
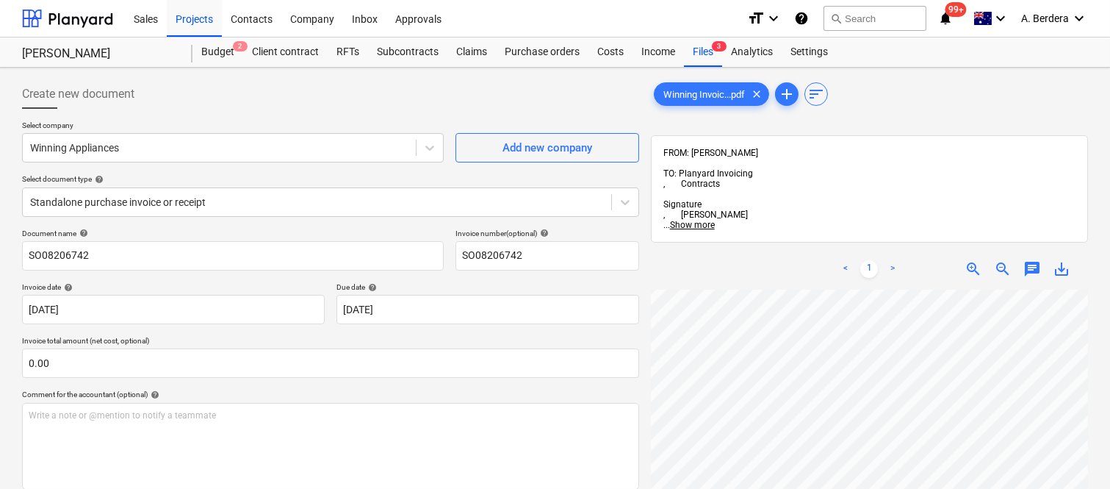
scroll to position [24, 497]
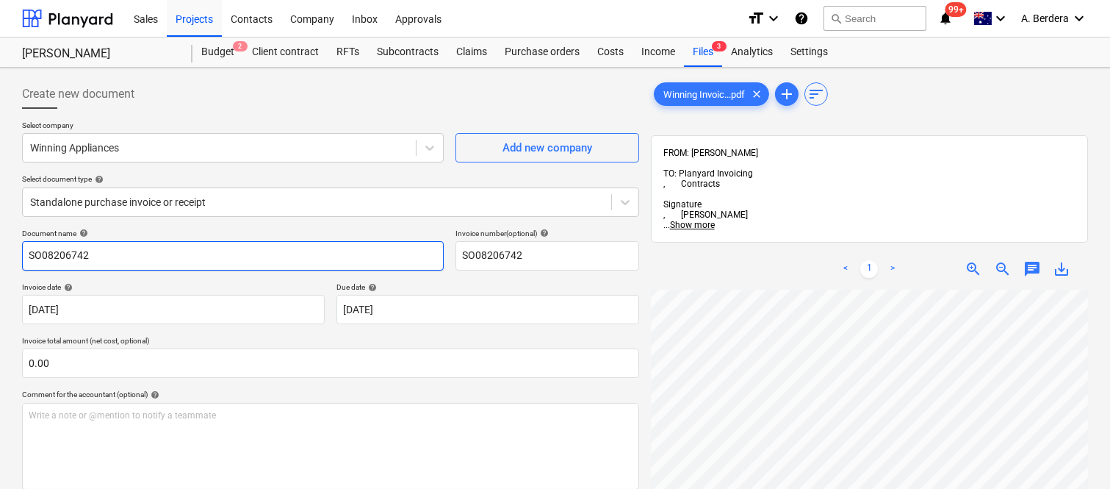
click at [24, 252] on input "SO08206742" at bounding box center [233, 255] width 422 height 29
type input "WINNINGS INV- SO08206742"
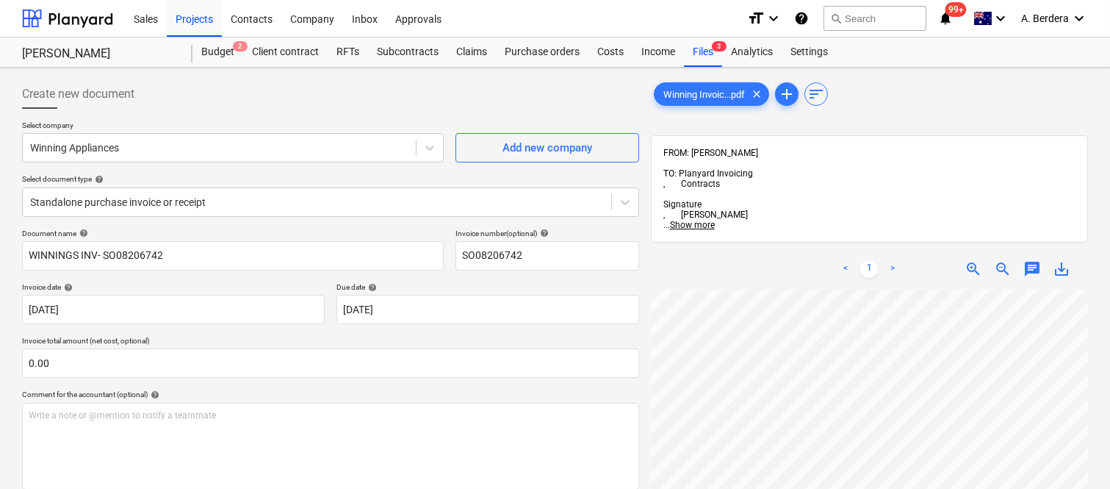
scroll to position [34, 209]
click at [485, 311] on body "Sales Projects Contacts Company Inbox Approvals format_size keyboard_arrow_down…" at bounding box center [555, 244] width 1110 height 489
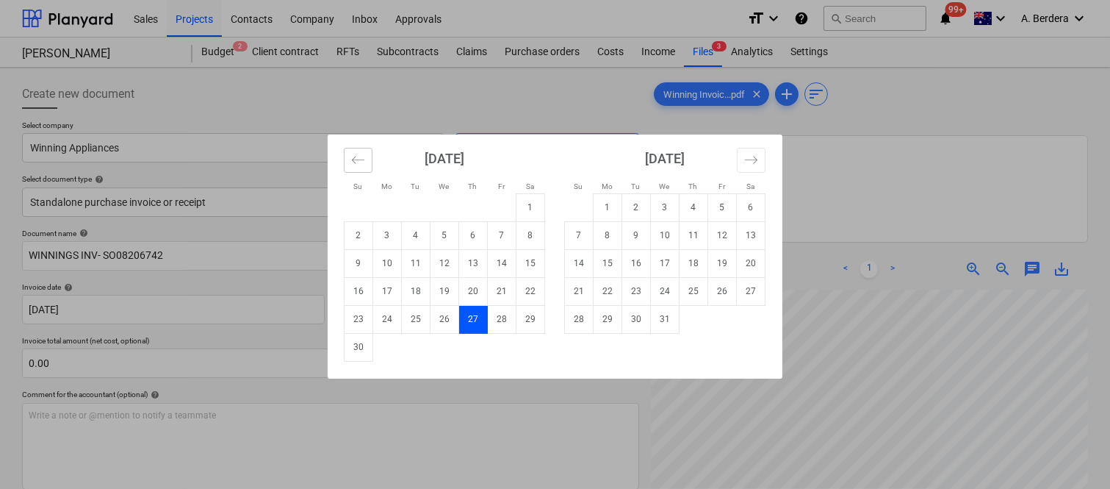
click at [351, 158] on icon "Move backward to switch to the previous month." at bounding box center [358, 160] width 14 height 14
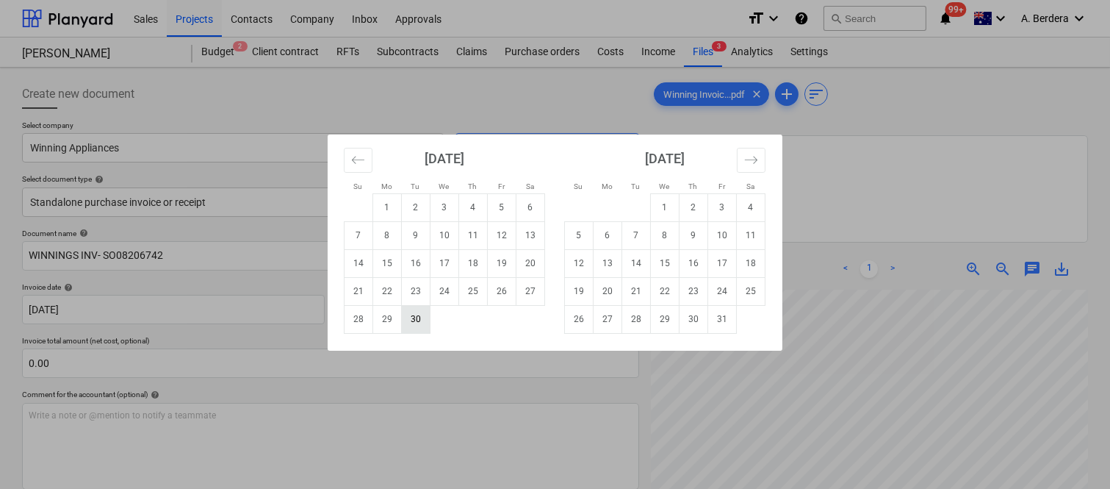
click at [417, 329] on td "30" at bounding box center [416, 319] width 29 height 28
type input "[DATE]"
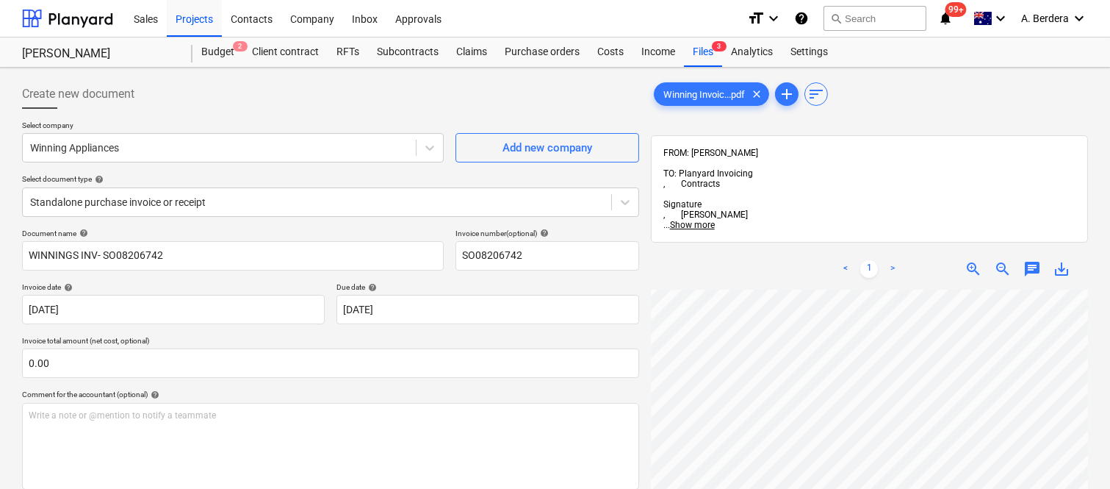
scroll to position [176, 336]
click at [1001, 260] on span "zoom_out" at bounding box center [1003, 269] width 18 height 18
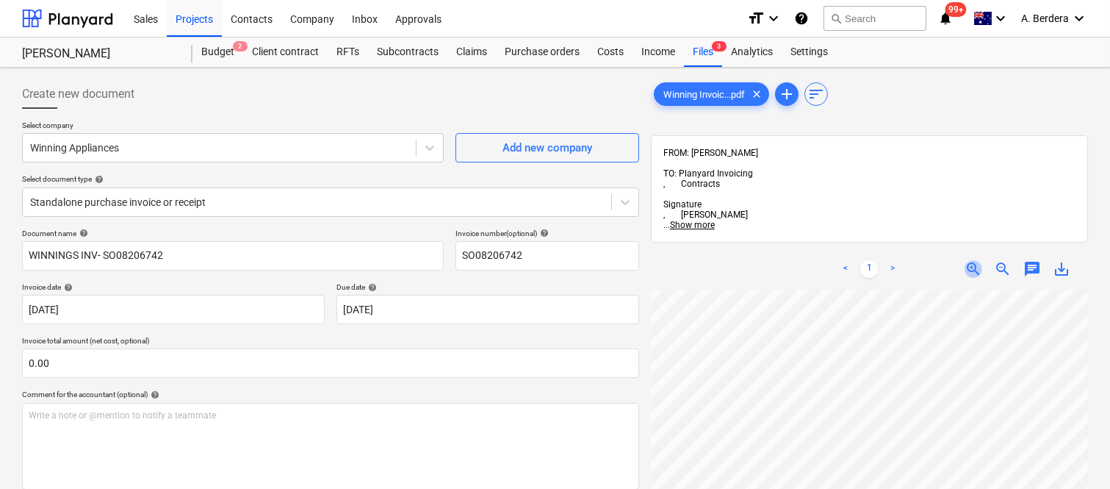
click at [977, 260] on span "zoom_in" at bounding box center [974, 269] width 18 height 18
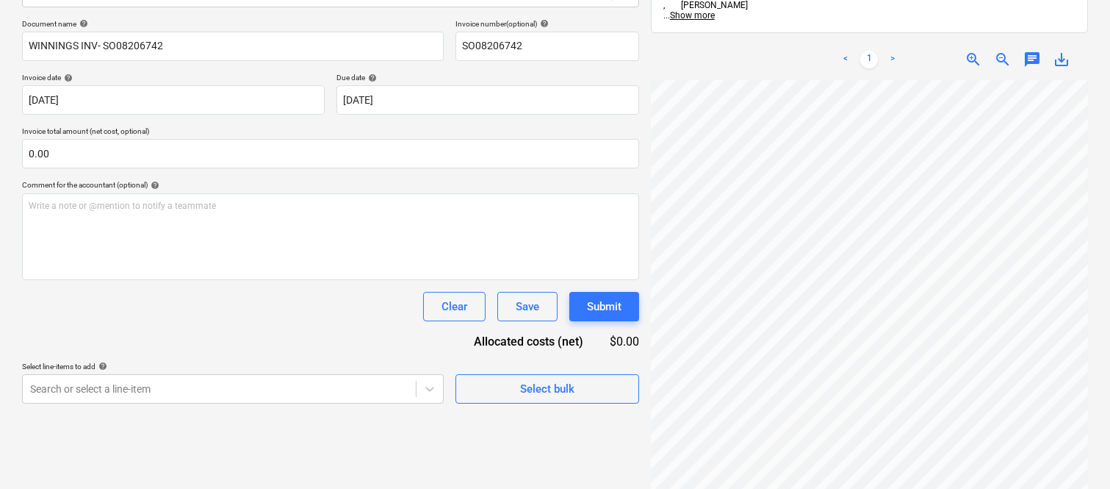
scroll to position [218, 497]
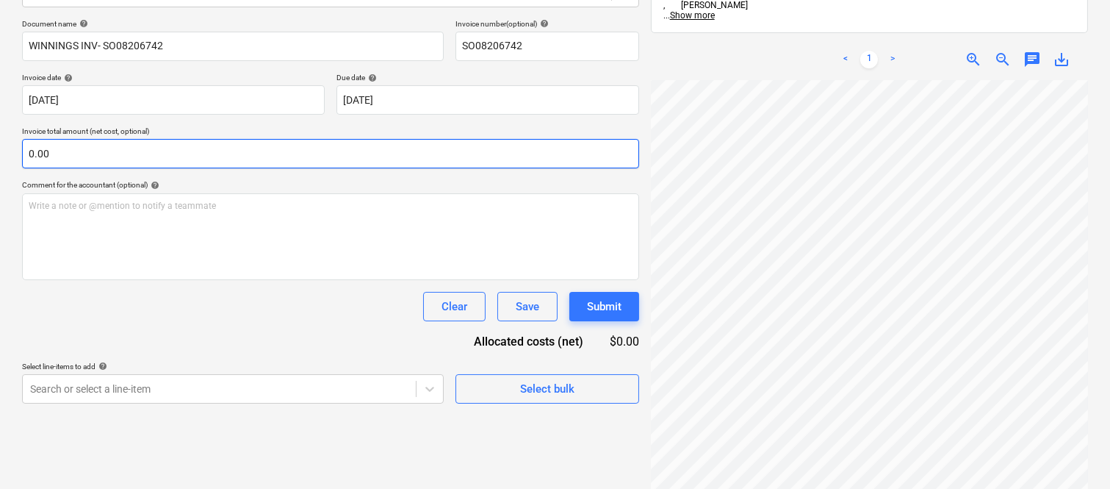
click at [107, 155] on input "0.00" at bounding box center [330, 153] width 617 height 29
paste input "10,511.18"
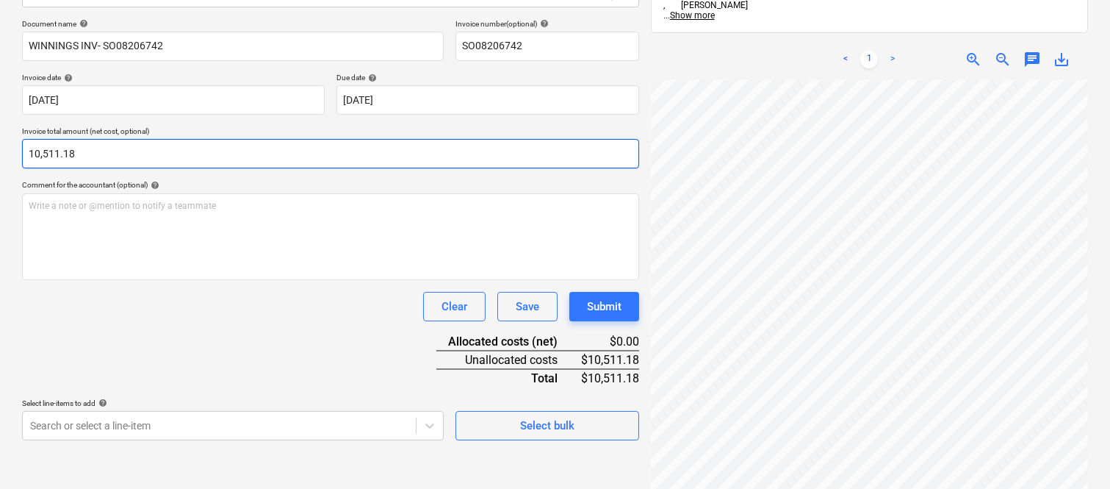
type input "10,511.18"
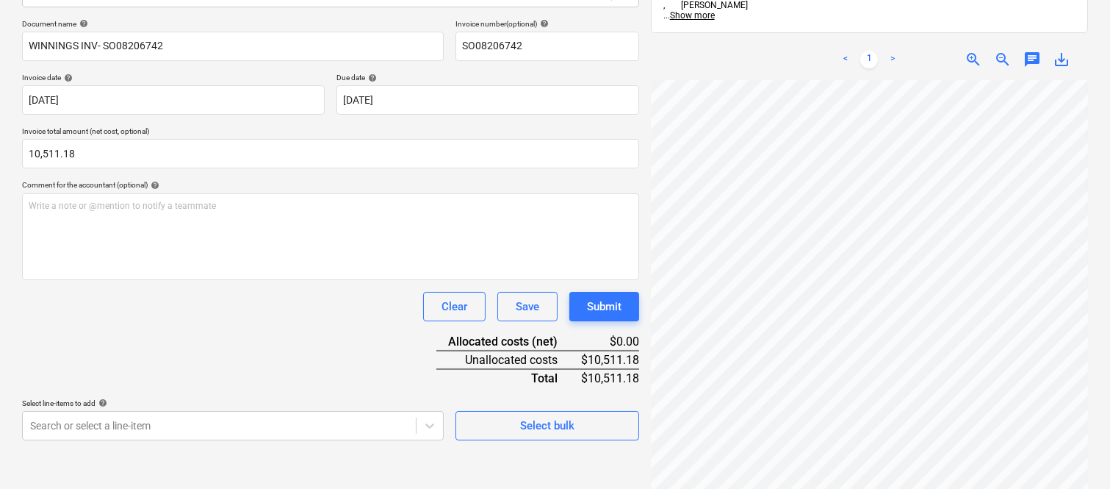
drag, startPoint x: 140, startPoint y: 331, endPoint x: 143, endPoint y: 281, distance: 50.7
click at [140, 331] on div "Document name help WINNINGS INV- SO08206742 Invoice number (optional) help SO08…" at bounding box center [330, 229] width 617 height 421
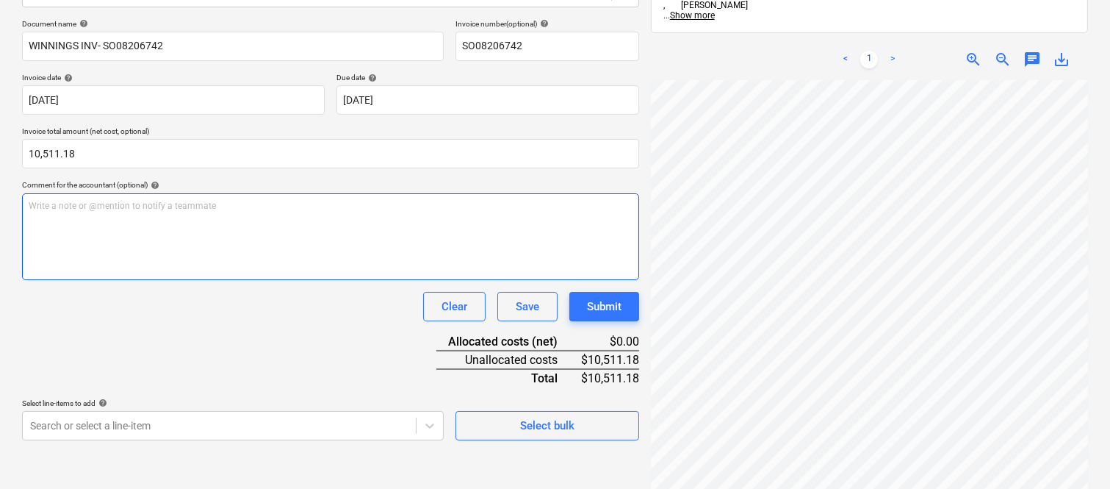
click at [179, 215] on div "Write a note or @mention to notify a teammate [PERSON_NAME]" at bounding box center [330, 236] width 617 height 87
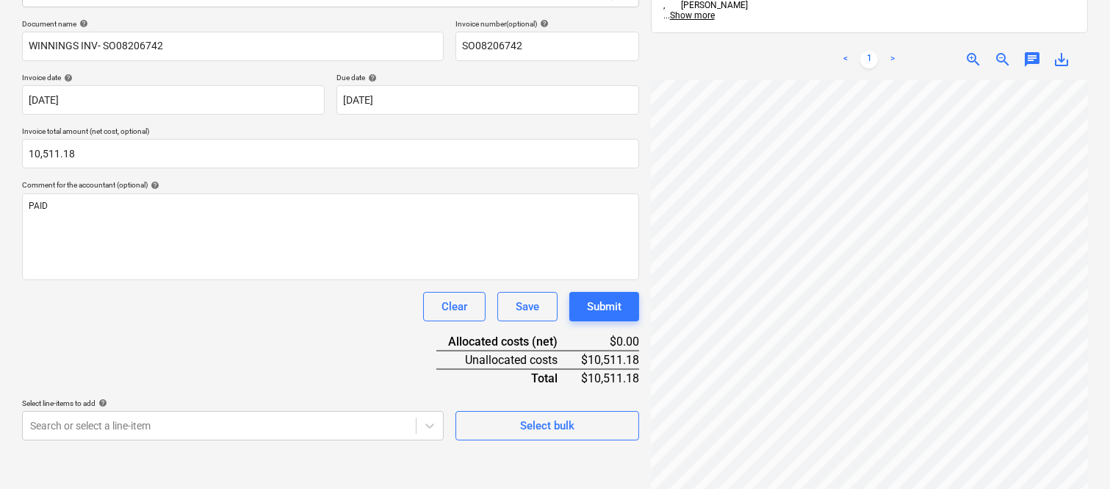
click at [170, 325] on div "Document name help WINNINGS INV- SO08206742 Invoice number (optional) help SO08…" at bounding box center [330, 229] width 617 height 421
click at [181, 279] on body "Sales Projects Contacts Company Inbox Approvals format_size keyboard_arrow_down…" at bounding box center [555, 35] width 1110 height 489
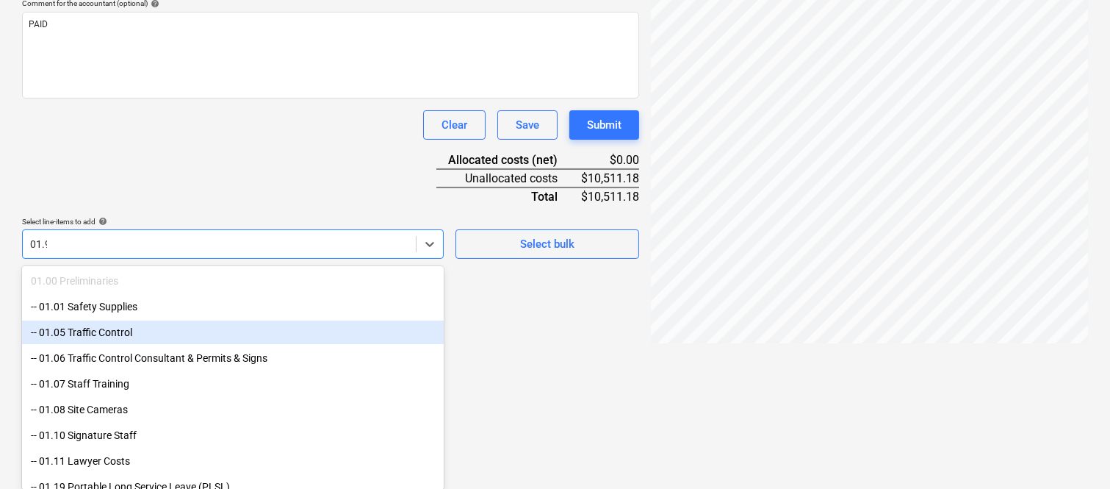
scroll to position [341, 0]
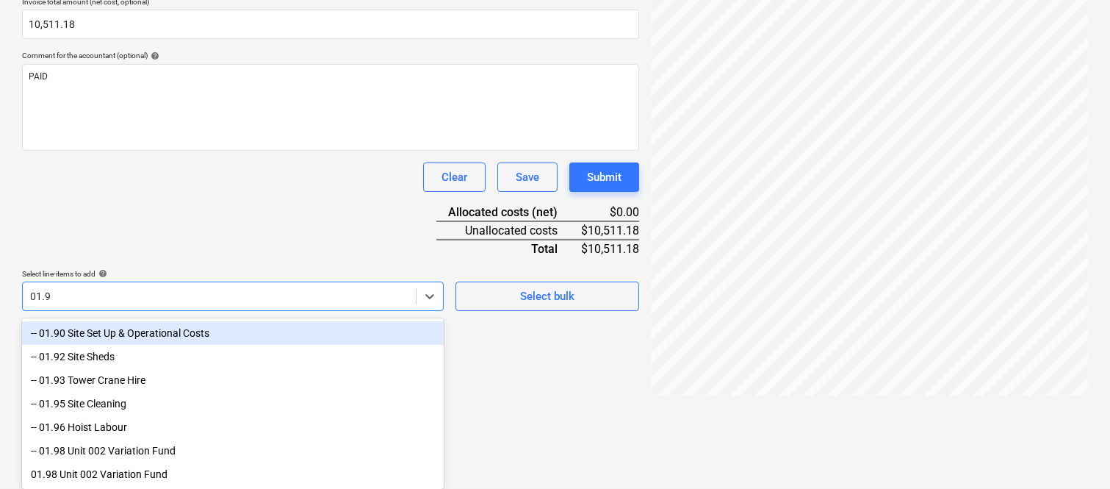
type input "01.90"
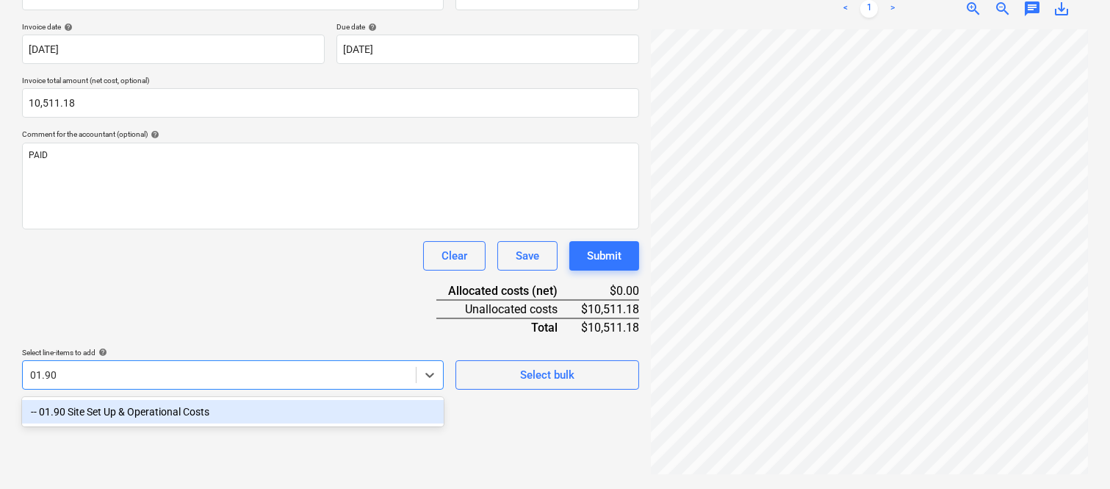
scroll to position [209, 0]
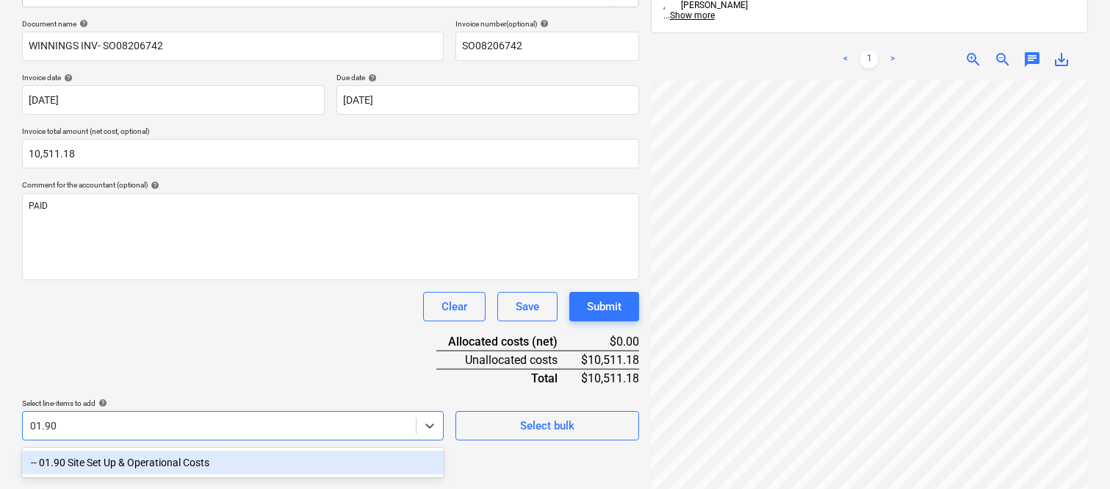
drag, startPoint x: 169, startPoint y: 458, endPoint x: 173, endPoint y: 350, distance: 108.8
click at [168, 458] on div "-- 01.90 Site Set Up & Operational Costs" at bounding box center [233, 462] width 422 height 24
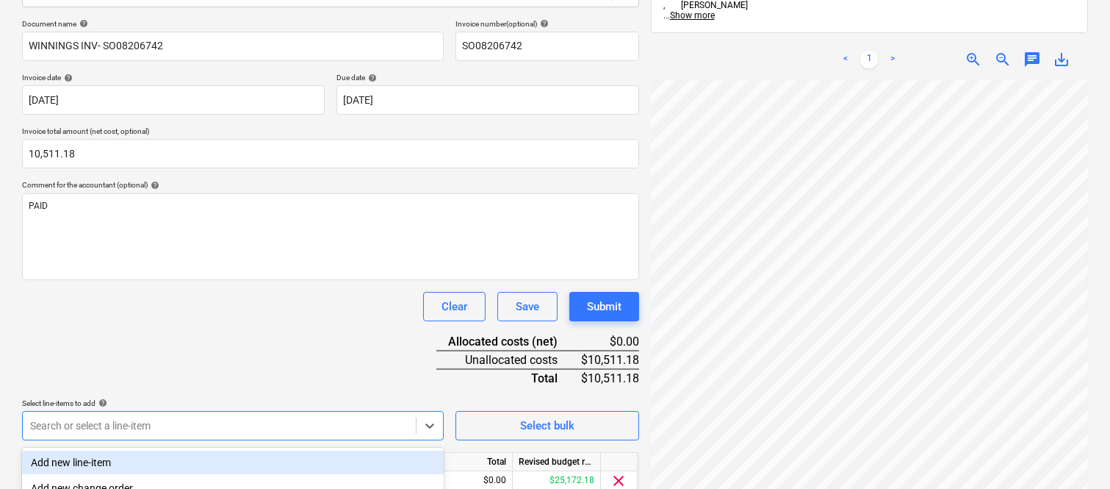
click at [170, 347] on div "Document name help WINNINGS INV- SO08206742 Invoice number (optional) help SO08…" at bounding box center [330, 278] width 617 height 518
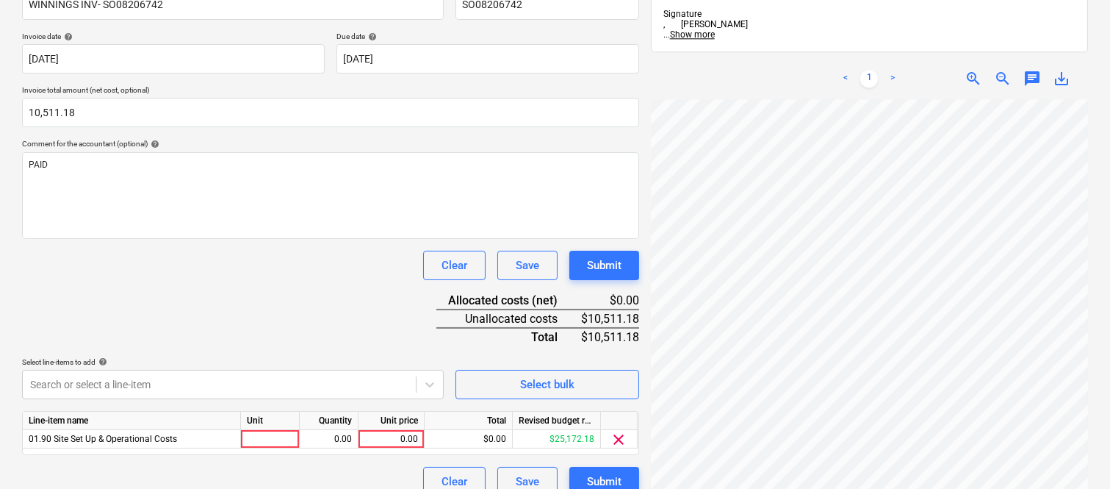
scroll to position [270, 0]
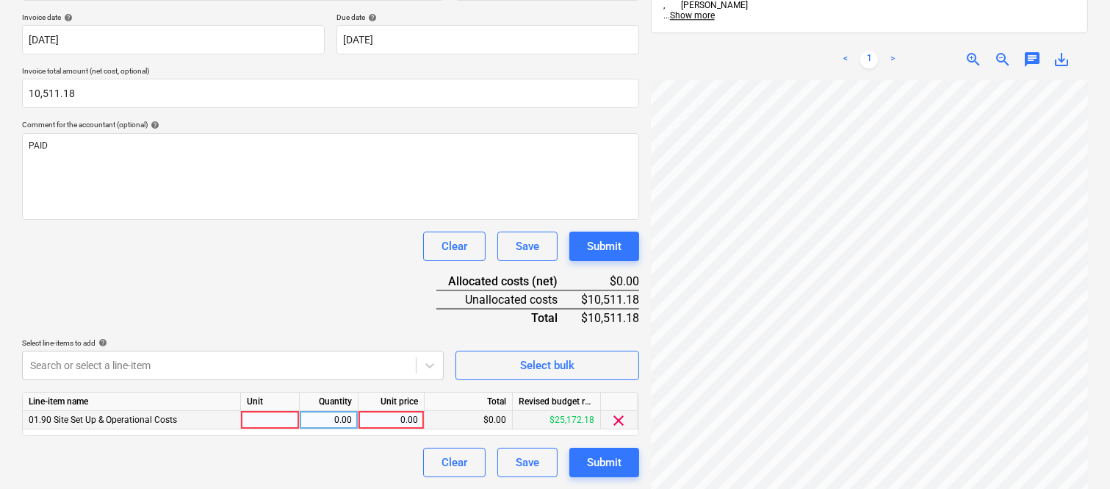
click at [270, 421] on div at bounding box center [270, 420] width 59 height 18
type input "INVOICE"
click at [337, 414] on div "0.00" at bounding box center [329, 420] width 46 height 18
type input "1"
click at [392, 417] on div "0.00" at bounding box center [391, 420] width 54 height 18
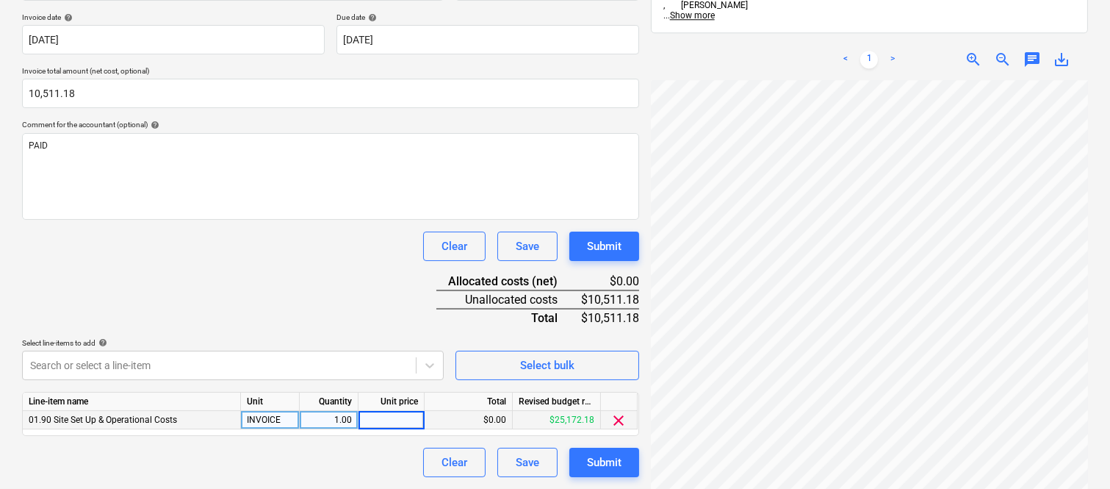
type input "10,511.18"
click at [327, 303] on div "Document name help WINNINGS INV- SO08206742 Invoice number (optional) help SO08…" at bounding box center [330, 218] width 617 height 518
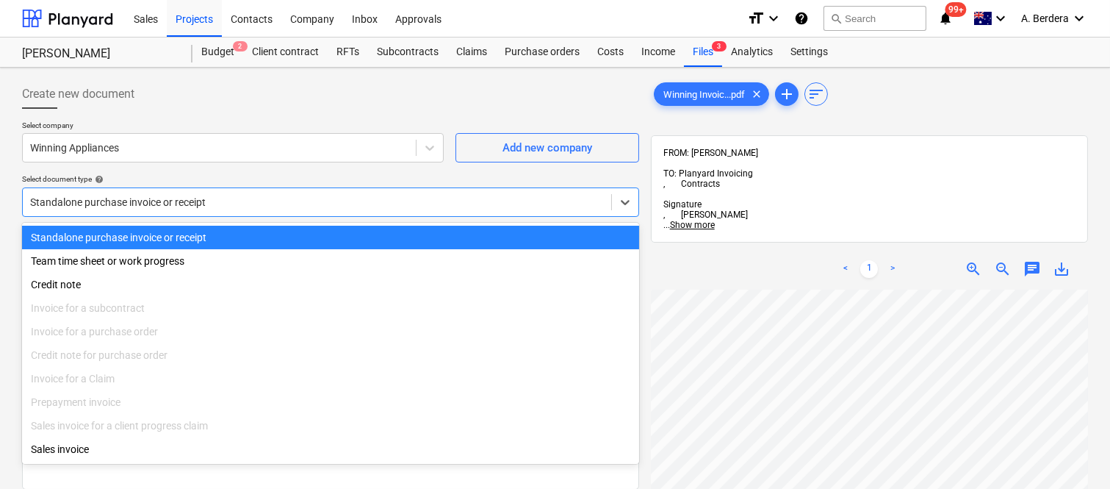
click at [274, 198] on div at bounding box center [317, 202] width 574 height 15
click at [281, 231] on div "Standalone purchase invoice or receipt" at bounding box center [330, 238] width 617 height 24
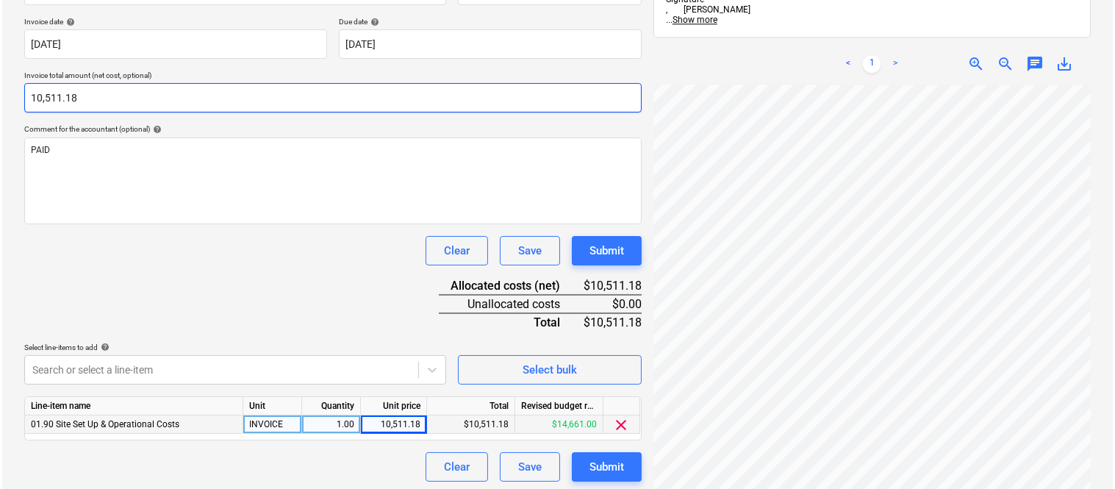
scroll to position [270, 0]
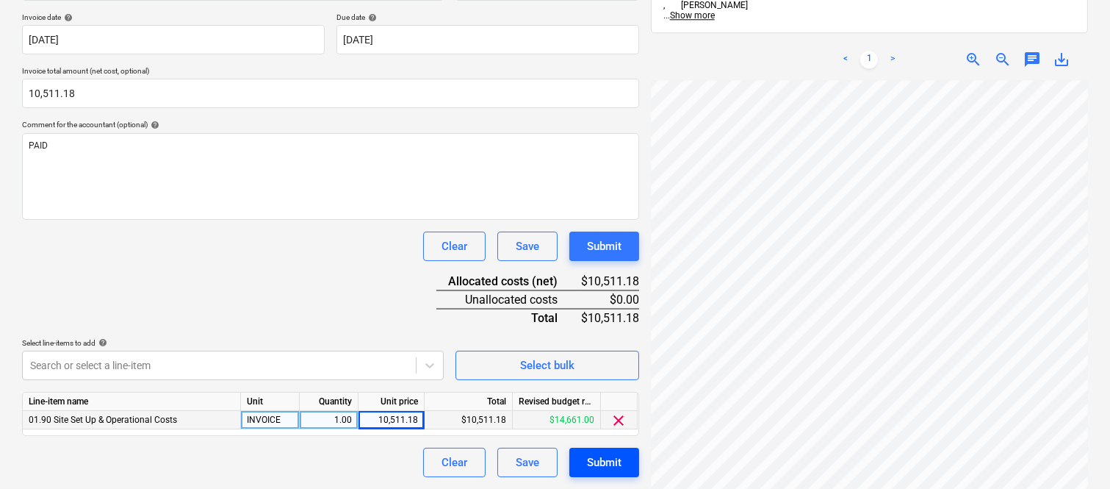
click at [606, 466] on div "Submit" at bounding box center [604, 462] width 35 height 19
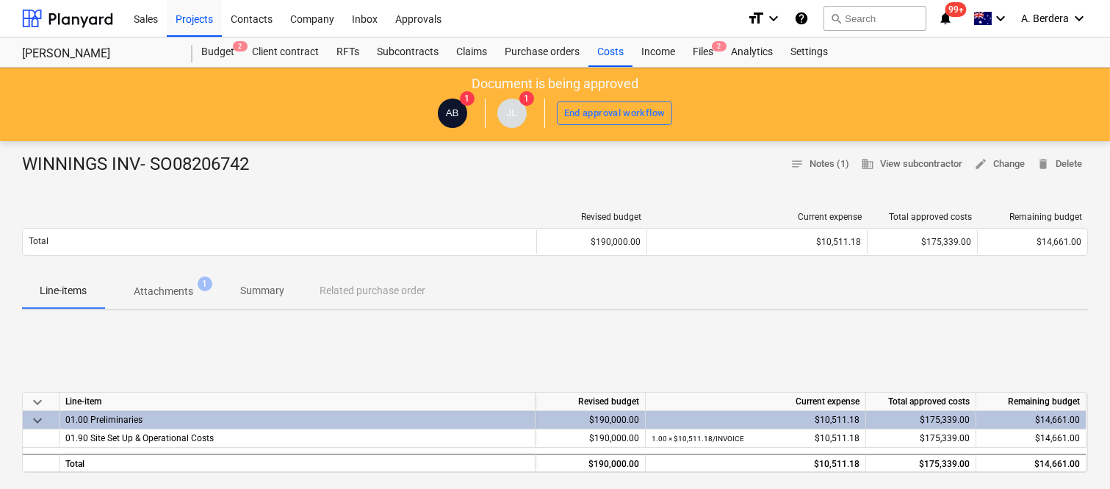
click at [166, 298] on p "Attachments" at bounding box center [164, 291] width 60 height 15
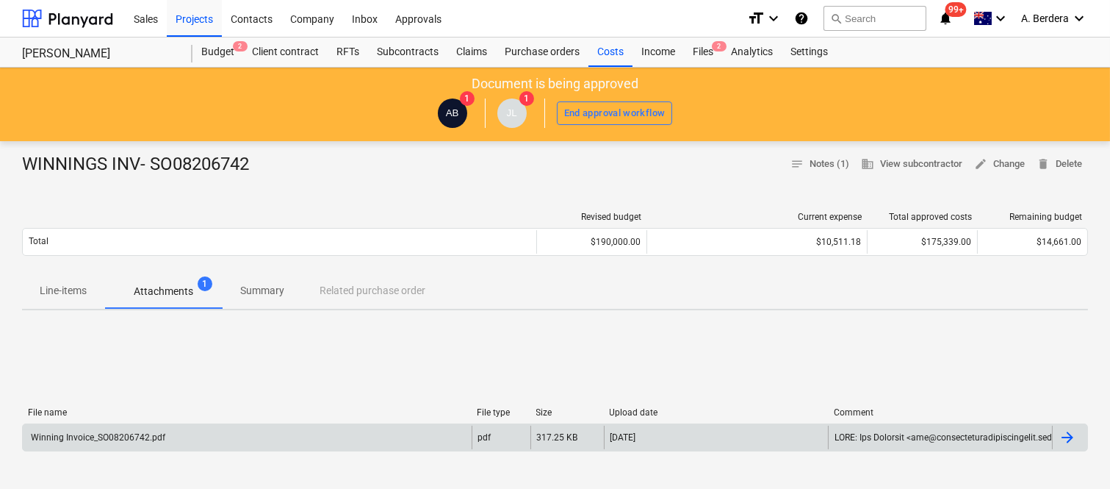
click at [206, 430] on div "Winning Invoice_SO08206742.pdf" at bounding box center [247, 437] width 449 height 24
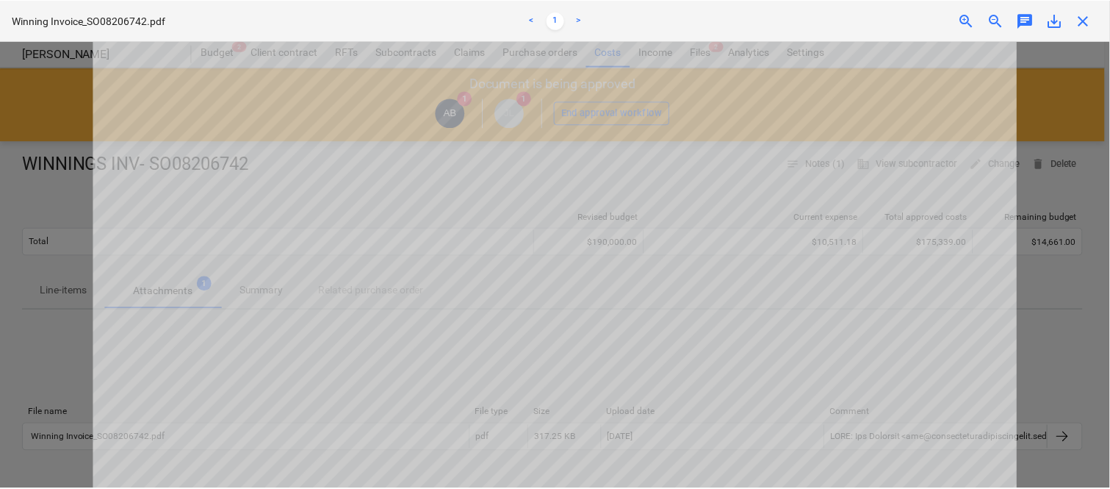
scroll to position [211, 0]
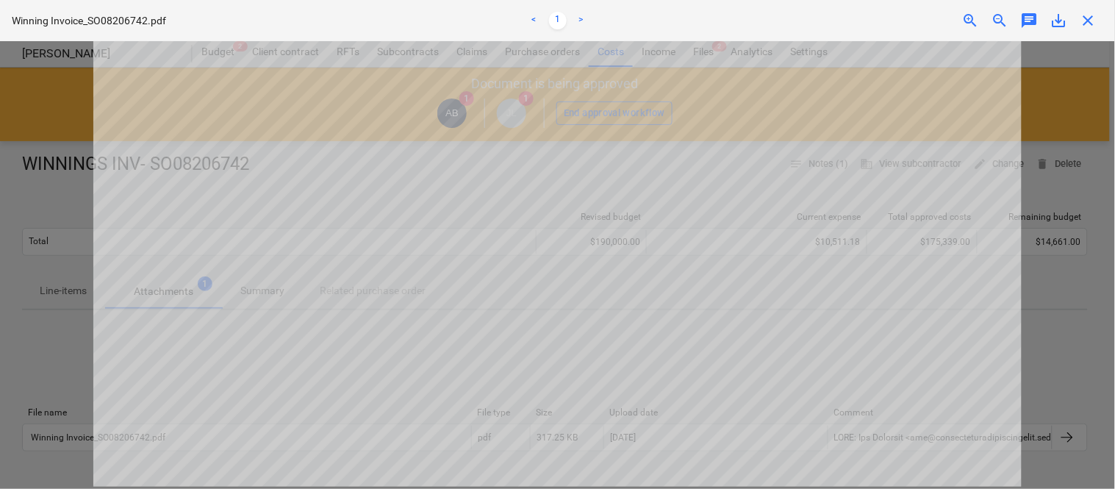
click at [1093, 16] on span "close" at bounding box center [1088, 21] width 18 height 18
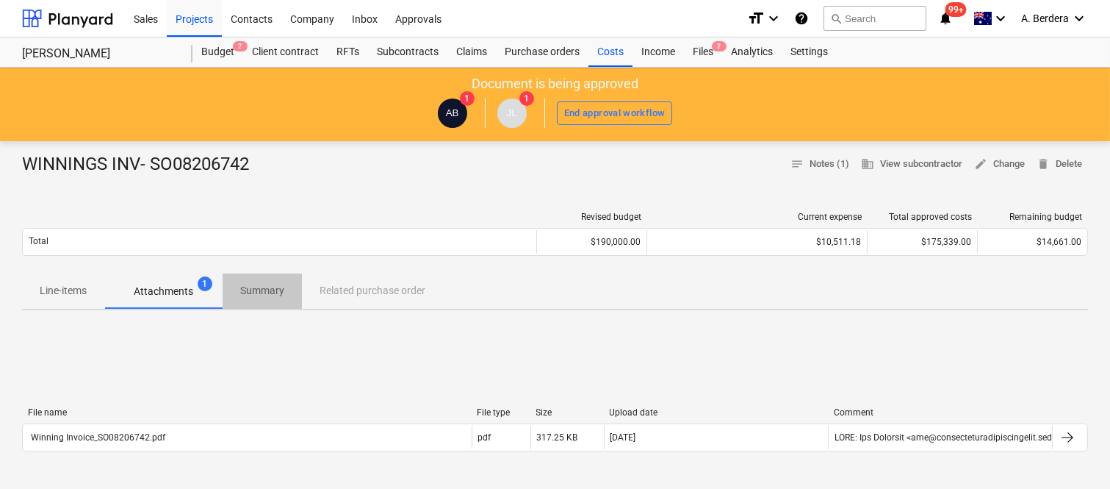
click at [248, 296] on p "Summary" at bounding box center [262, 290] width 44 height 15
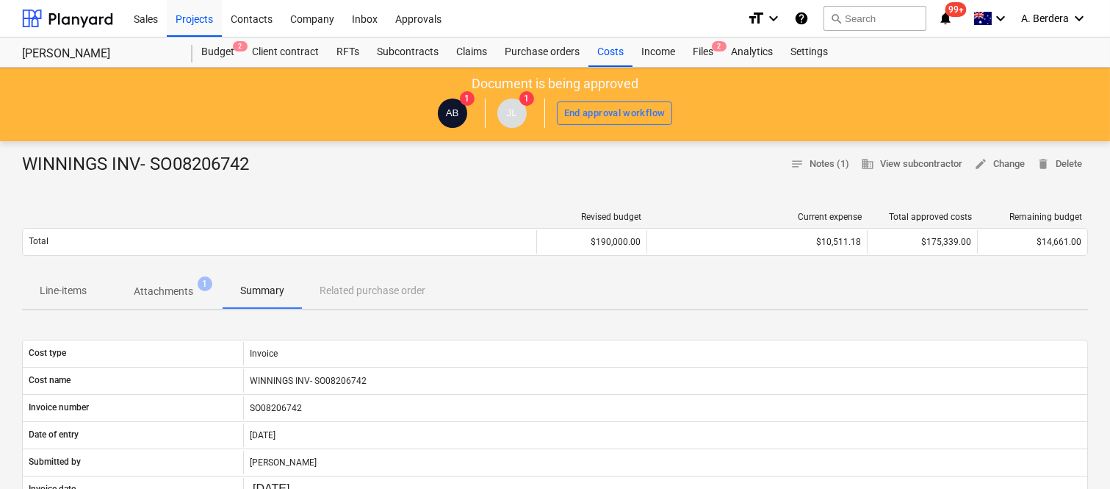
scroll to position [428, 0]
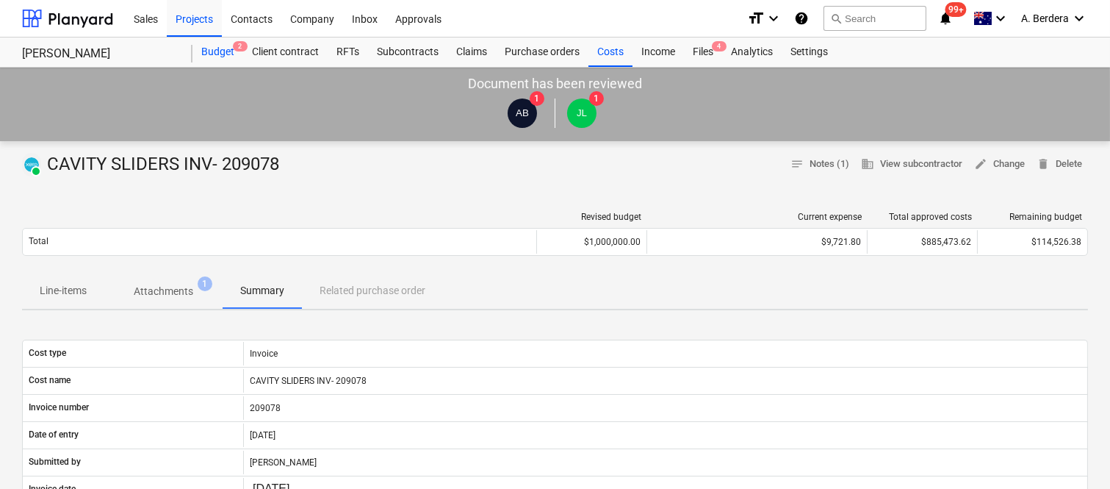
click at [220, 56] on div "Budget 2" at bounding box center [218, 51] width 51 height 29
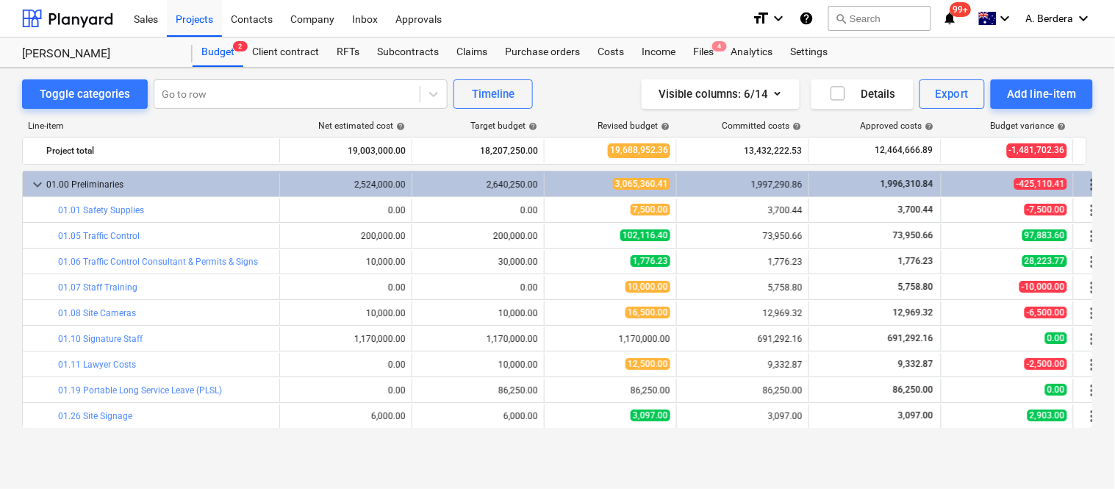
drag, startPoint x: 1087, startPoint y: 179, endPoint x: 1107, endPoint y: 212, distance: 38.2
click at [1107, 212] on div "Toggle categories Go to row Timeline Visible columns : 6/14 Details Export Add …" at bounding box center [557, 262] width 1115 height 389
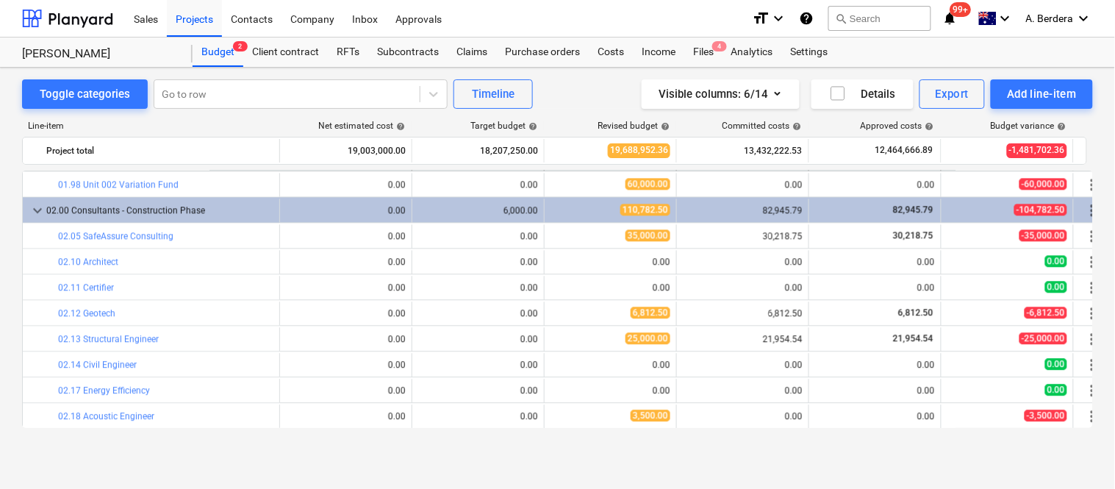
scroll to position [674, 0]
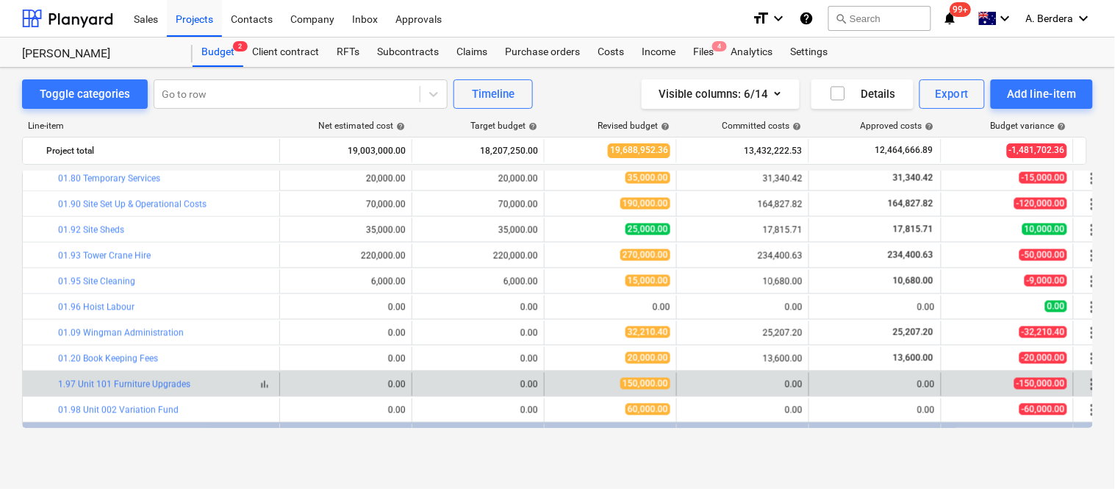
click at [268, 384] on span "bar_chart" at bounding box center [265, 384] width 12 height 12
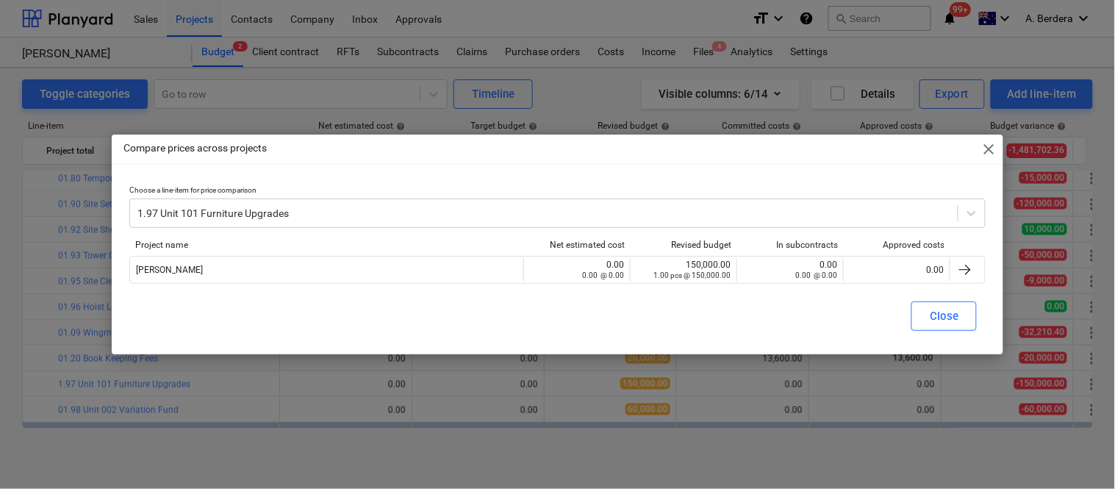
click at [899, 245] on div "Approved costs" at bounding box center [896, 245] width 95 height 10
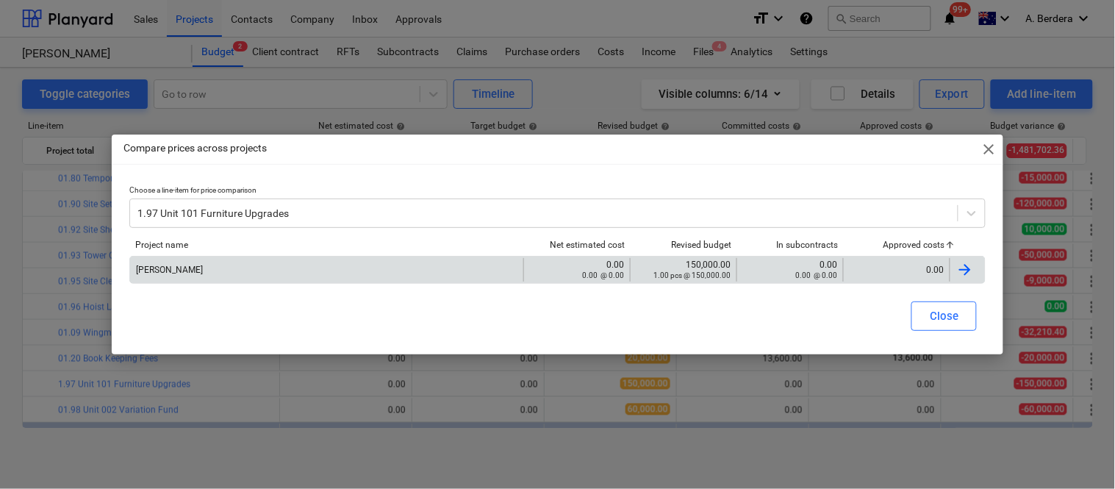
click at [893, 274] on div "0.00" at bounding box center [896, 270] width 94 height 10
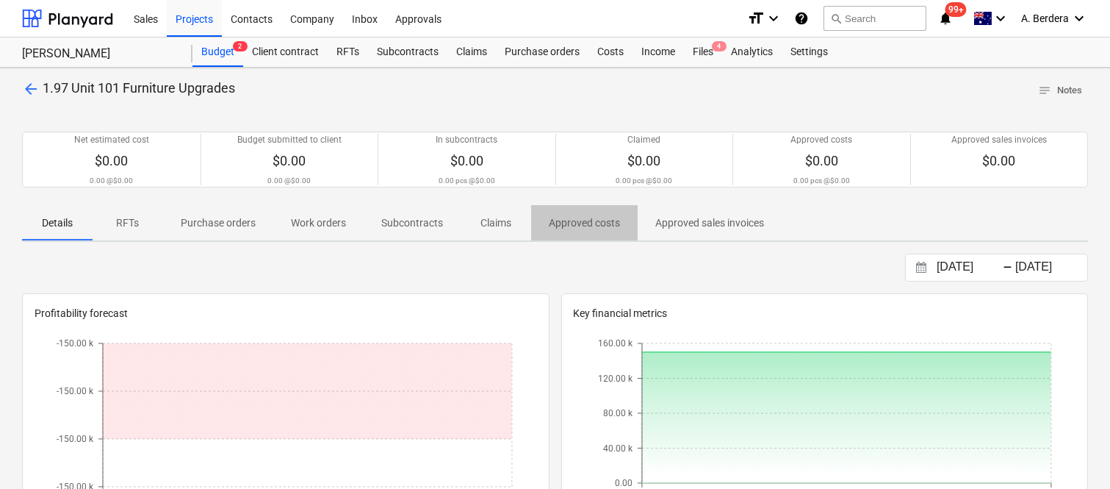
click at [600, 221] on p "Approved costs" at bounding box center [584, 222] width 71 height 15
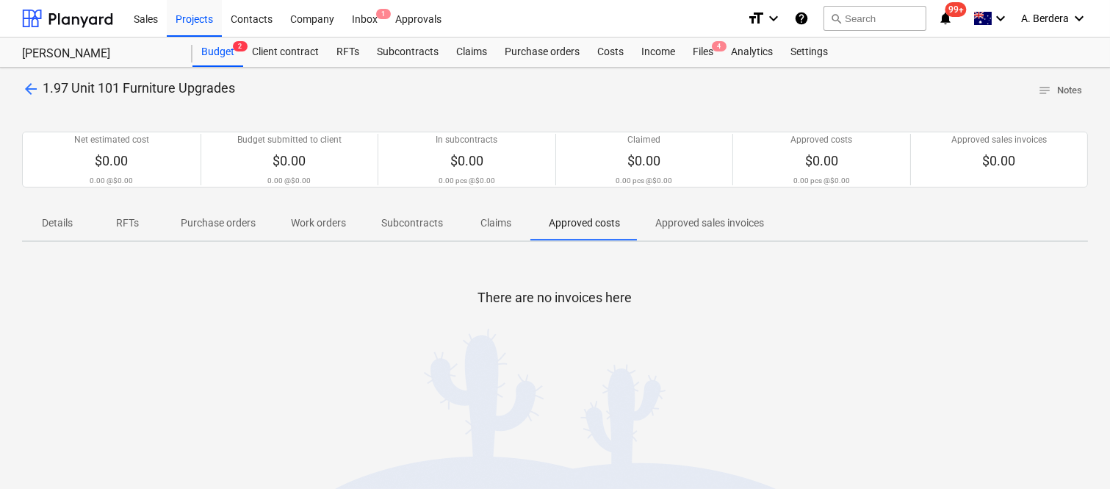
click at [27, 89] on span "arrow_back" at bounding box center [31, 89] width 18 height 18
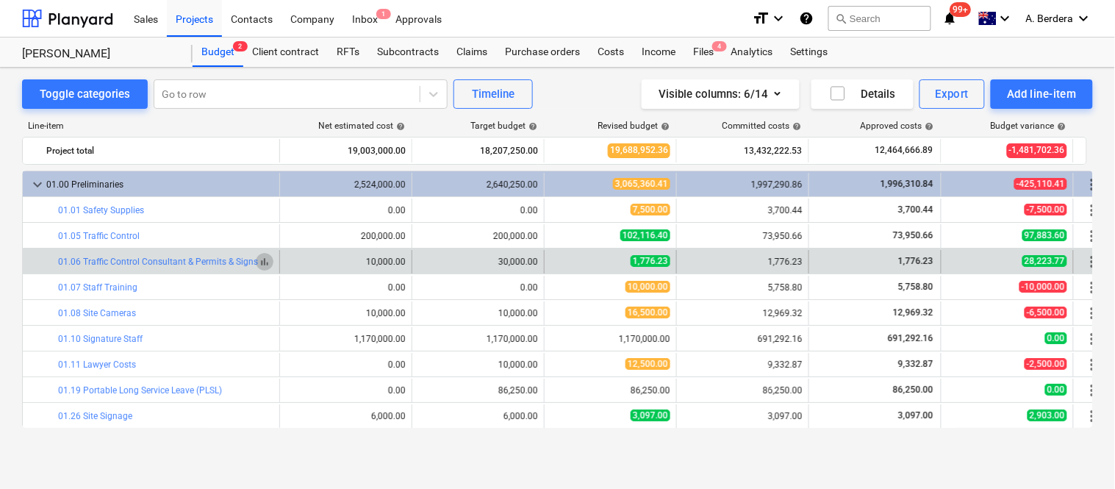
click at [265, 260] on span "bar_chart" at bounding box center [265, 262] width 12 height 12
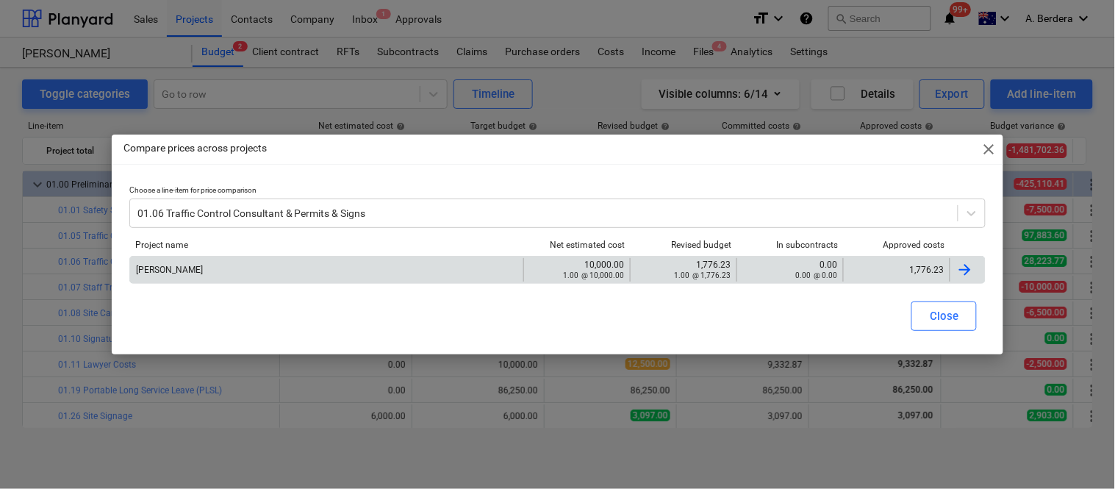
click at [907, 265] on div "1,776.23" at bounding box center [896, 270] width 94 height 10
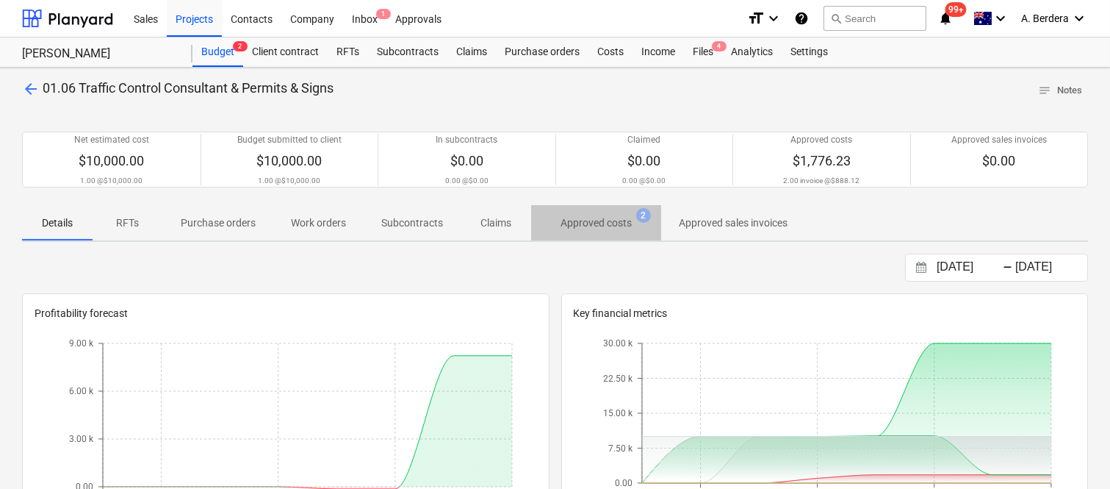
click at [614, 222] on p "Approved costs" at bounding box center [596, 222] width 71 height 15
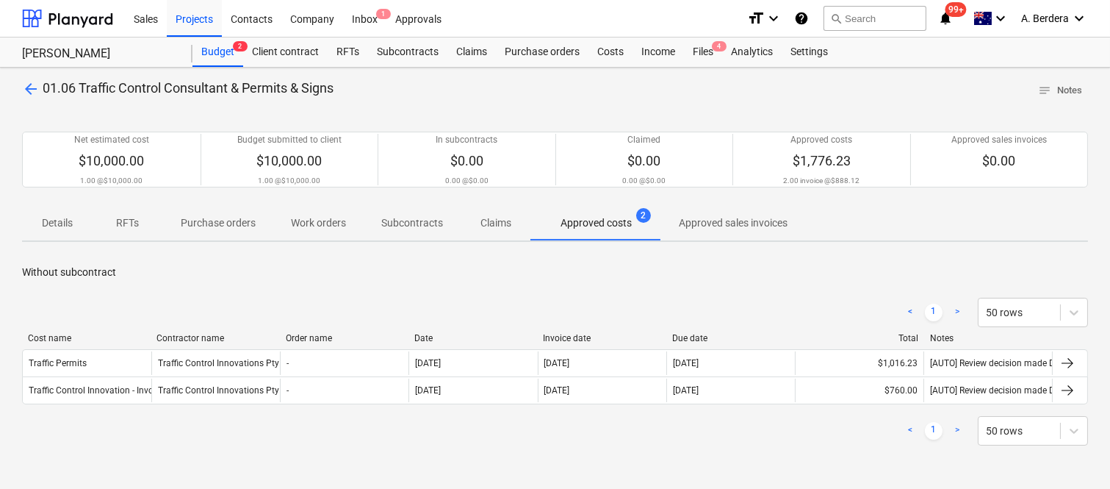
click at [34, 90] on span "arrow_back" at bounding box center [31, 89] width 18 height 18
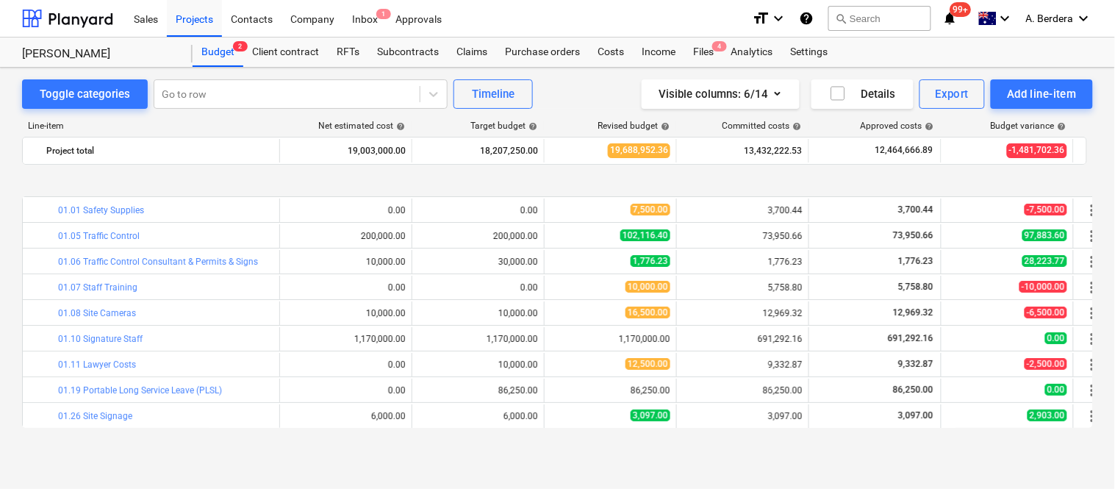
scroll to position [1125, 0]
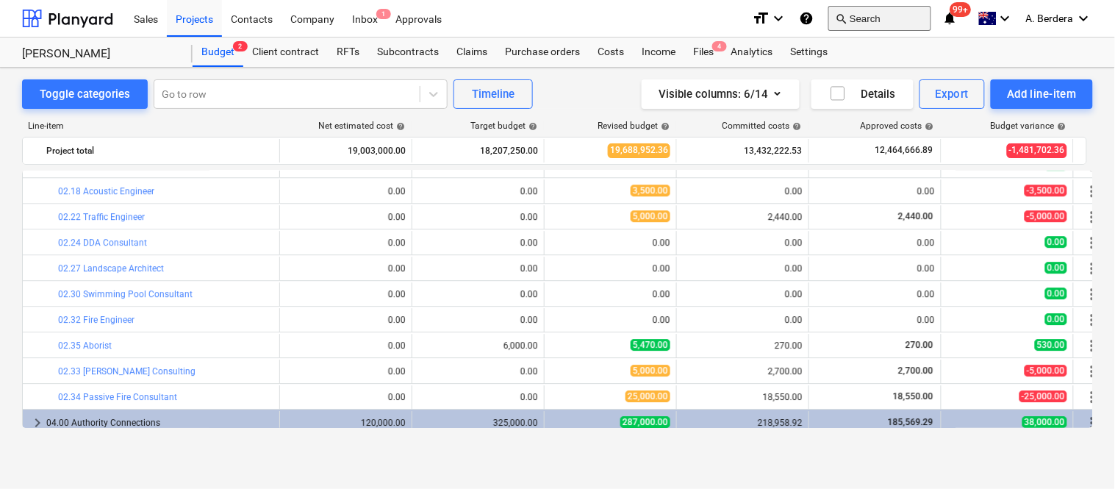
click at [876, 10] on button "search Search" at bounding box center [879, 18] width 103 height 25
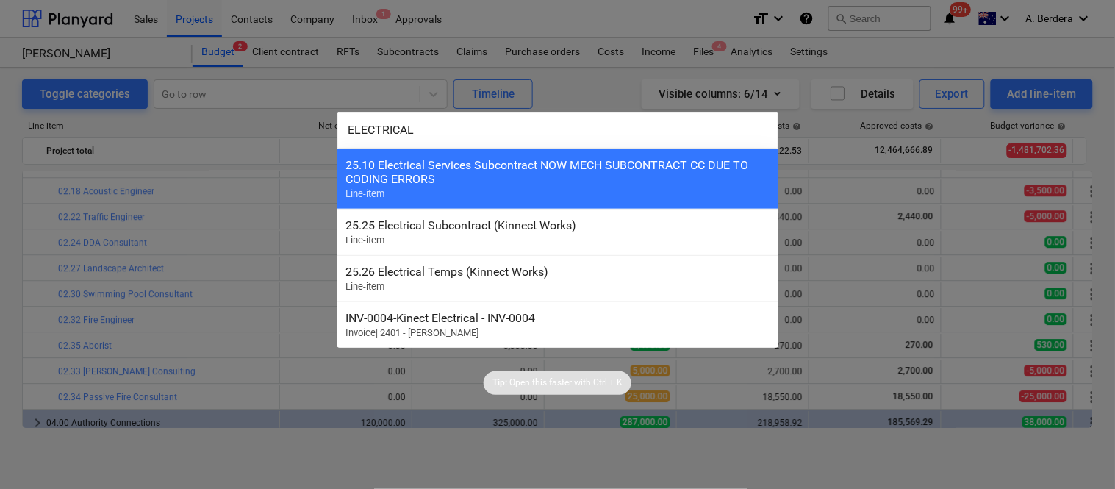
click at [547, 127] on input "ELECTRICAL" at bounding box center [557, 130] width 441 height 37
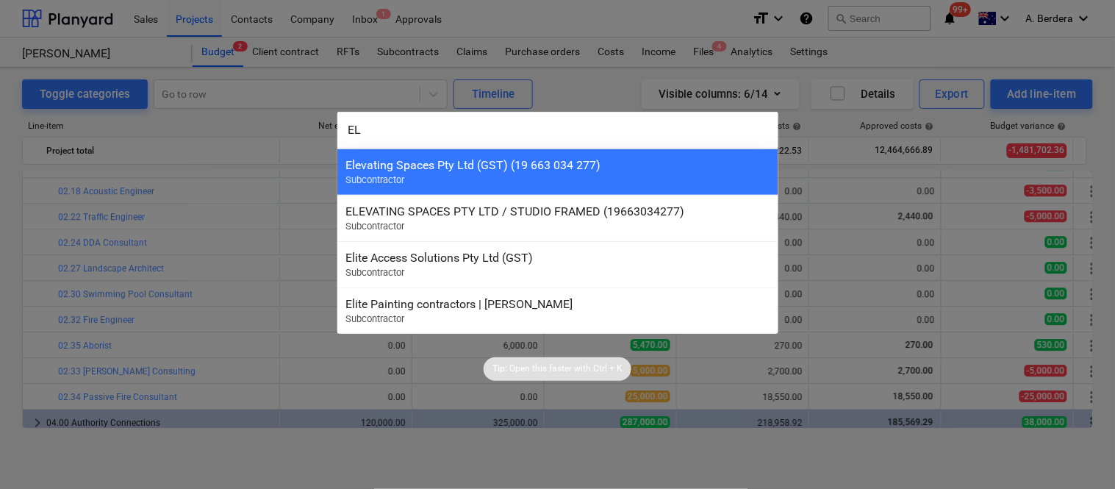
type input "E"
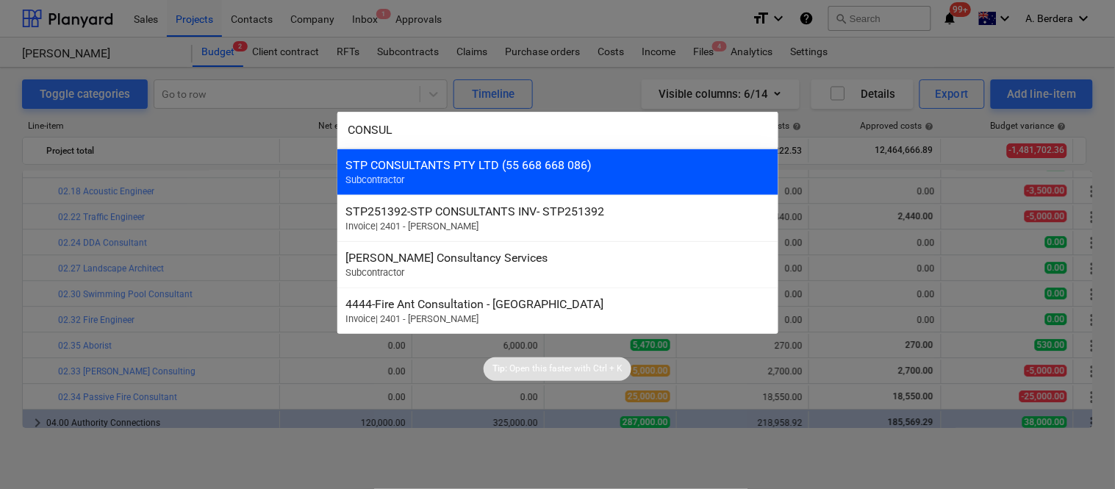
type input "CONSUL"
click at [437, 173] on div "STP CONSULTANTS PTY LTD (55 668 668 086) Subcontractor" at bounding box center [557, 171] width 441 height 46
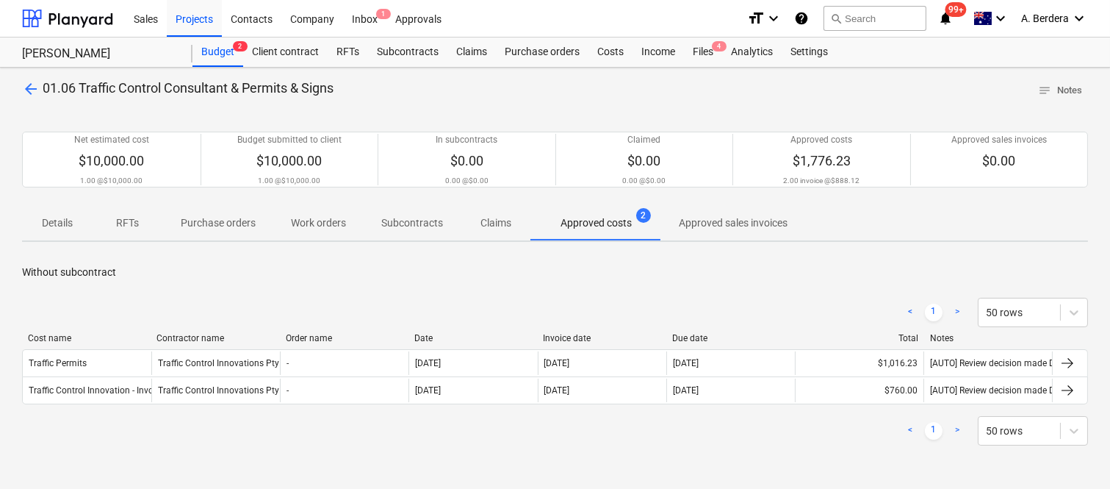
click at [32, 89] on span "arrow_back" at bounding box center [31, 89] width 18 height 18
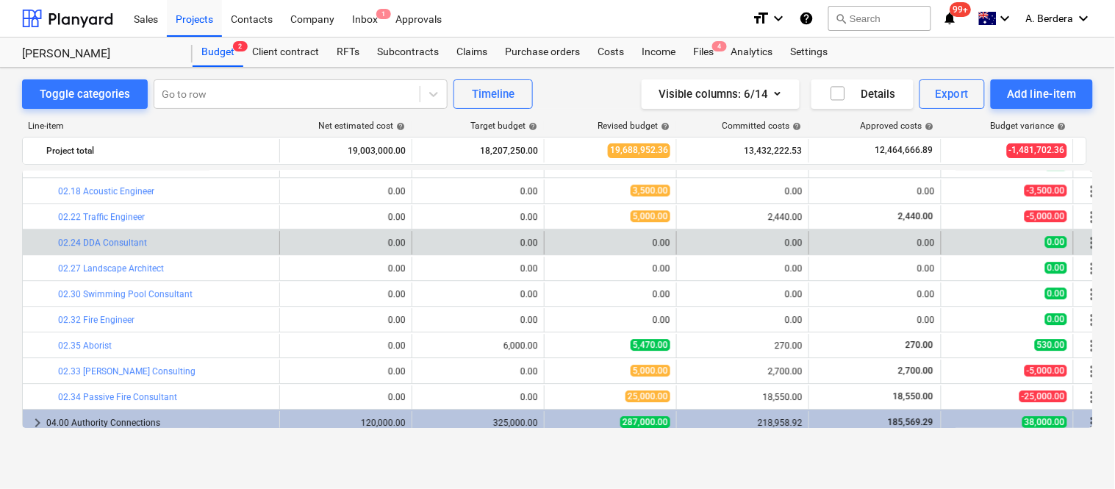
scroll to position [1125, 23]
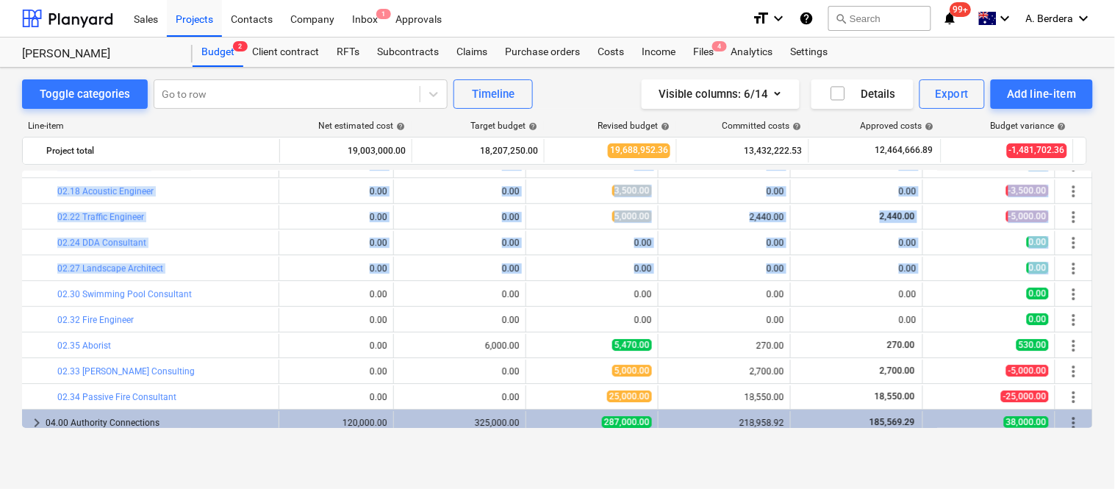
drag, startPoint x: 1085, startPoint y: 255, endPoint x: 1091, endPoint y: 232, distance: 23.5
click at [1091, 232] on div "bar_chart 01.56 Forklift & Servicing edit 20,000.00 edit 20,000.00 edit 40,000.…" at bounding box center [557, 298] width 1071 height 257
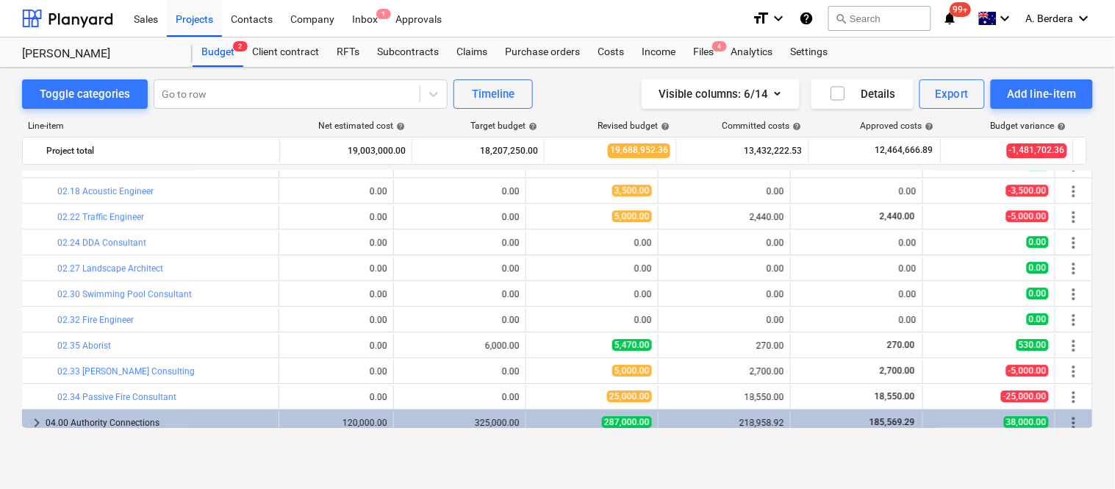
click at [1112, 245] on div "Toggle categories Go to row Timeline Visible columns : 6/14 Details Export Add …" at bounding box center [557, 262] width 1115 height 389
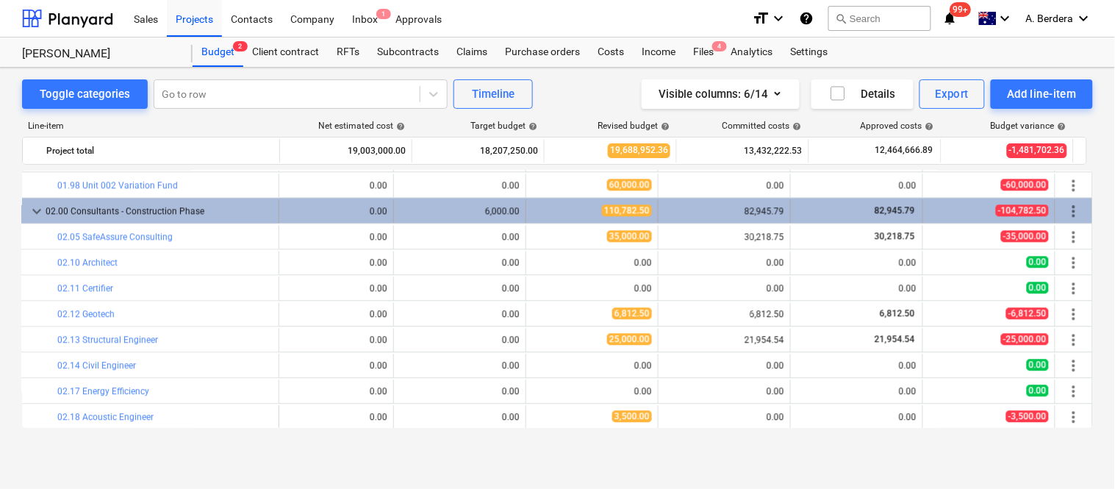
click at [248, 209] on div "02.00 Consultants - Construction Phase" at bounding box center [159, 211] width 227 height 24
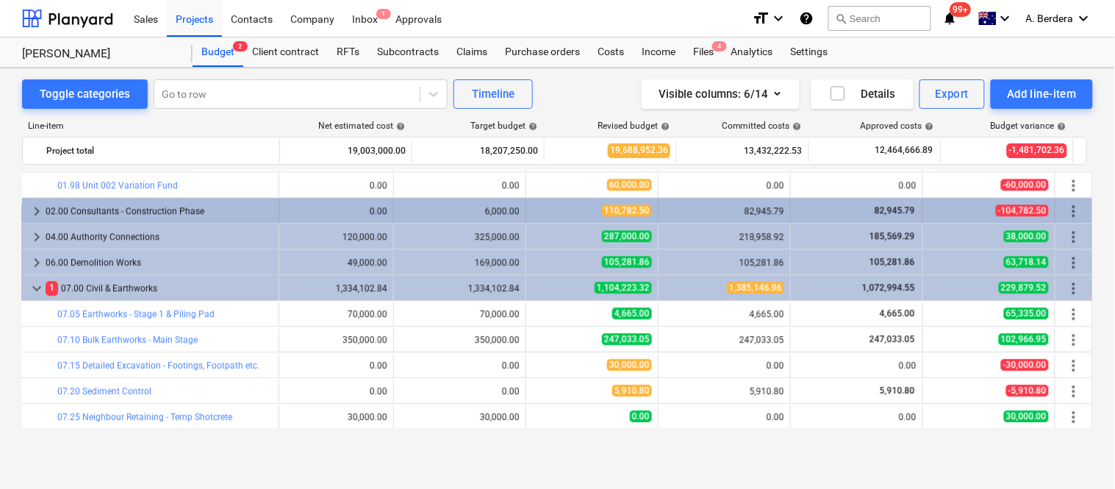
click at [240, 209] on div "02.00 Consultants - Construction Phase" at bounding box center [159, 211] width 227 height 24
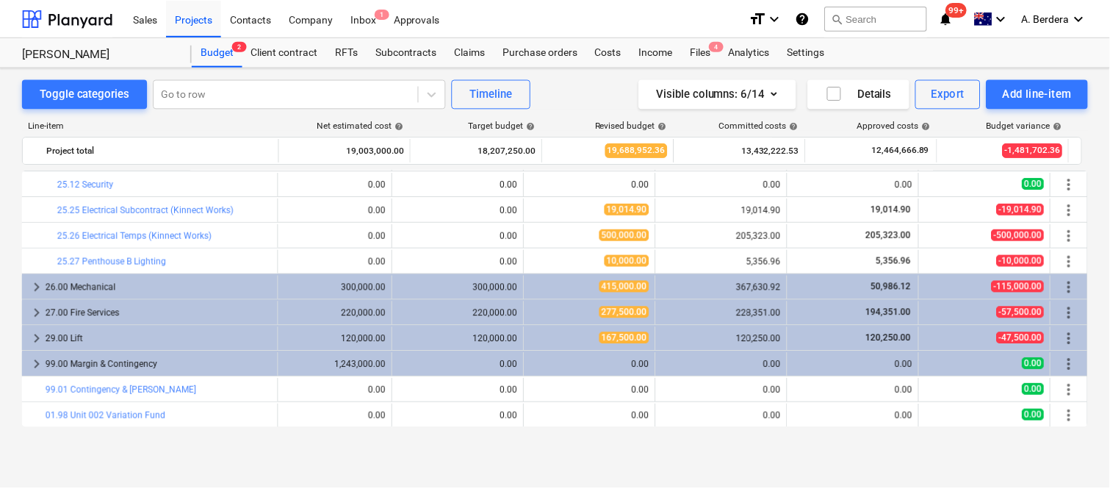
scroll to position [3220, 23]
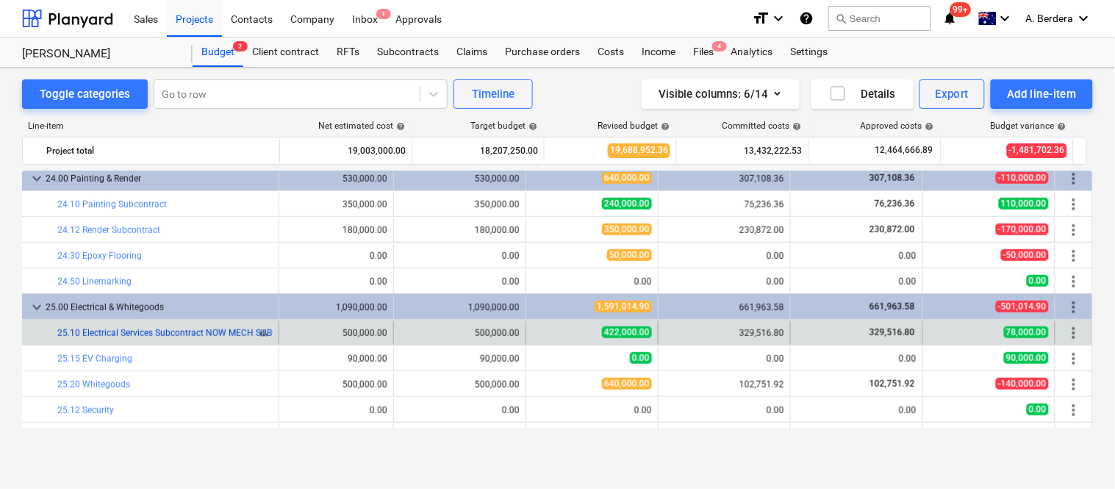
click at [262, 334] on span "bar_chart" at bounding box center [264, 333] width 12 height 12
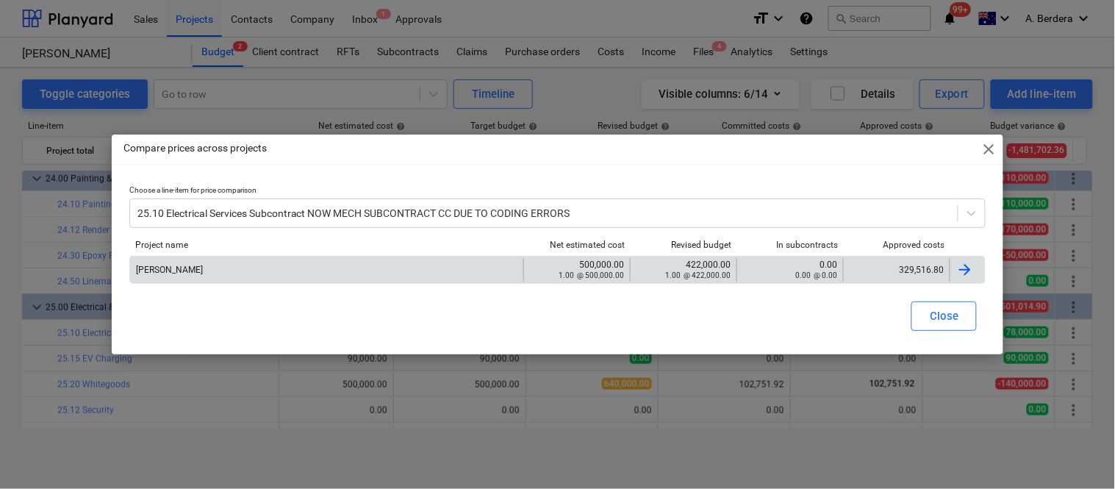
click at [869, 262] on div "329,516.80" at bounding box center [896, 270] width 107 height 24
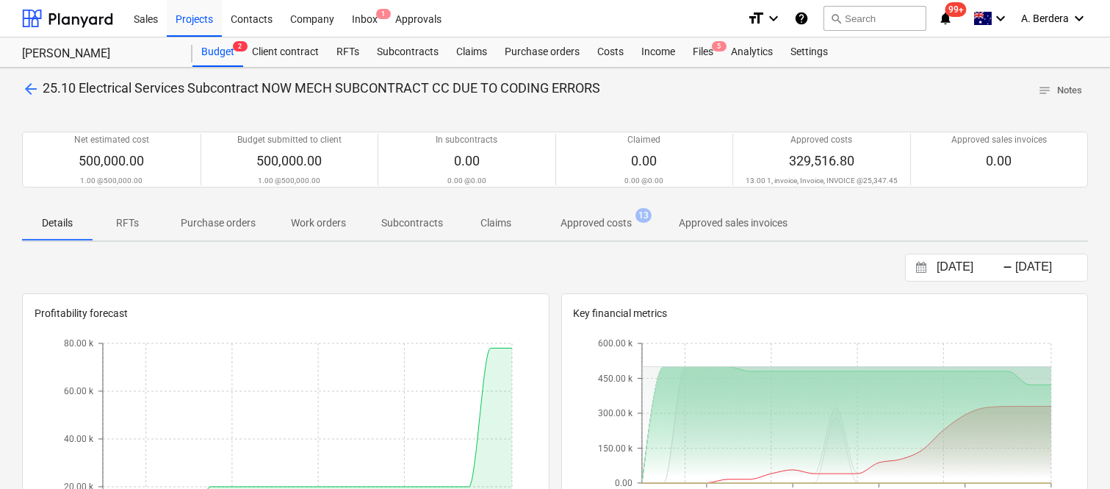
click at [612, 218] on p "Approved costs" at bounding box center [596, 222] width 71 height 15
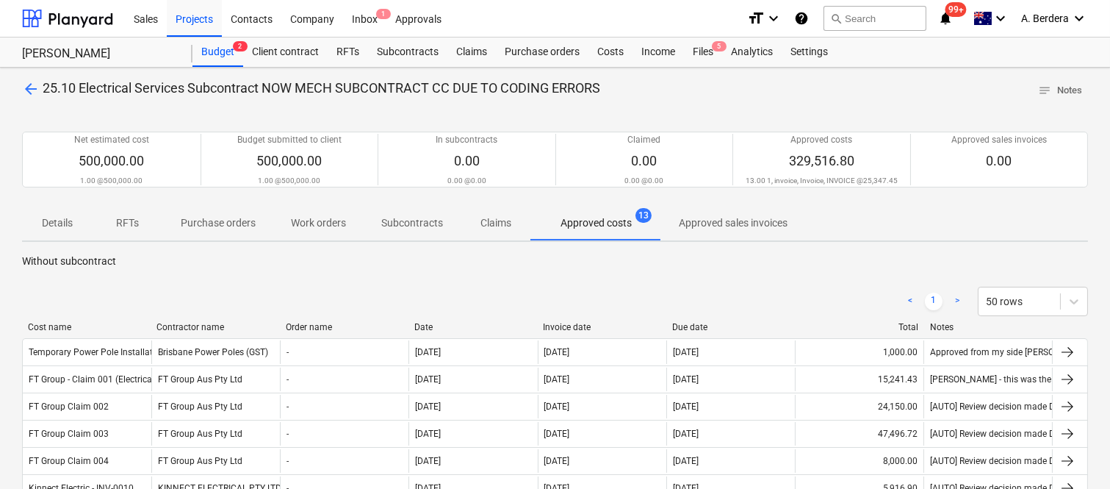
click at [27, 91] on span "arrow_back" at bounding box center [31, 89] width 18 height 18
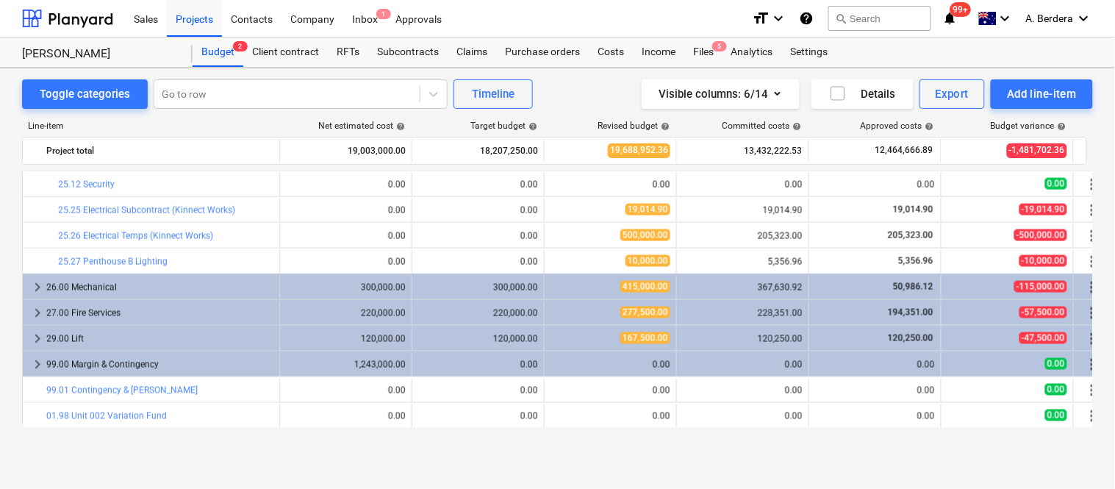
scroll to position [3220, 0]
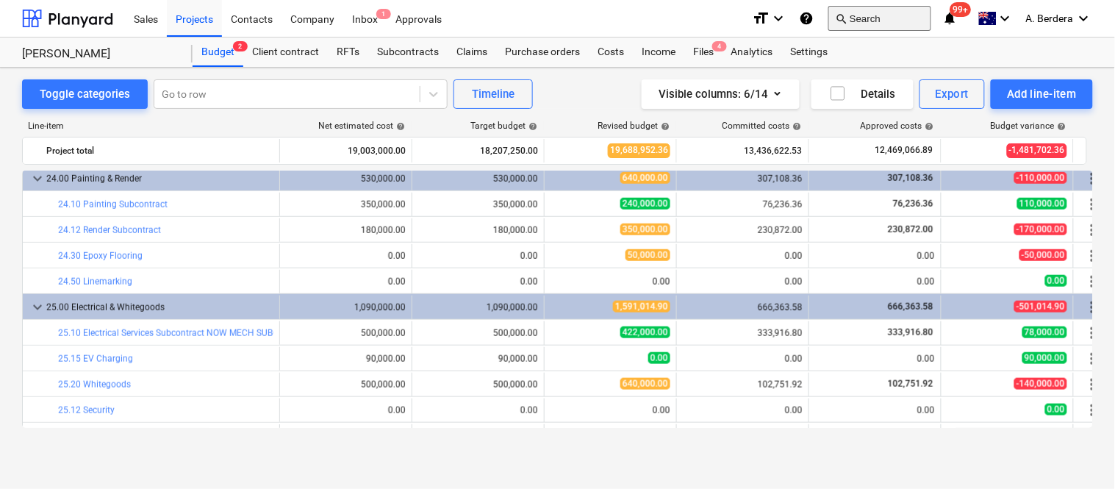
click at [883, 11] on button "search Search" at bounding box center [879, 18] width 103 height 25
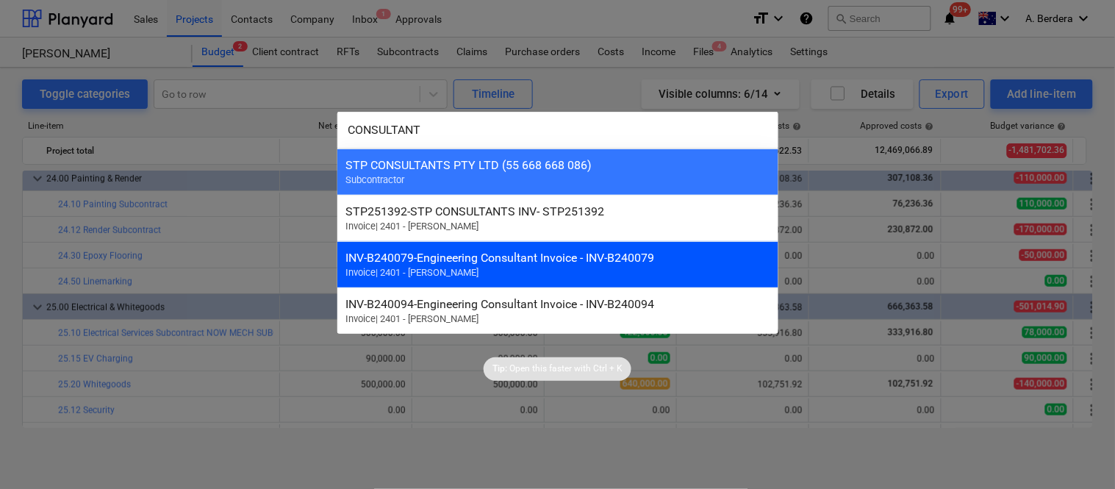
type input "CONSULTANT"
click at [561, 281] on div "INV-B240079 - Engineering Consultant Invoice - INV-B240079 Invoice | 2401 - Del…" at bounding box center [557, 264] width 441 height 46
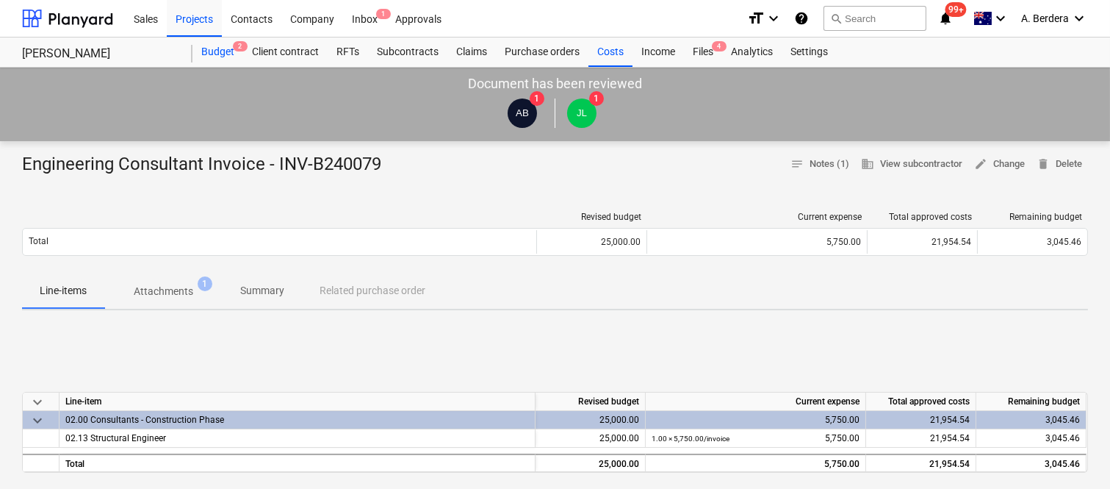
click at [217, 57] on div "Budget 2" at bounding box center [218, 51] width 51 height 29
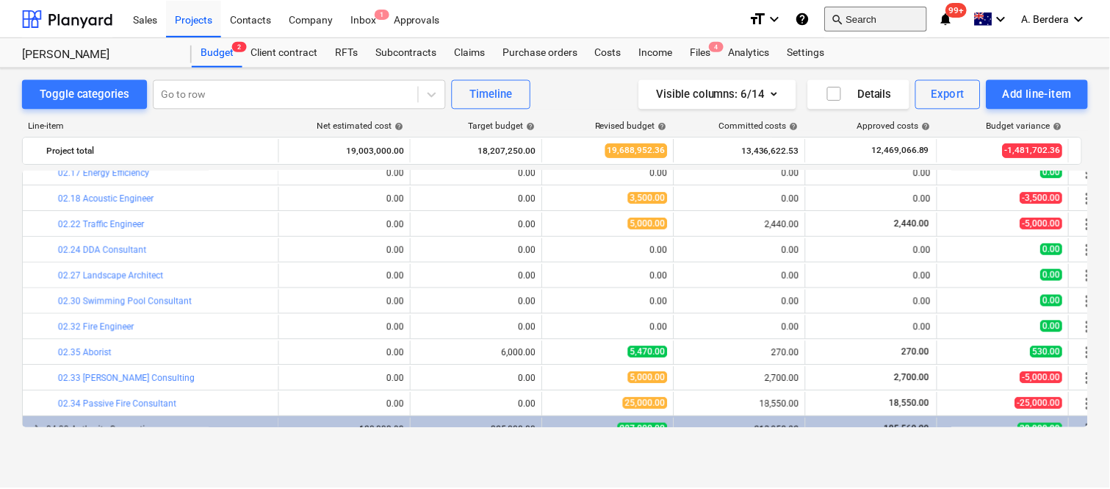
scroll to position [1458, 0]
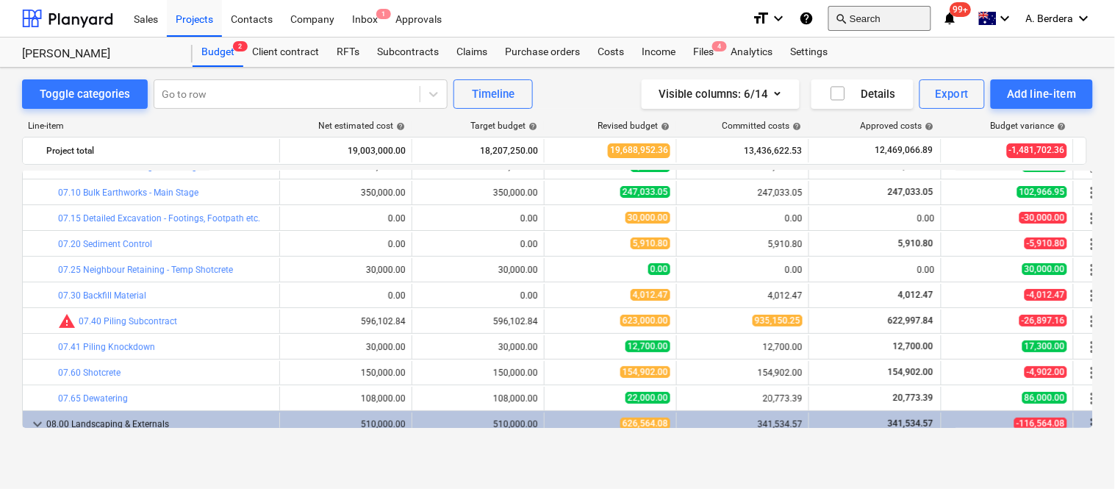
click at [862, 12] on button "search Search" at bounding box center [879, 18] width 103 height 25
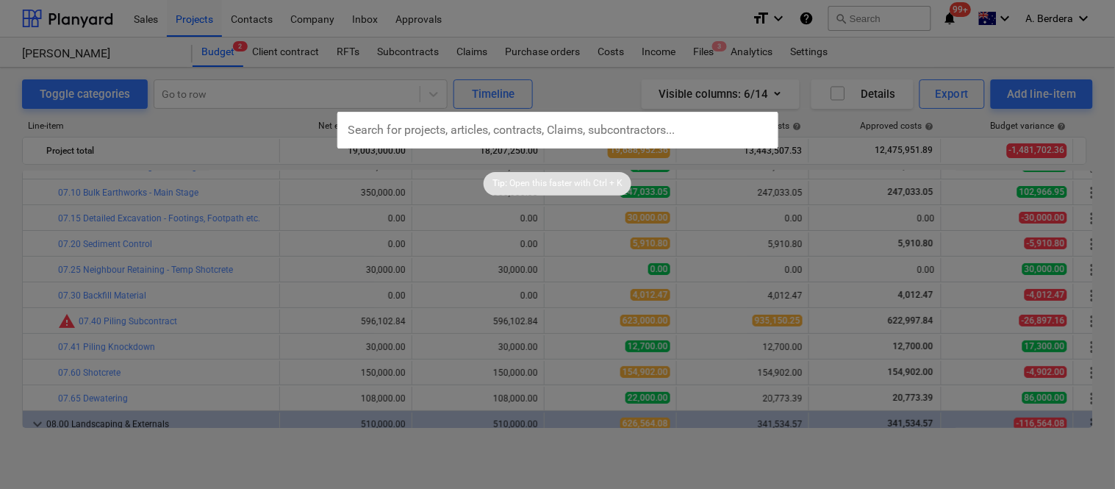
click at [710, 12] on div at bounding box center [557, 244] width 1115 height 489
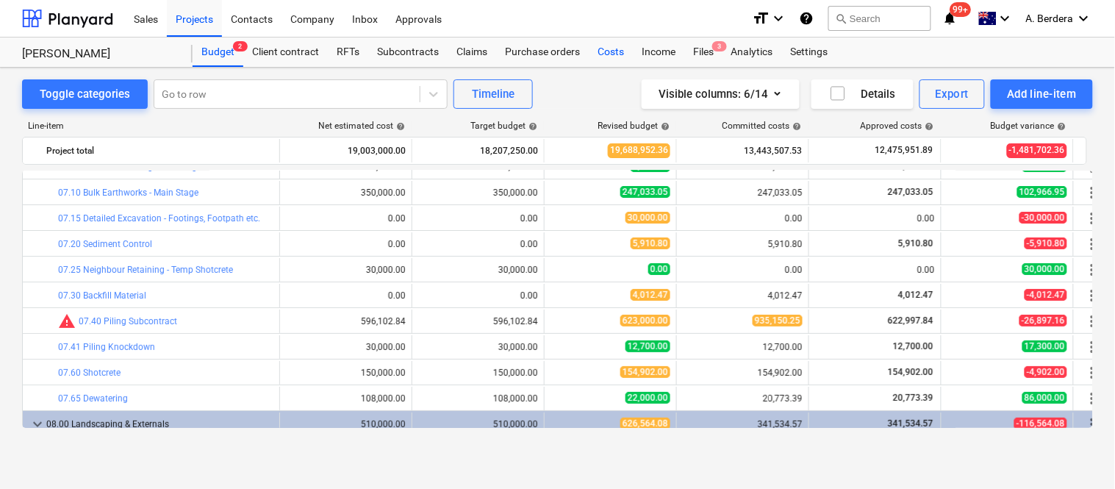
click at [599, 53] on div "Costs" at bounding box center [611, 51] width 44 height 29
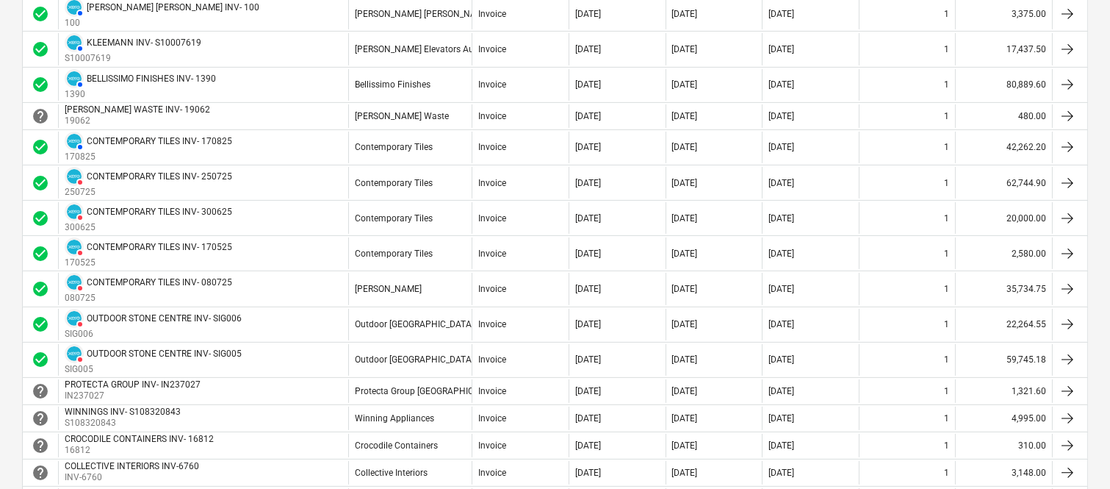
scroll to position [816, 0]
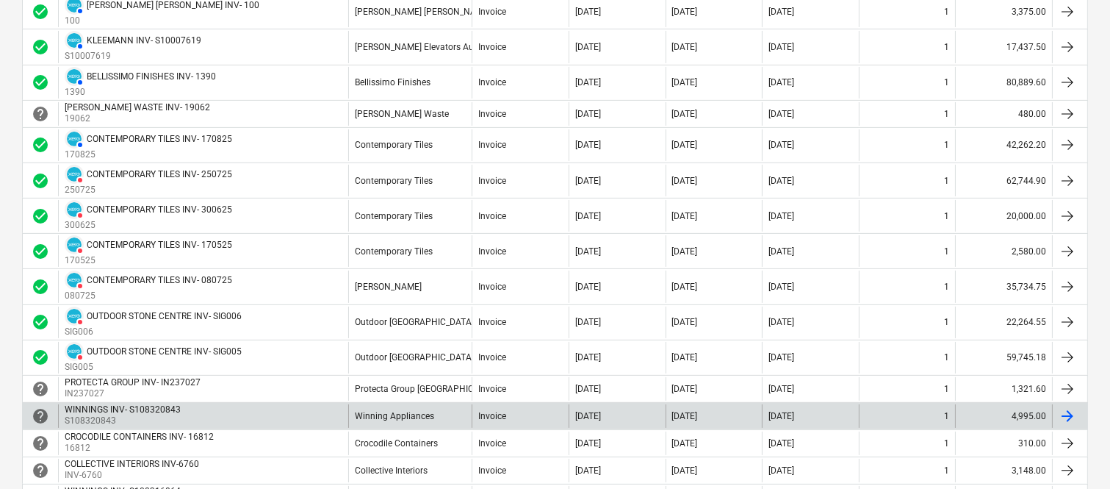
click at [326, 415] on div "WINNINGS INV- S108320843 S108320843" at bounding box center [203, 416] width 290 height 24
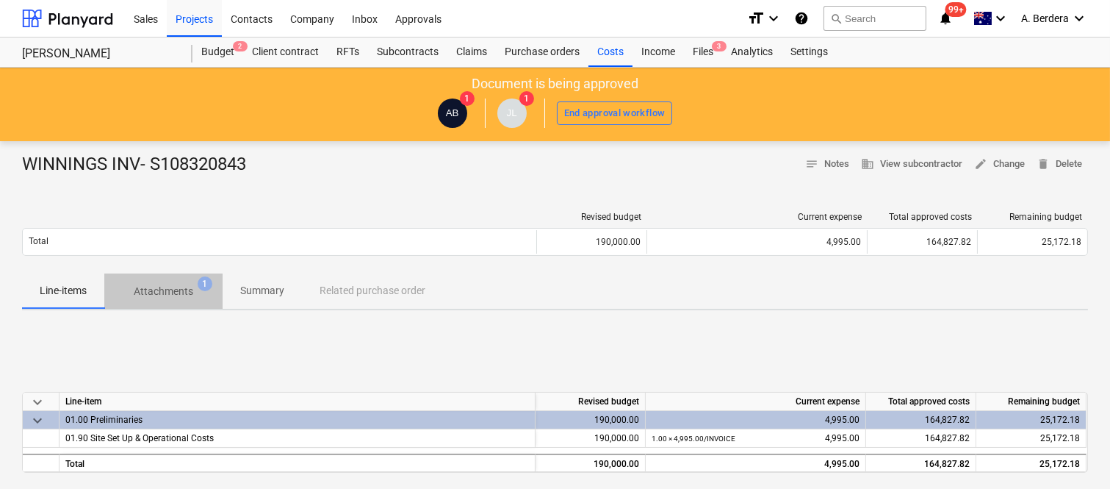
click at [172, 288] on p "Attachments" at bounding box center [164, 291] width 60 height 15
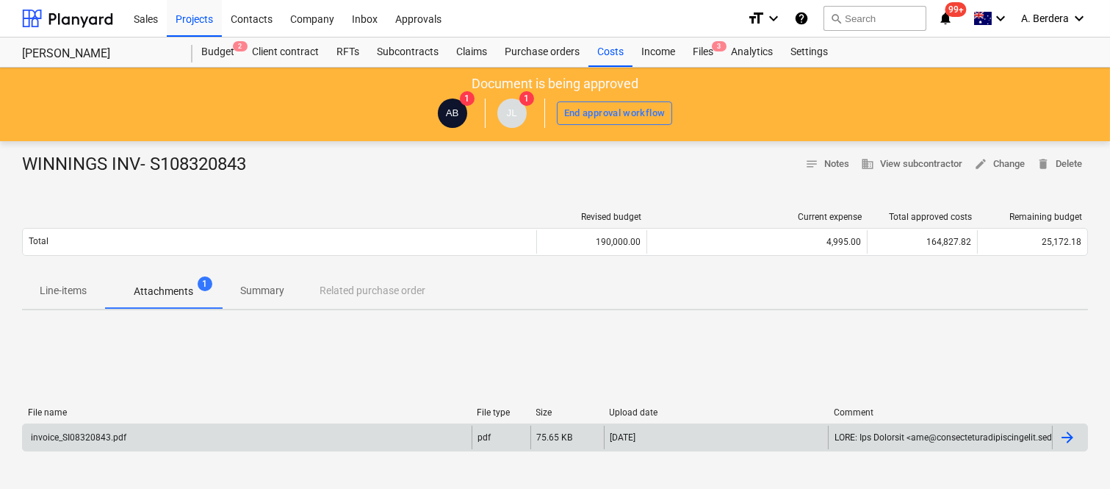
click at [431, 433] on div "invoice_SI08320843.pdf" at bounding box center [247, 437] width 449 height 24
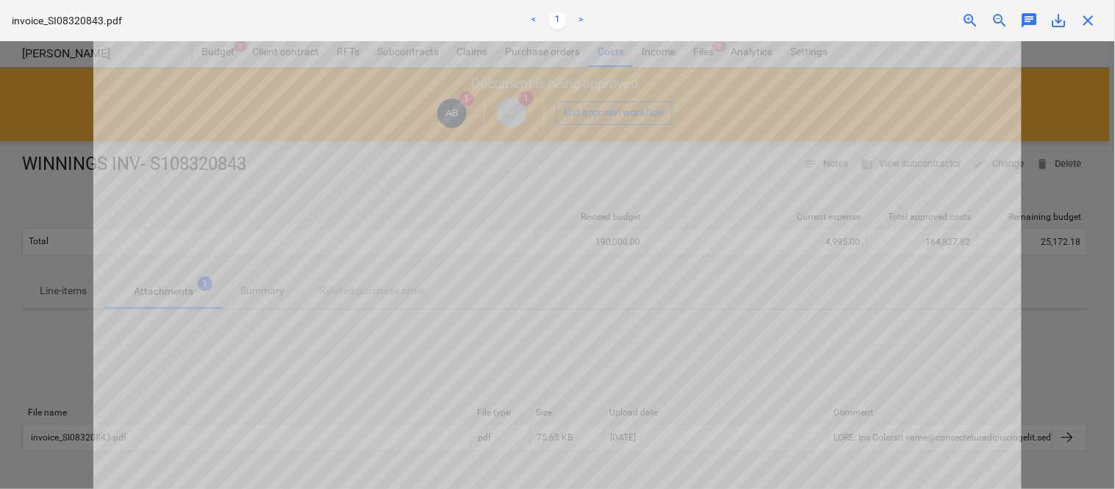
click at [1093, 23] on span "close" at bounding box center [1088, 21] width 18 height 18
